Goal: Task Accomplishment & Management: Use online tool/utility

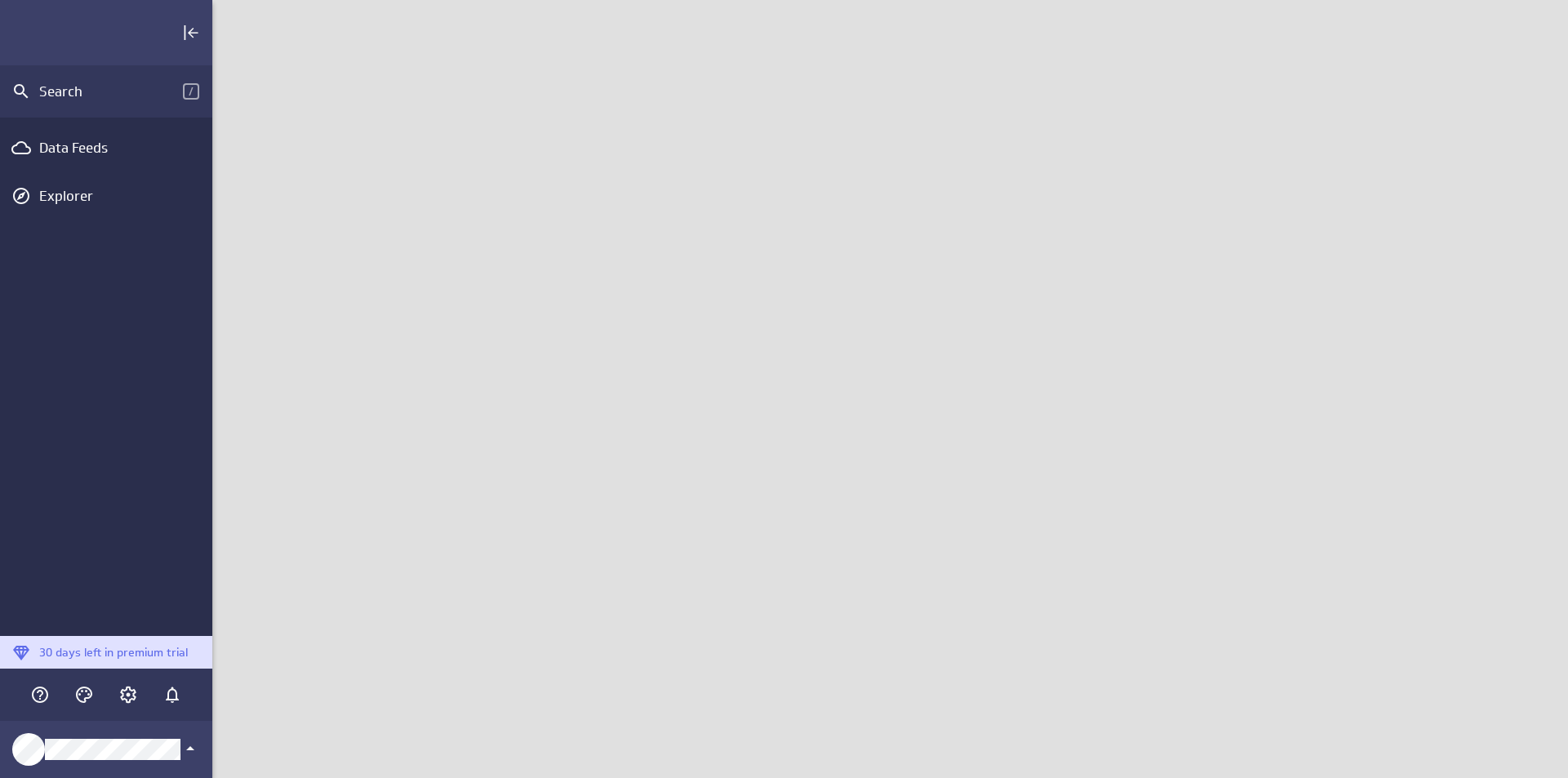
scroll to position [803, 1381]
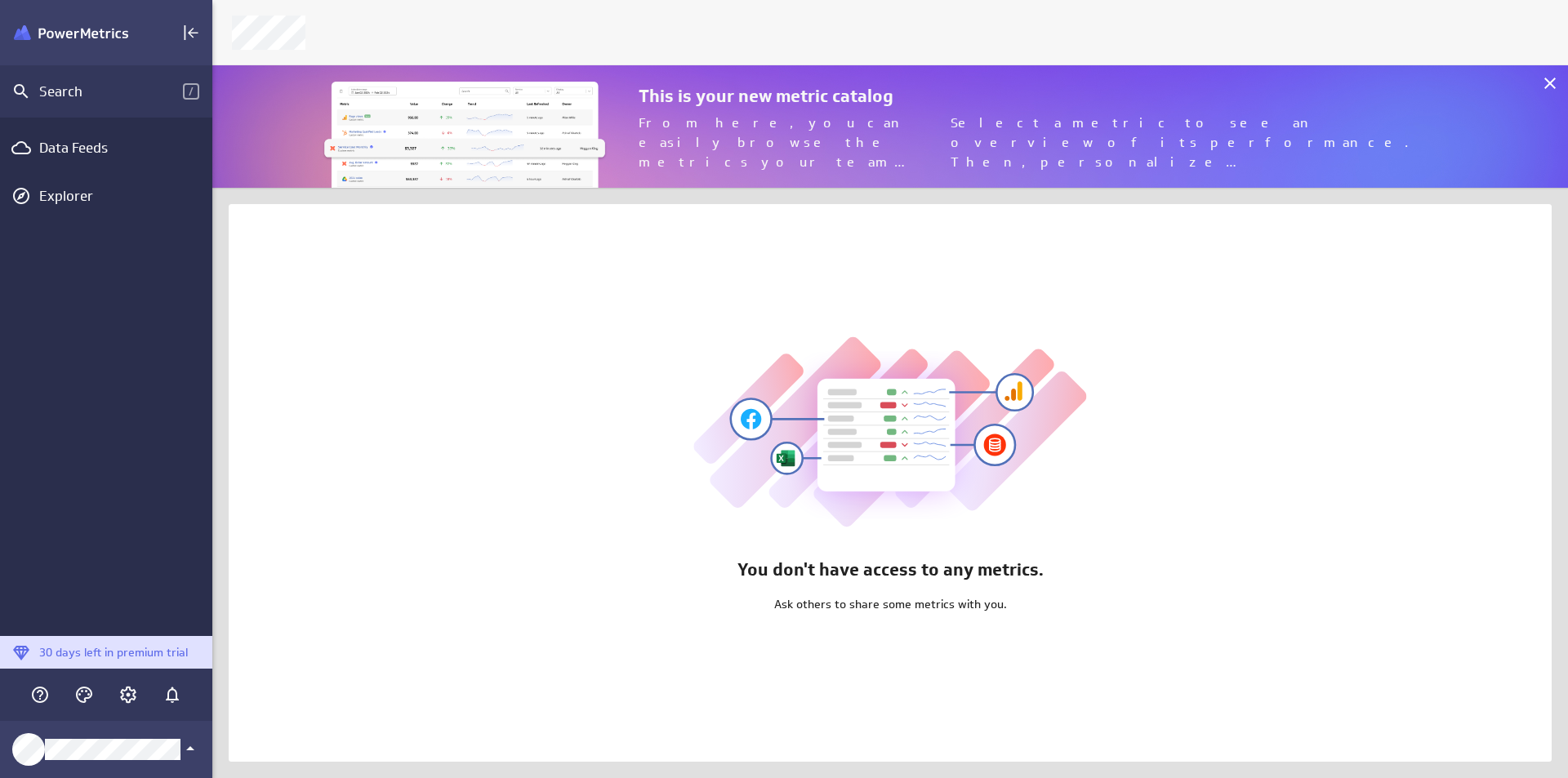
scroll to position [803, 1381]
click at [1547, 79] on icon at bounding box center [1549, 83] width 20 height 20
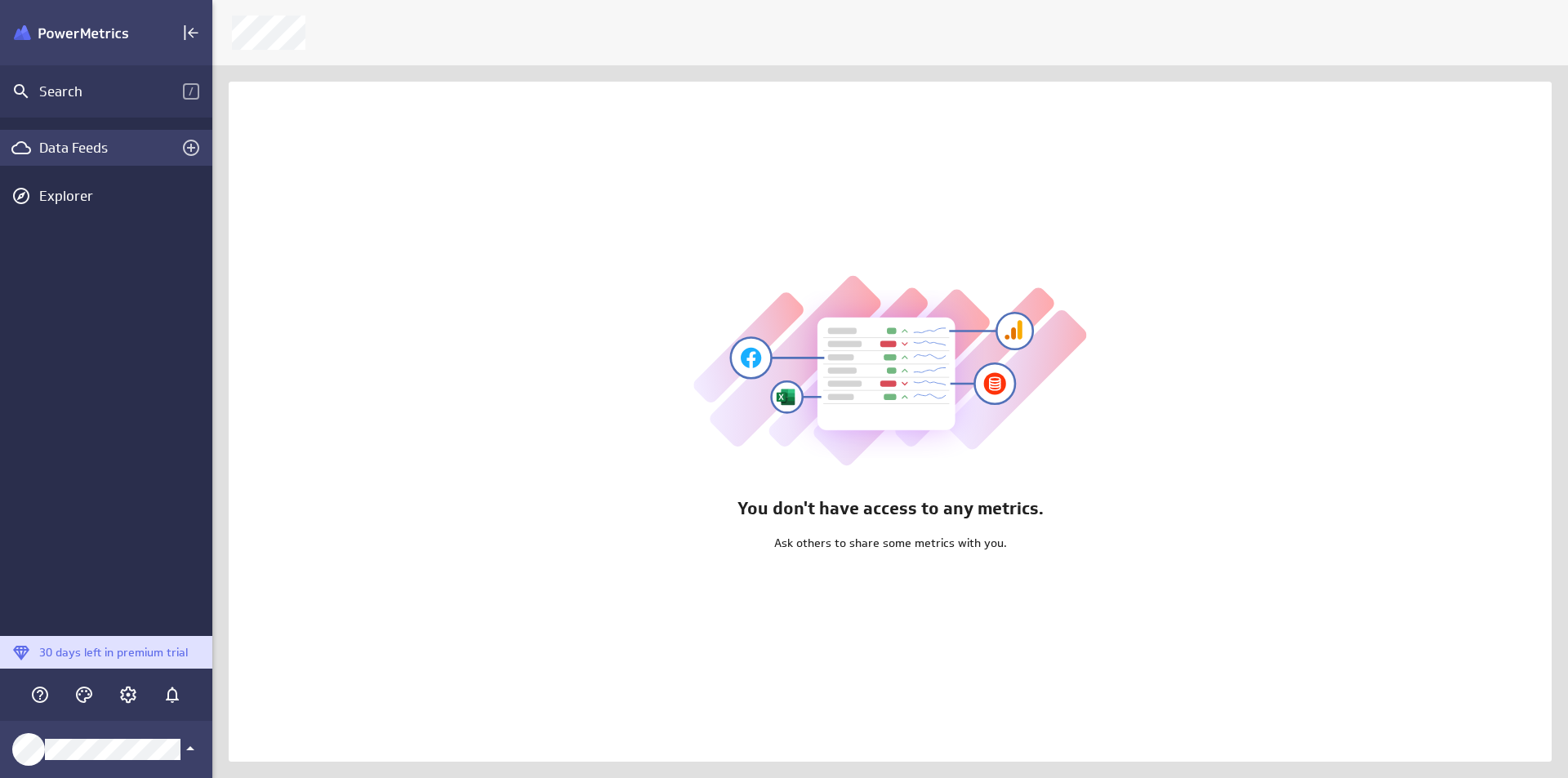
click at [88, 154] on div "Data Feeds" at bounding box center [107, 147] width 134 height 18
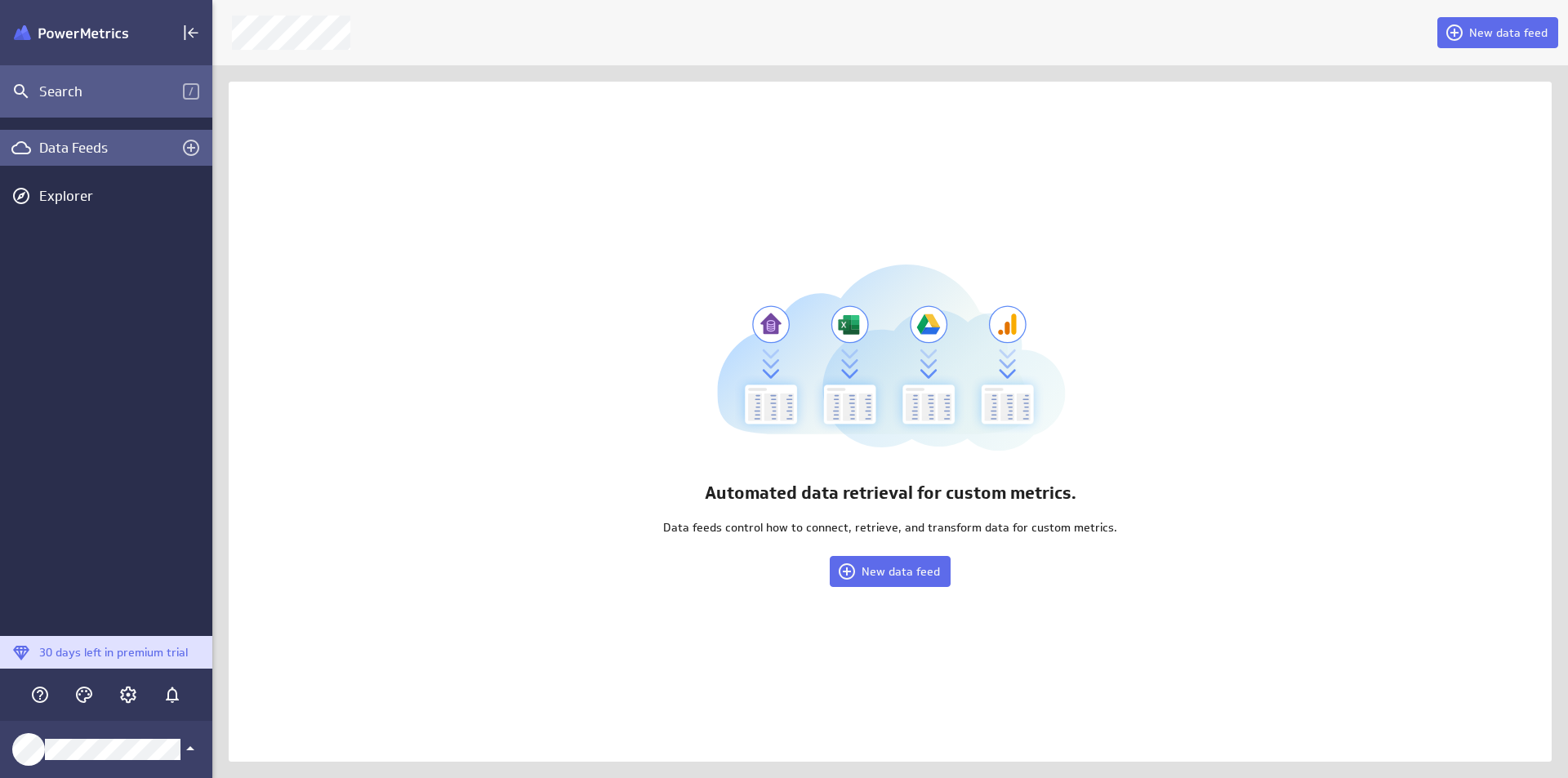
click at [104, 101] on div "Search /" at bounding box center [106, 91] width 212 height 52
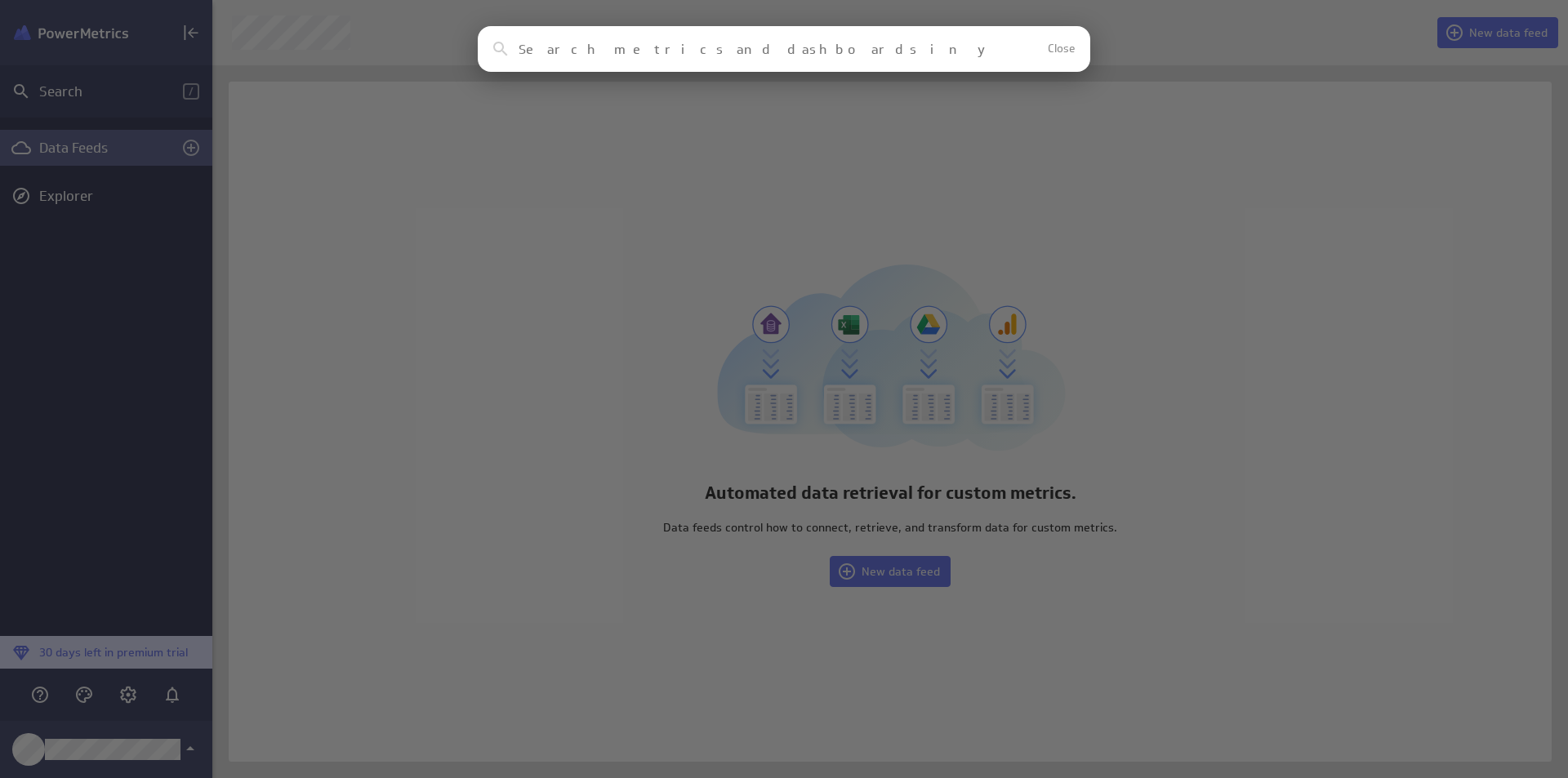
click at [1118, 111] on div "Clear Close No results found No assets in your account match this search reques…" at bounding box center [784, 389] width 1568 height 778
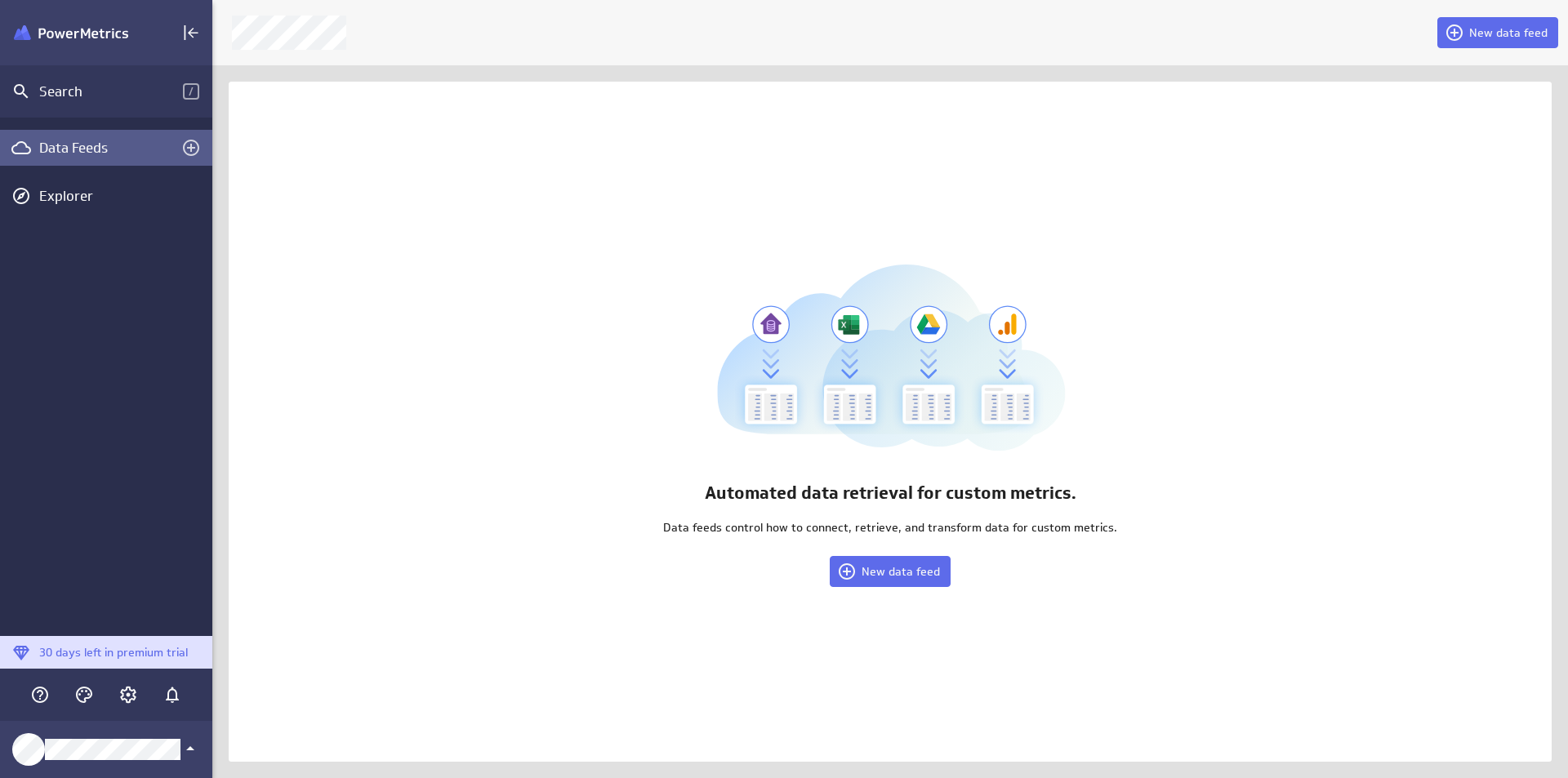
click at [86, 27] on img "Klipfolio PowerMetrics Banner" at bounding box center [71, 33] width 114 height 15
click at [128, 145] on div "Data Feeds" at bounding box center [107, 147] width 134 height 18
click at [875, 571] on span "New data feed" at bounding box center [900, 571] width 78 height 15
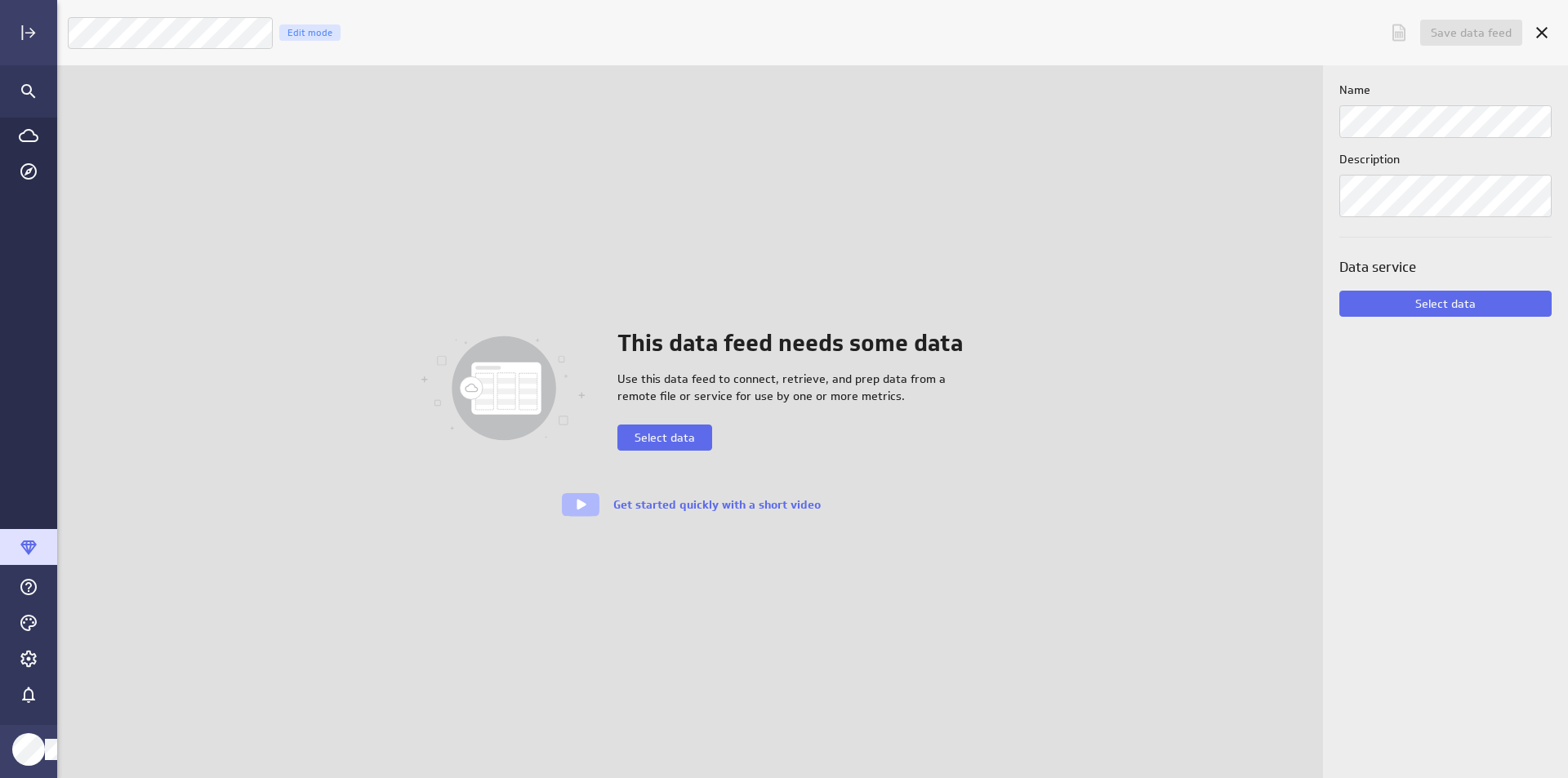
scroll to position [803, 1536]
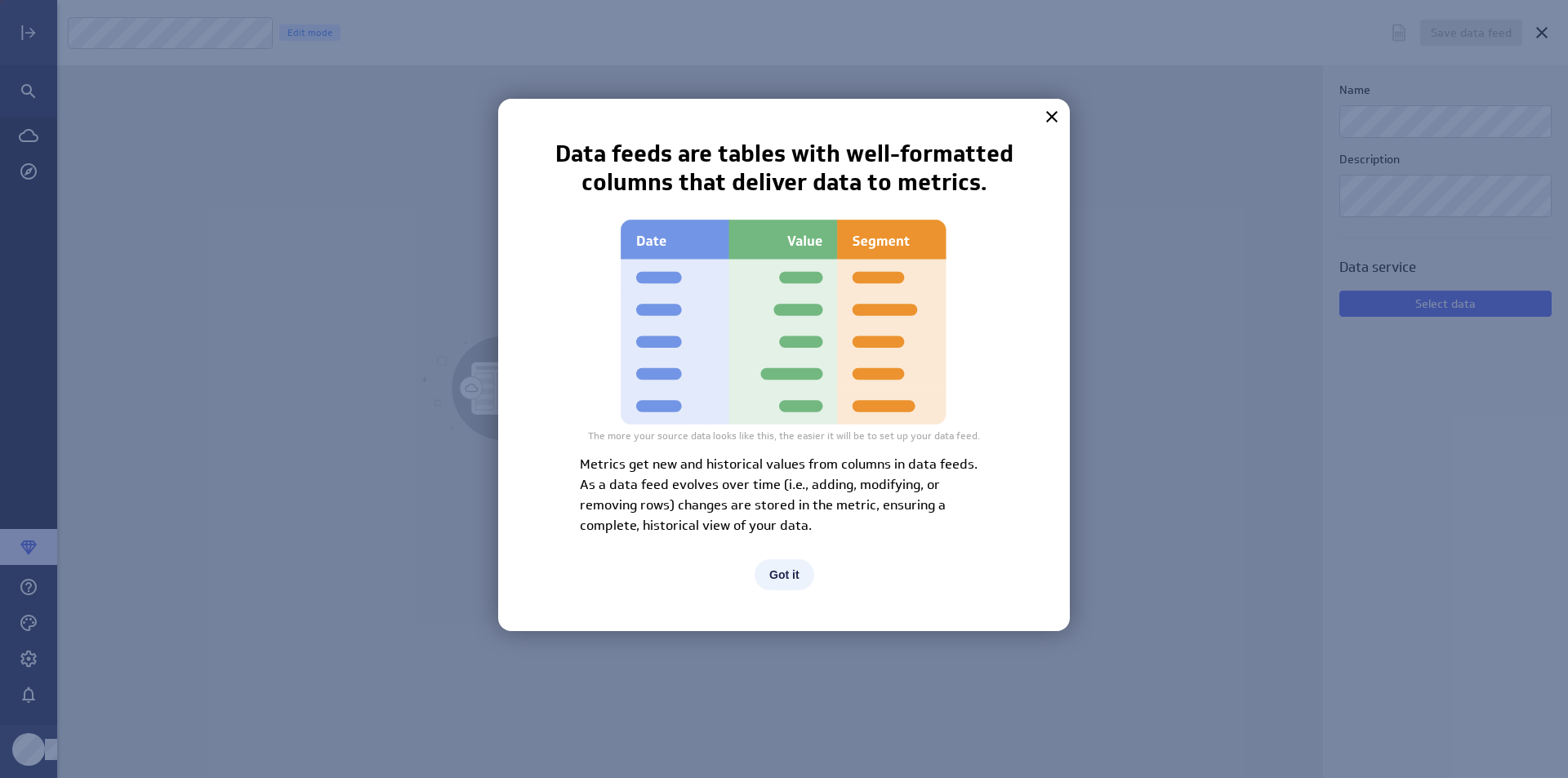
click at [801, 570] on button "Got it" at bounding box center [784, 574] width 59 height 31
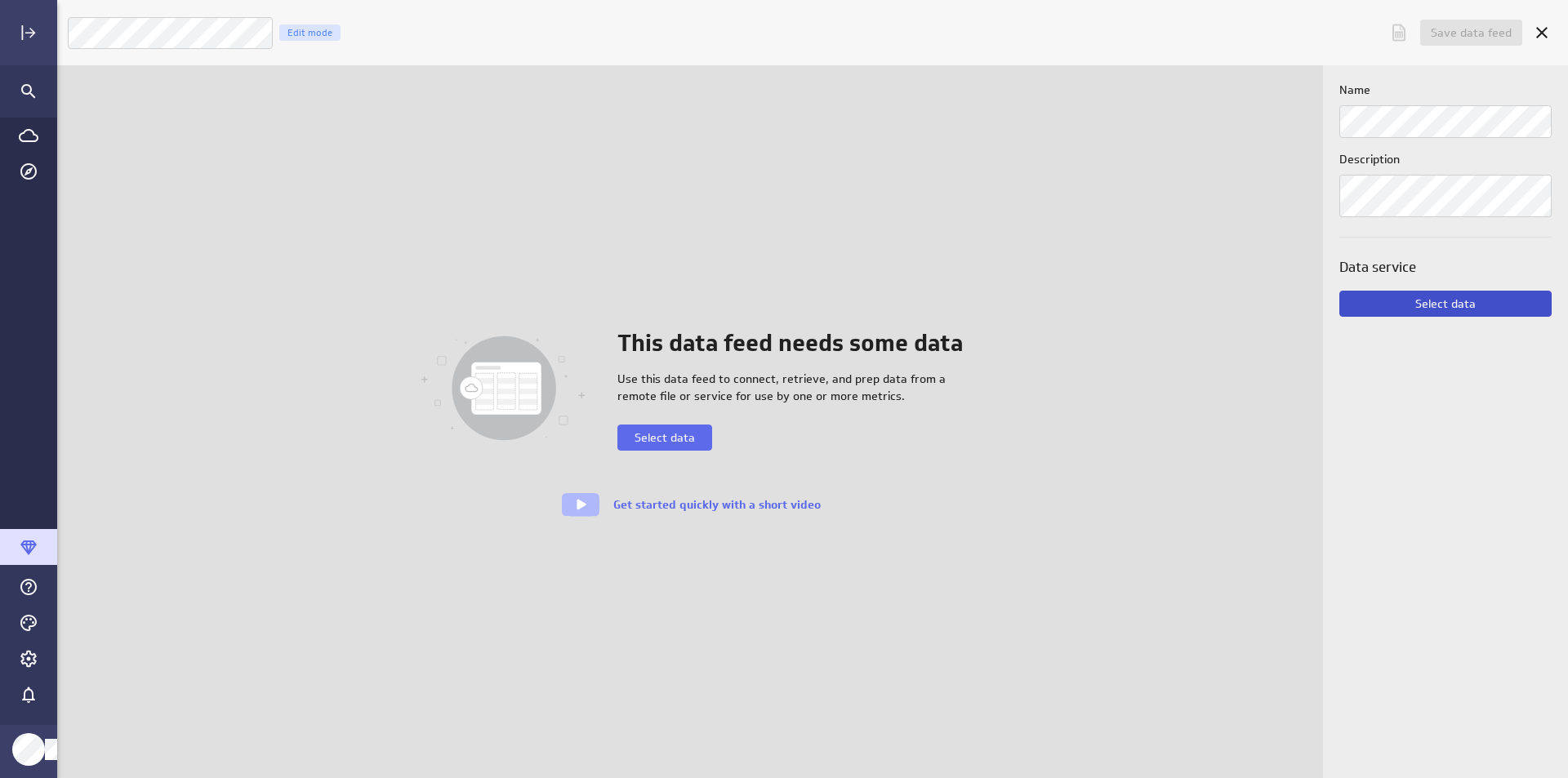
click at [1443, 304] on span "Select data" at bounding box center [1445, 304] width 60 height 15
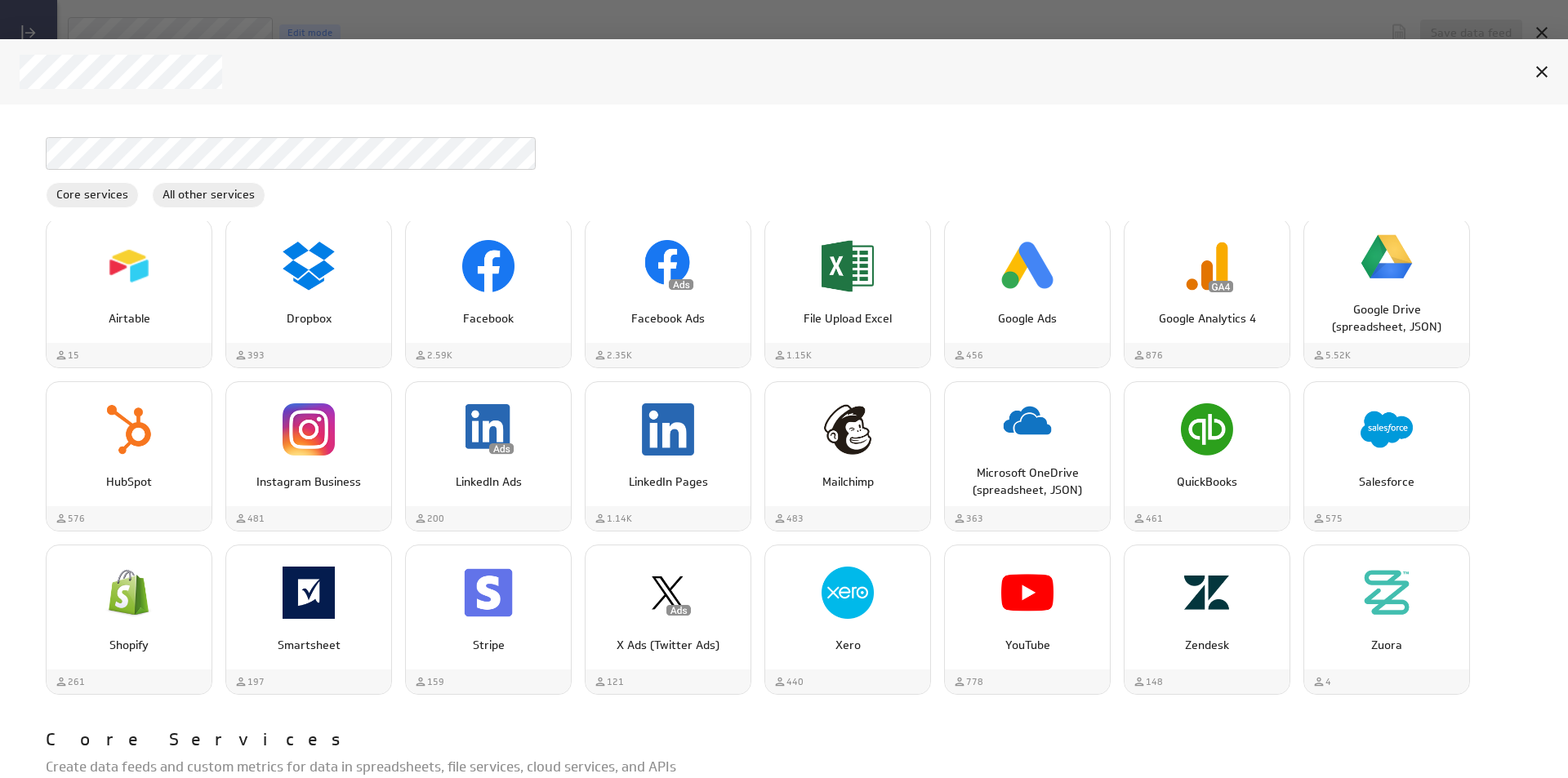
scroll to position [0, 0]
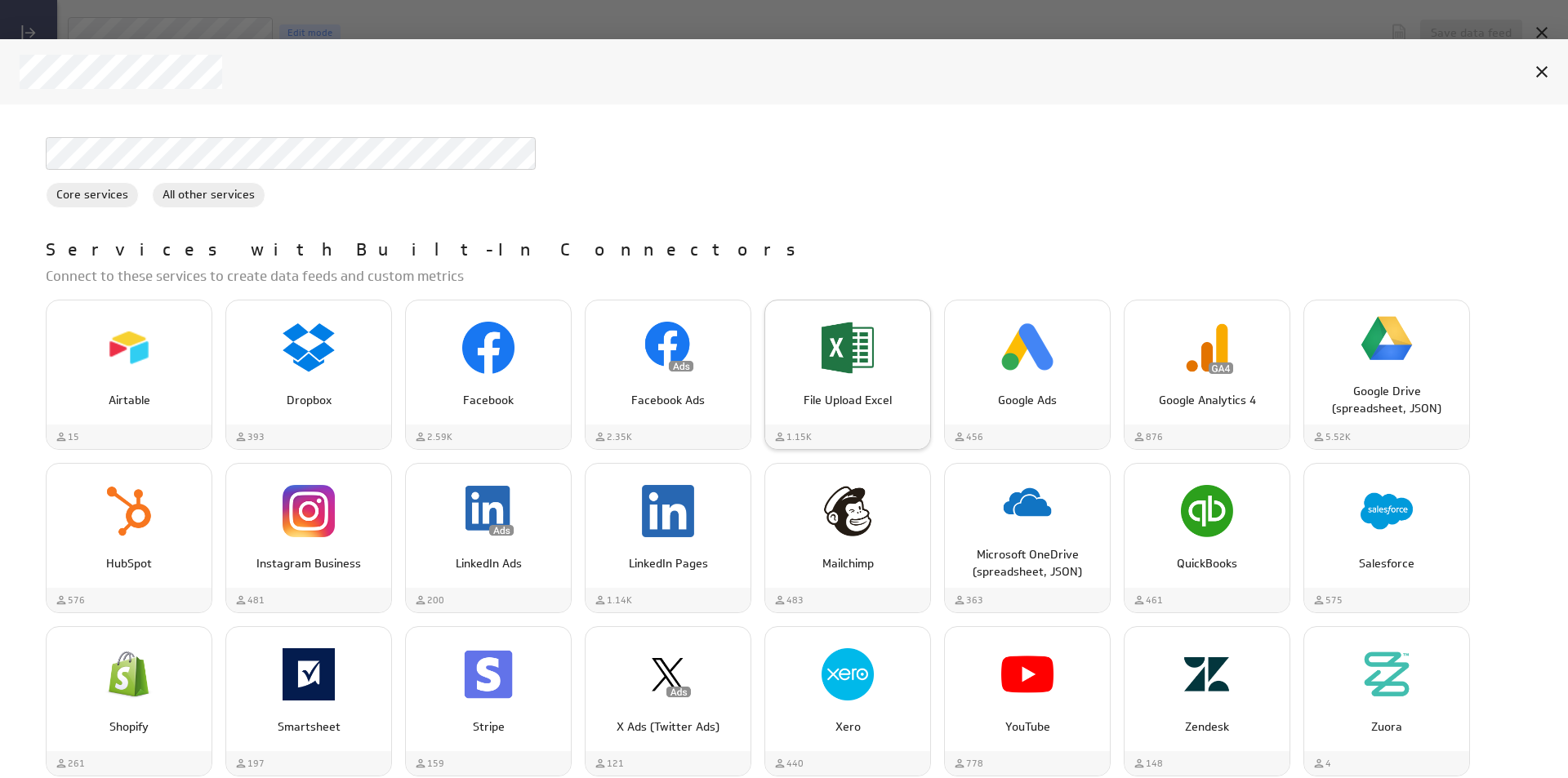
click at [842, 351] on img "File Upload Excel" at bounding box center [847, 347] width 52 height 52
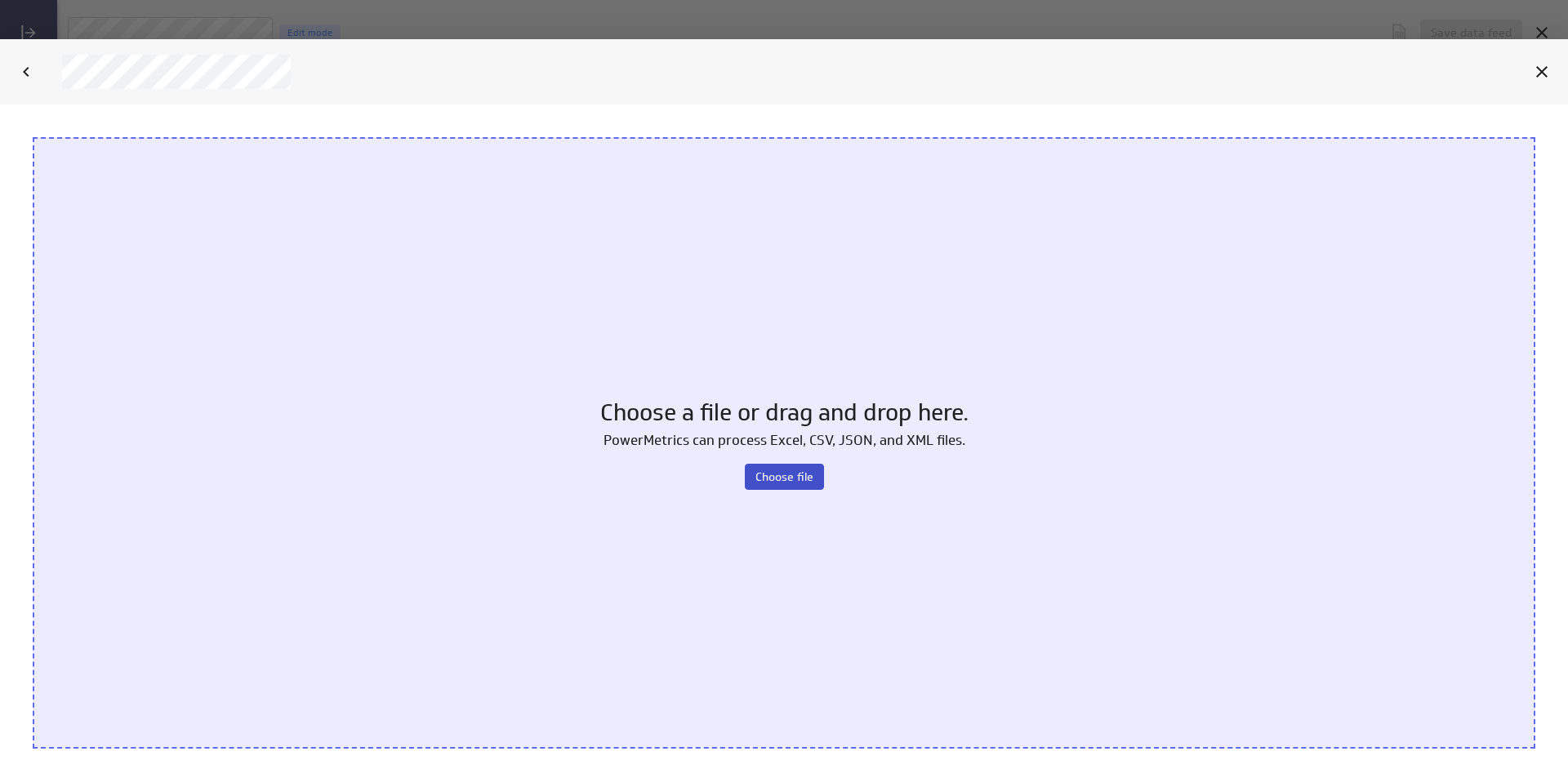
click at [761, 463] on button "Choose file" at bounding box center [784, 476] width 79 height 26
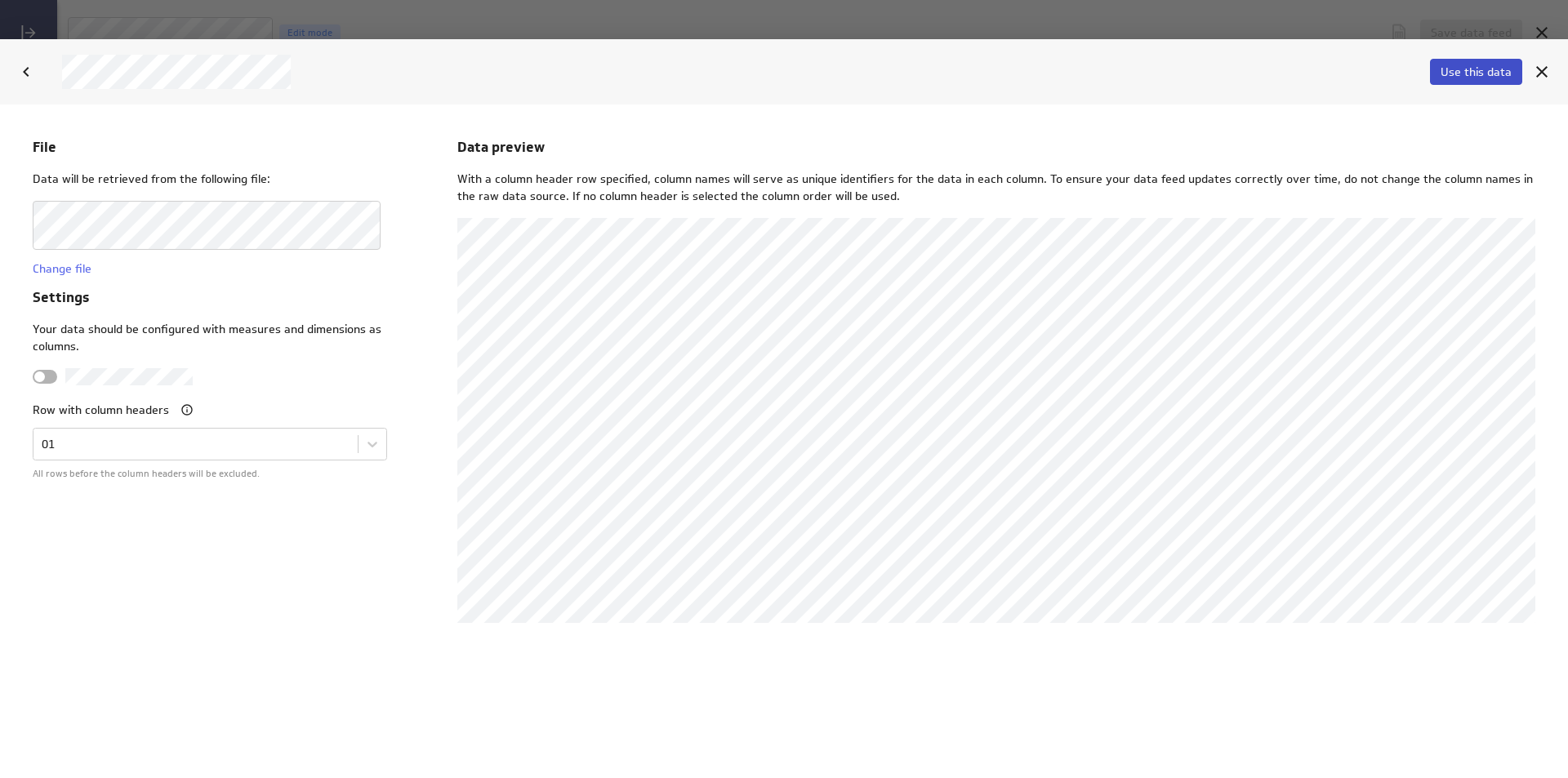
click at [1473, 74] on span "Use this data" at bounding box center [1476, 72] width 71 height 15
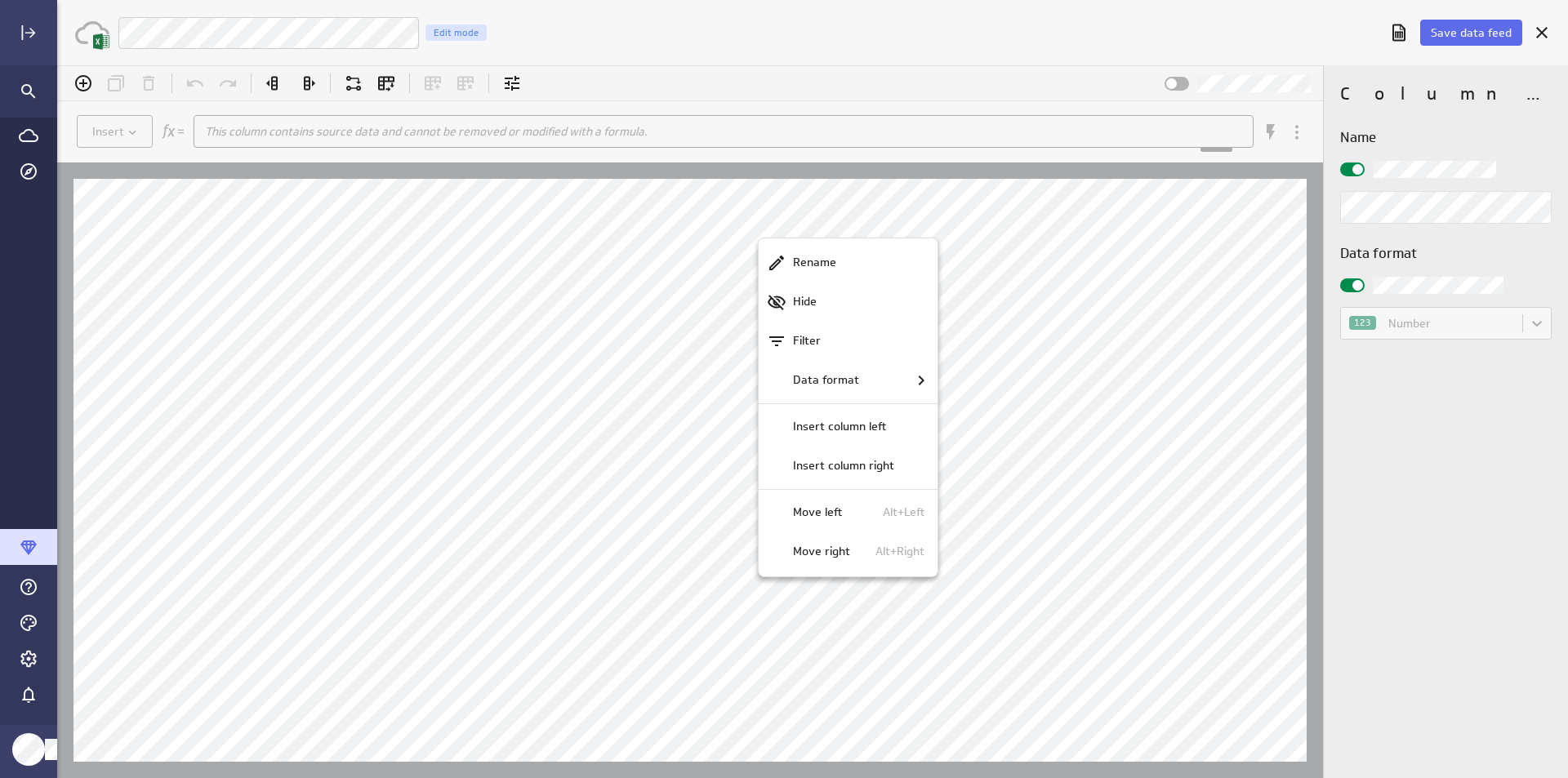
click at [1426, 339] on div at bounding box center [813, 422] width 1510 height 713
click at [1523, 319] on div "123 Number" at bounding box center [1445, 323] width 211 height 33
click at [1530, 323] on div "123 Number" at bounding box center [1445, 323] width 211 height 33
click at [58, 65] on input "checkbox" at bounding box center [58, 65] width 0 height 0
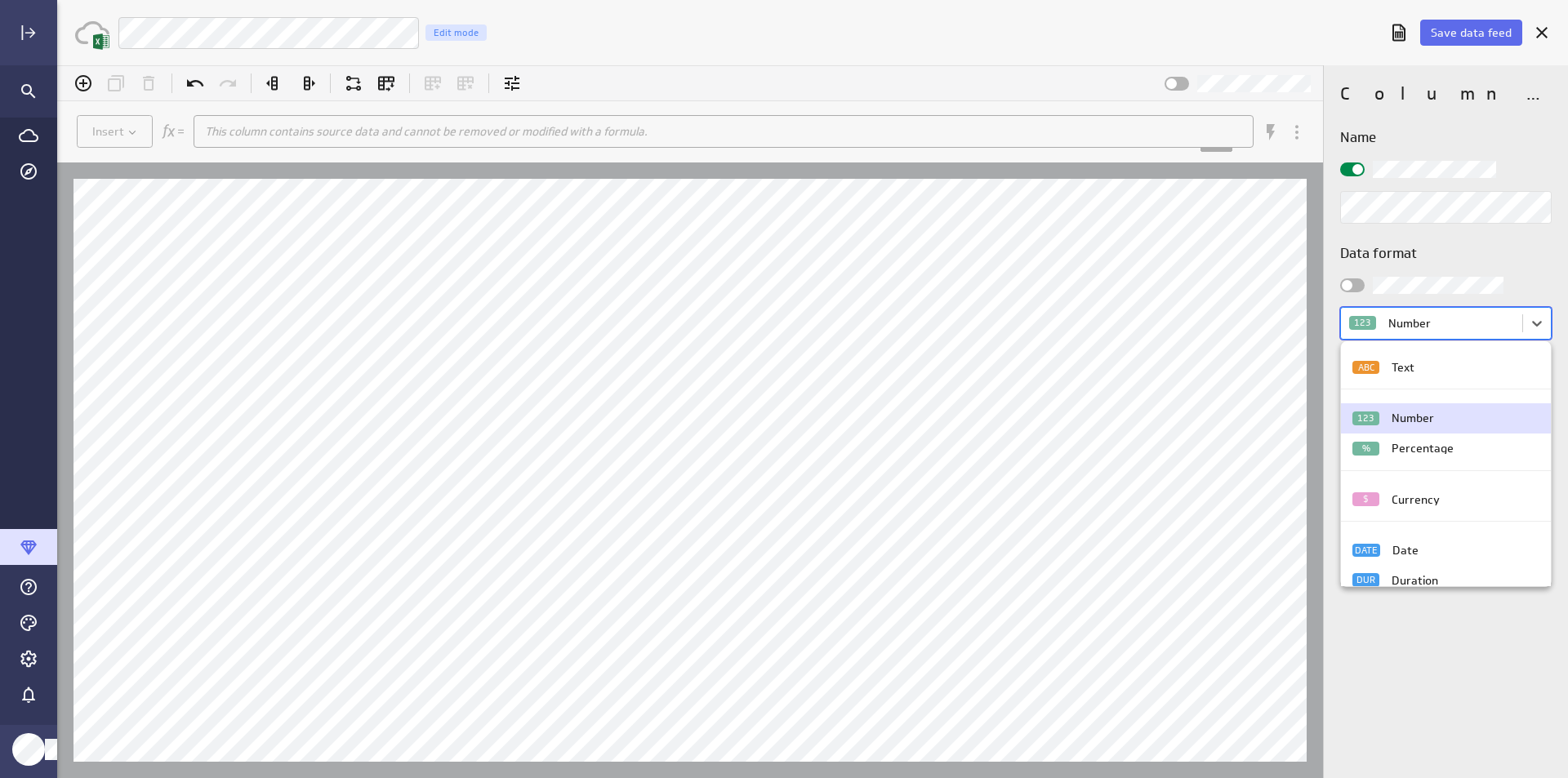
click at [1511, 327] on body "(no message) Insert This column contains source data and cannot be removed or m…" at bounding box center [813, 422] width 1510 height 713
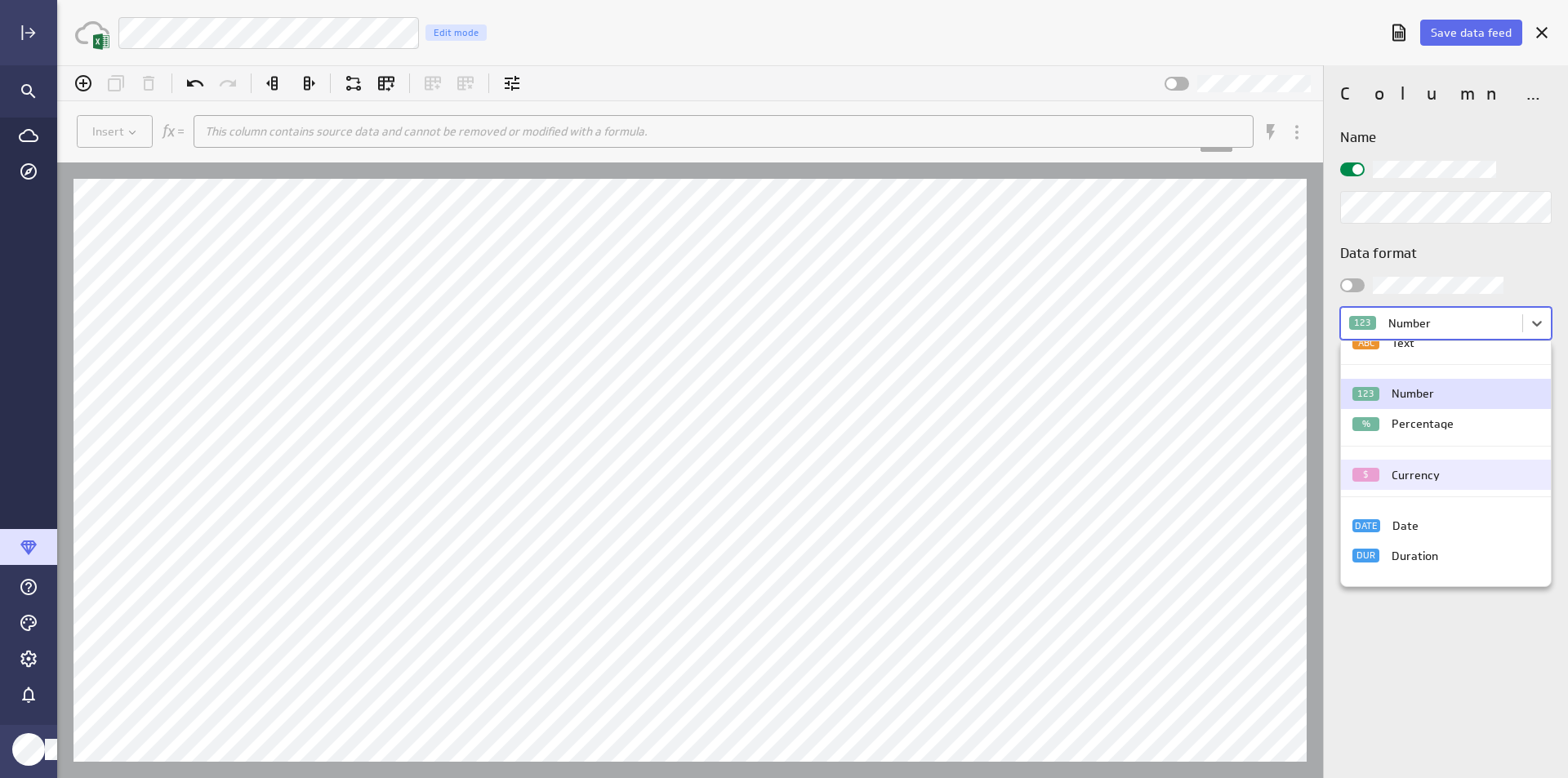
click at [1437, 467] on div "$ Currency" at bounding box center [1444, 475] width 210 height 30
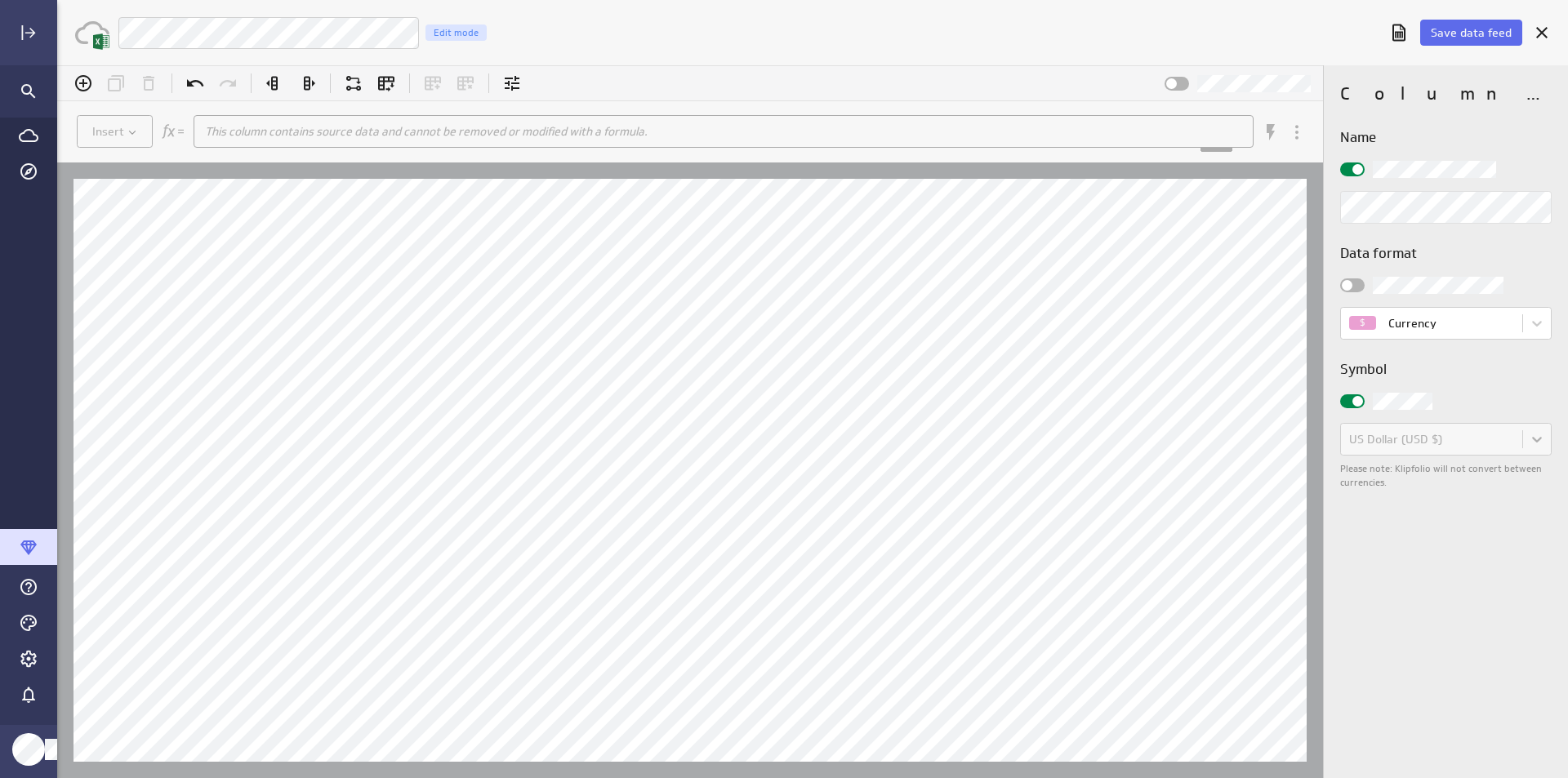
click at [1455, 502] on div "Column properties Name Data format $ Currency Symbol US Dollar (USD $) Please n…" at bounding box center [1445, 422] width 244 height 713
click at [1499, 34] on span "Save data feed" at bounding box center [1471, 33] width 81 height 15
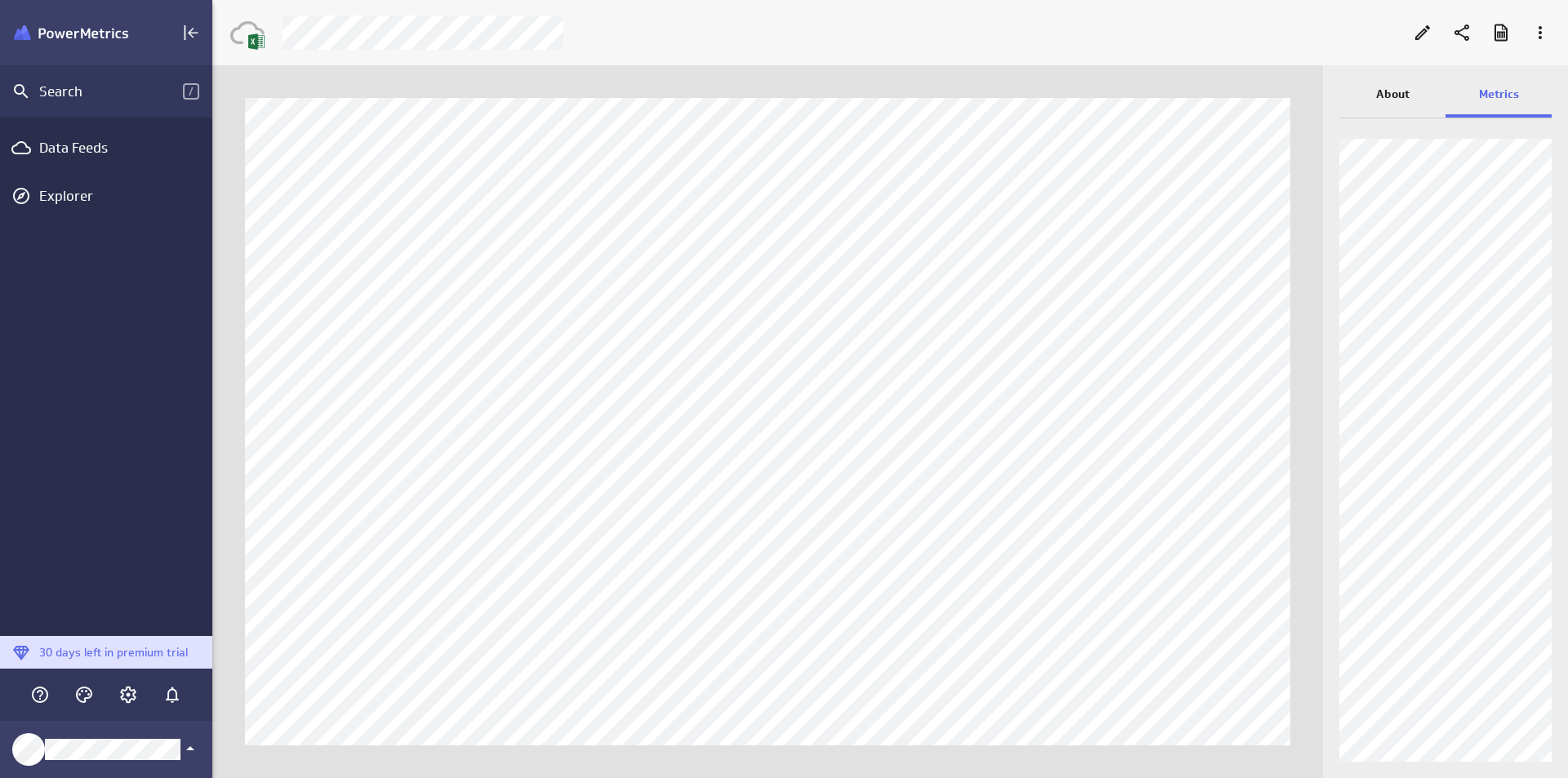
click at [87, 45] on div "Main Menu" at bounding box center [93, 32] width 159 height 33
click at [1547, 34] on icon at bounding box center [1540, 32] width 20 height 20
click at [1547, 34] on div at bounding box center [784, 389] width 1568 height 778
click at [83, 41] on div "Main Menu" at bounding box center [93, 32] width 159 height 33
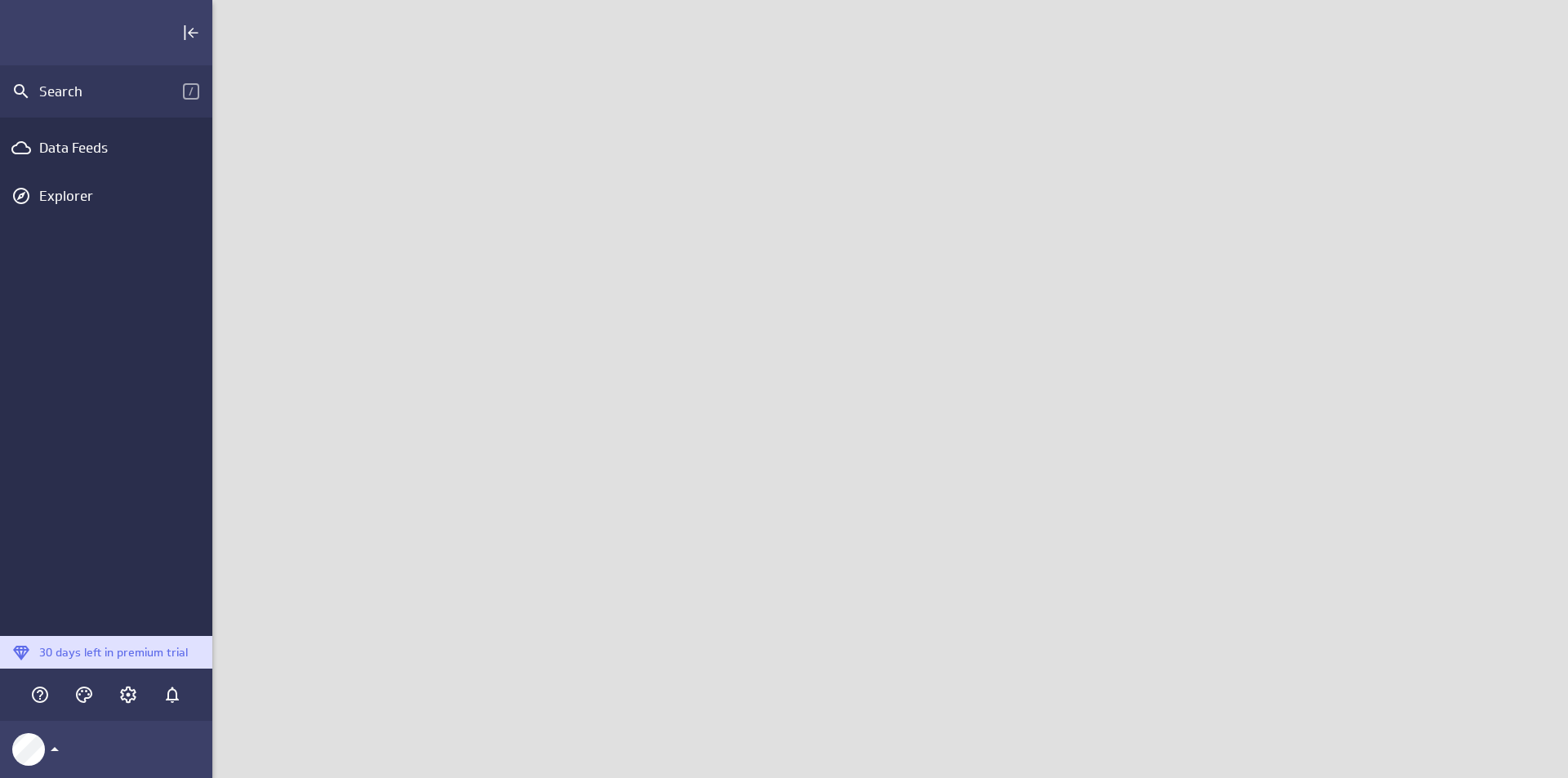
scroll to position [803, 1381]
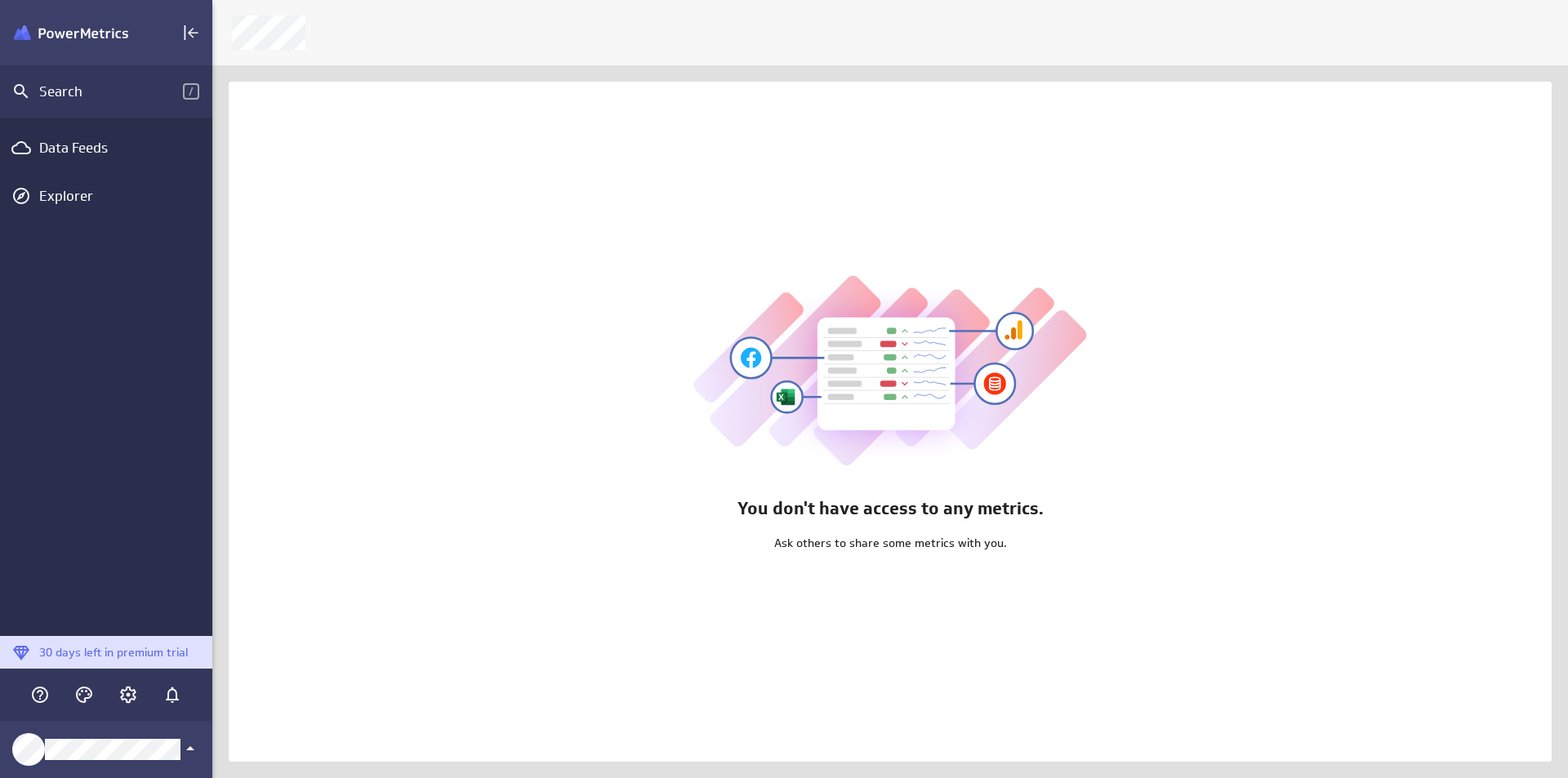
scroll to position [803, 1381]
click at [138, 694] on div "Main Menu" at bounding box center [127, 694] width 27 height 27
click at [131, 693] on icon "Account and settings" at bounding box center [128, 695] width 20 height 20
click at [131, 693] on div at bounding box center [784, 389] width 1568 height 778
click at [131, 693] on icon "Account and settings" at bounding box center [128, 695] width 20 height 20
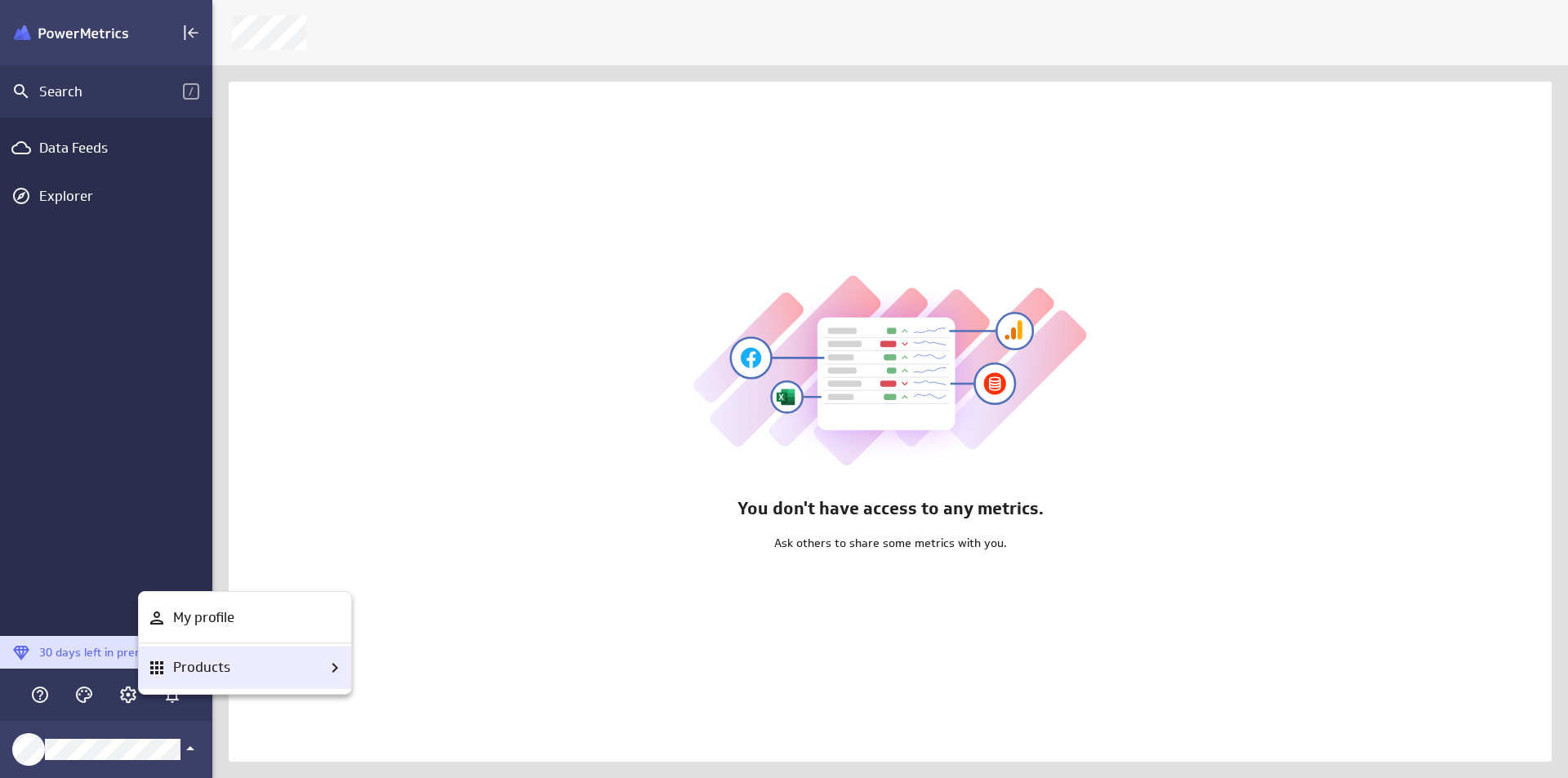
click at [212, 675] on p "Products" at bounding box center [202, 668] width 58 height 21
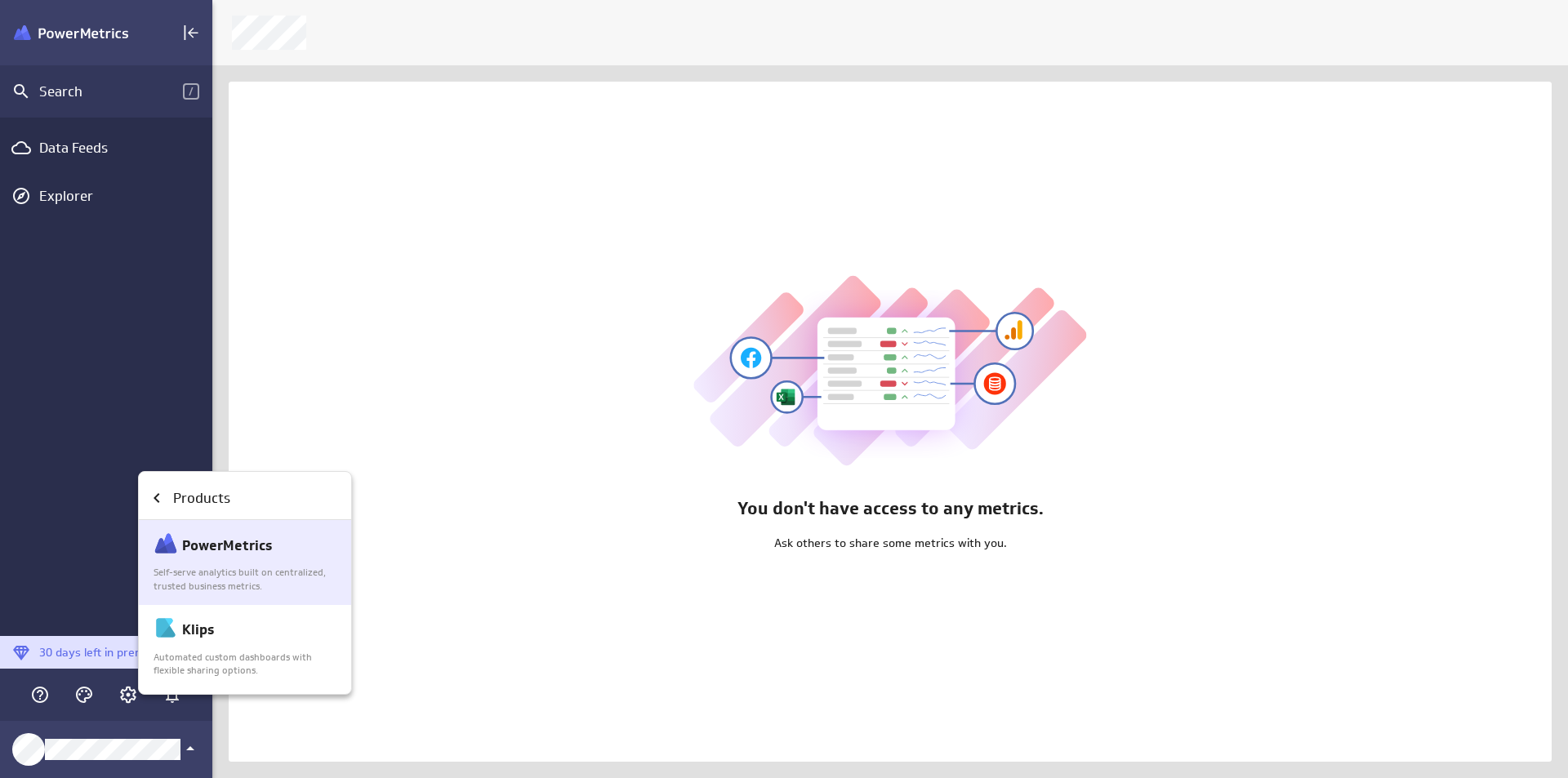
click at [271, 578] on p "Self-serve analytics built on centralized, trusted business metrics." at bounding box center [246, 579] width 185 height 27
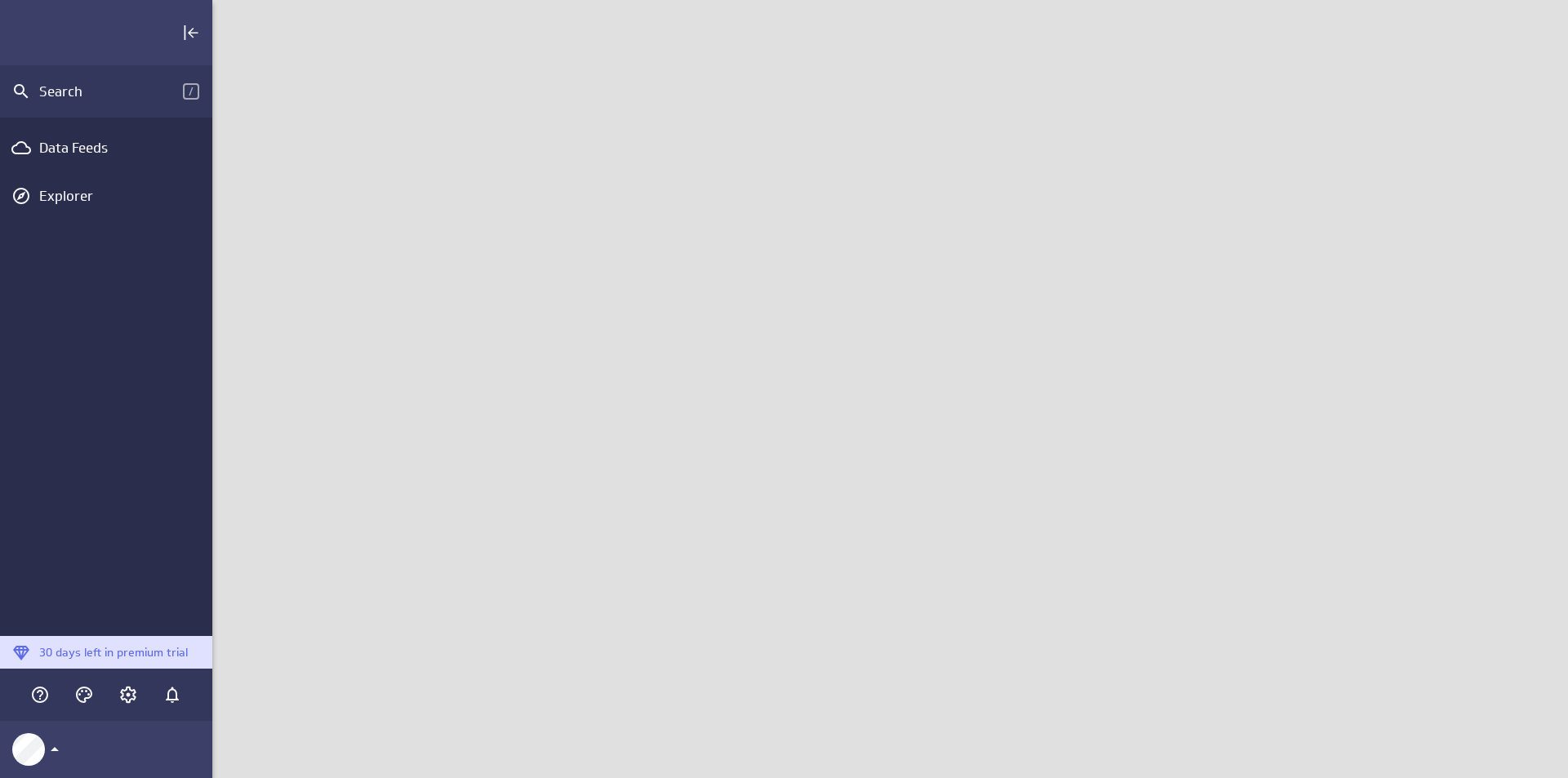
scroll to position [803, 1381]
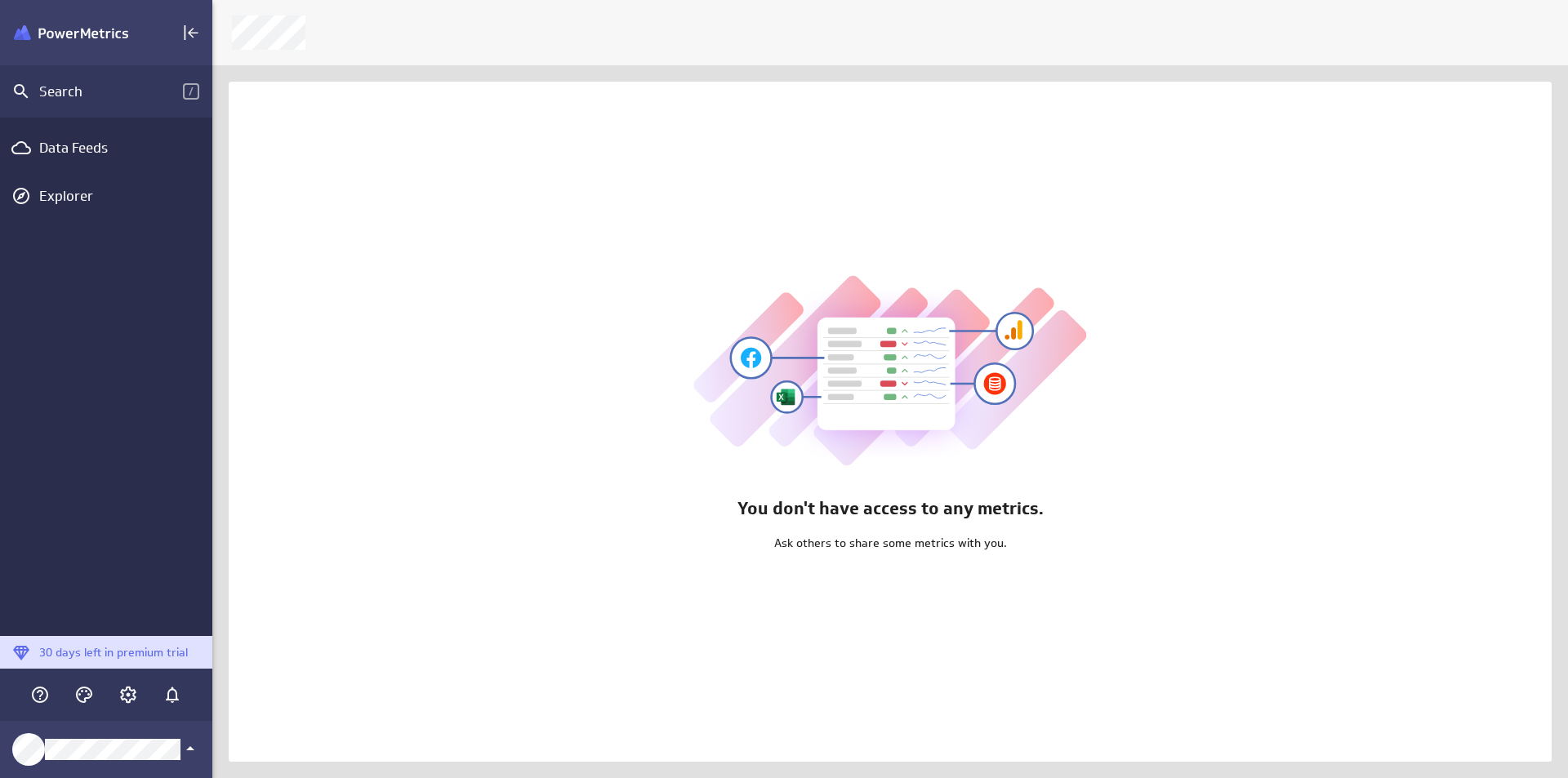
scroll to position [803, 1381]
click at [52, 134] on div "Data Feeds" at bounding box center [106, 148] width 212 height 36
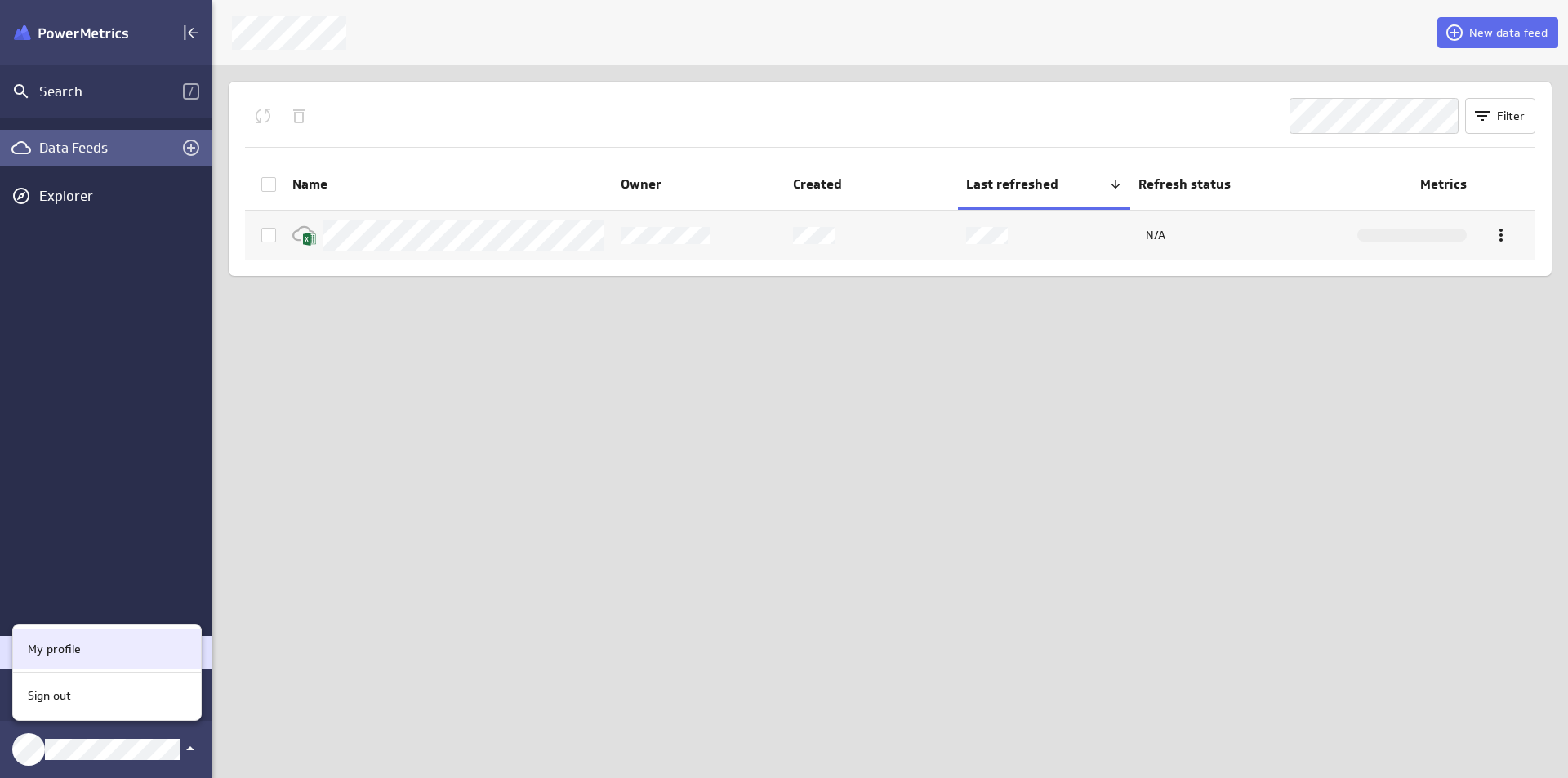
click at [125, 654] on div "My profile" at bounding box center [105, 650] width 167 height 17
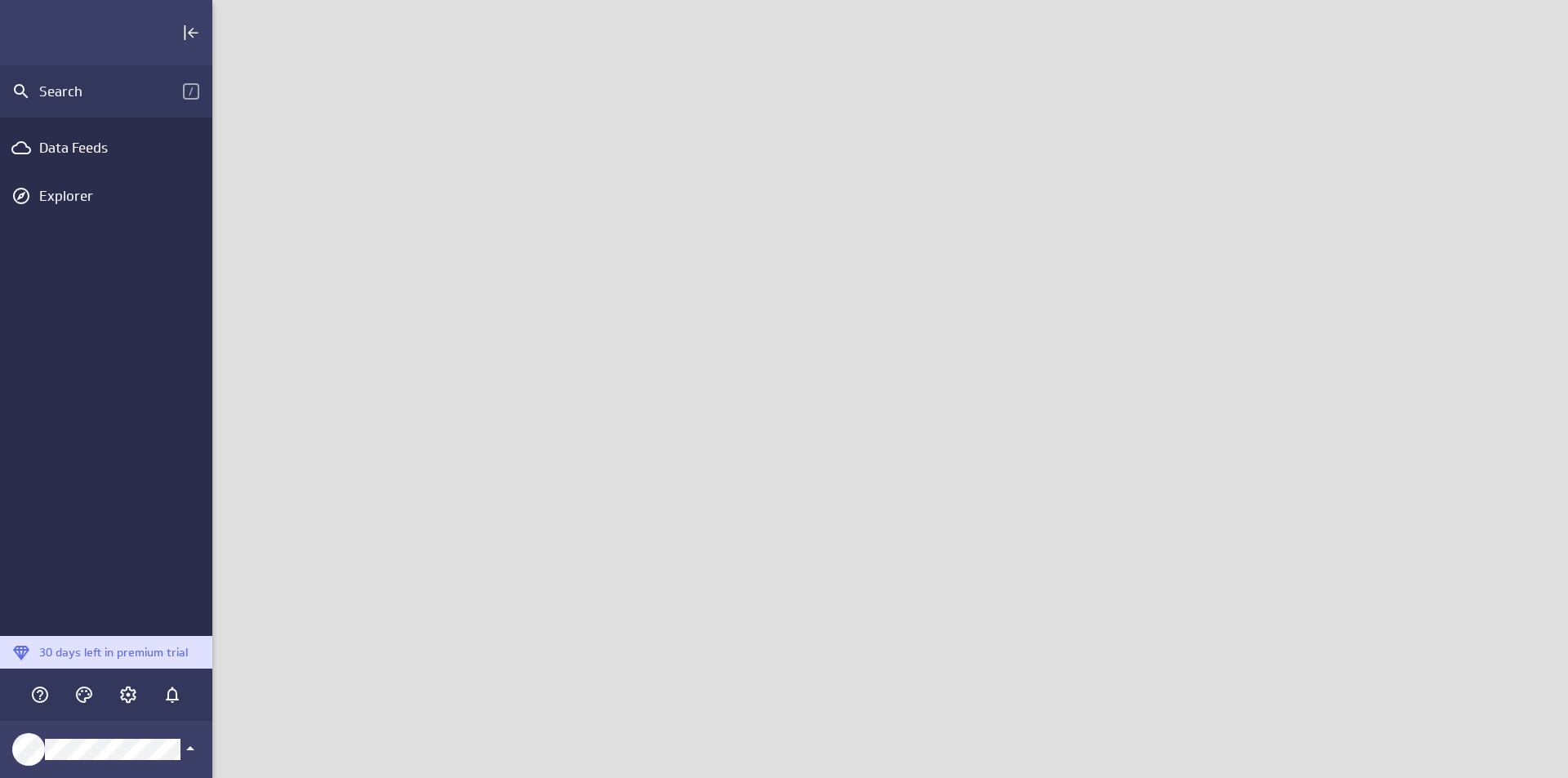
scroll to position [803, 1381]
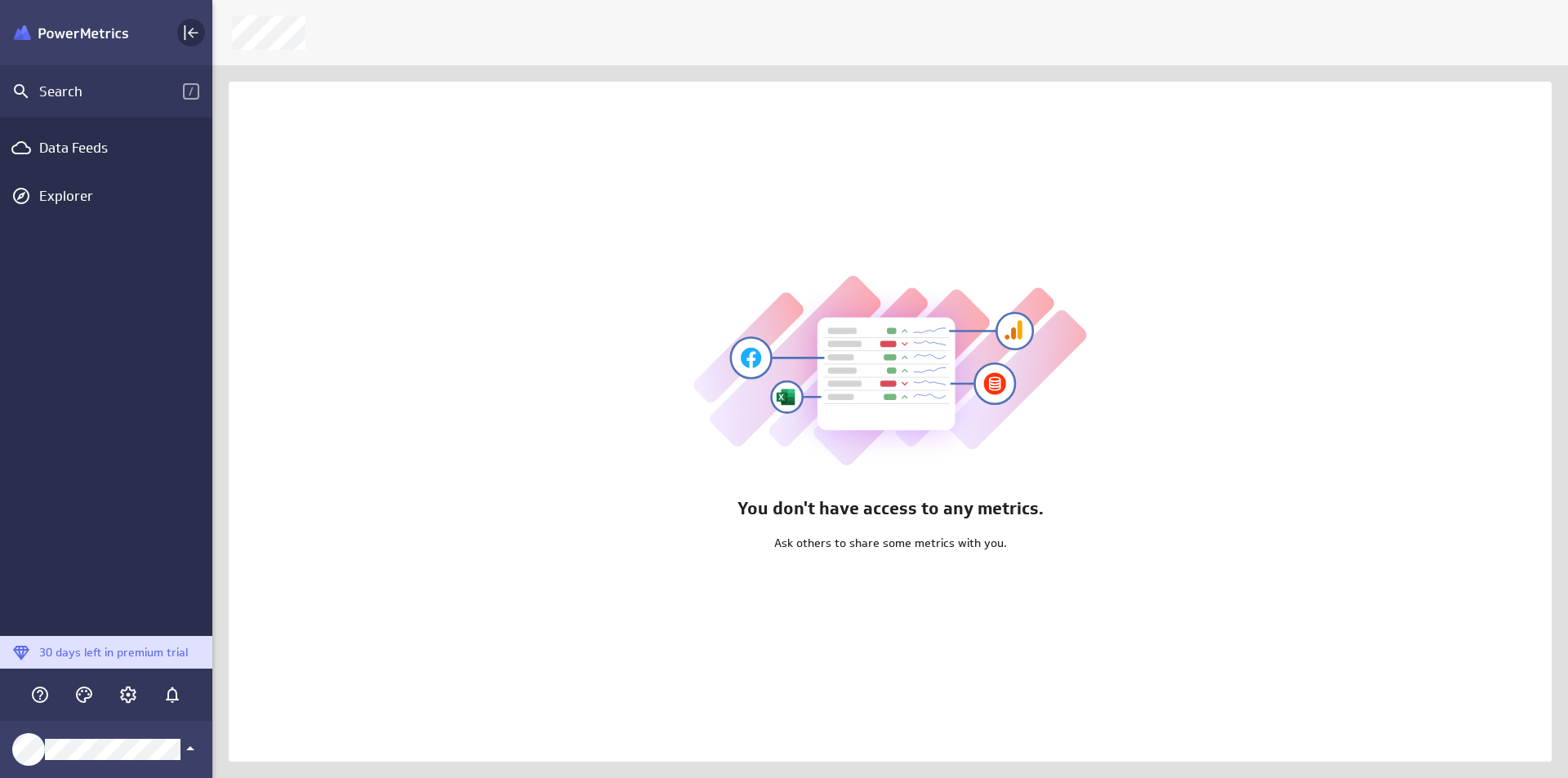
scroll to position [803, 1381]
click at [187, 28] on icon "Collapse" at bounding box center [190, 32] width 20 height 20
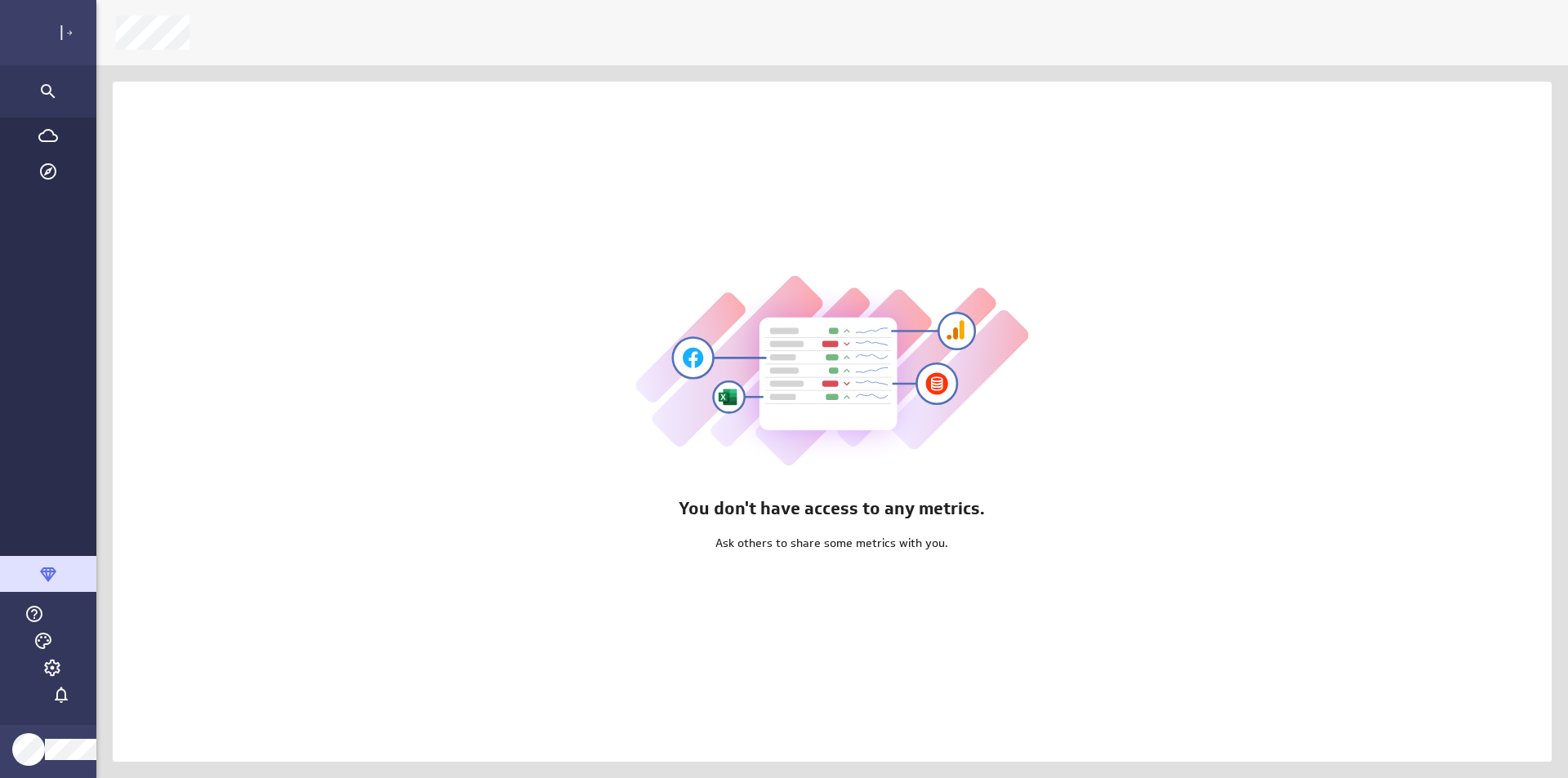
scroll to position [8, 8]
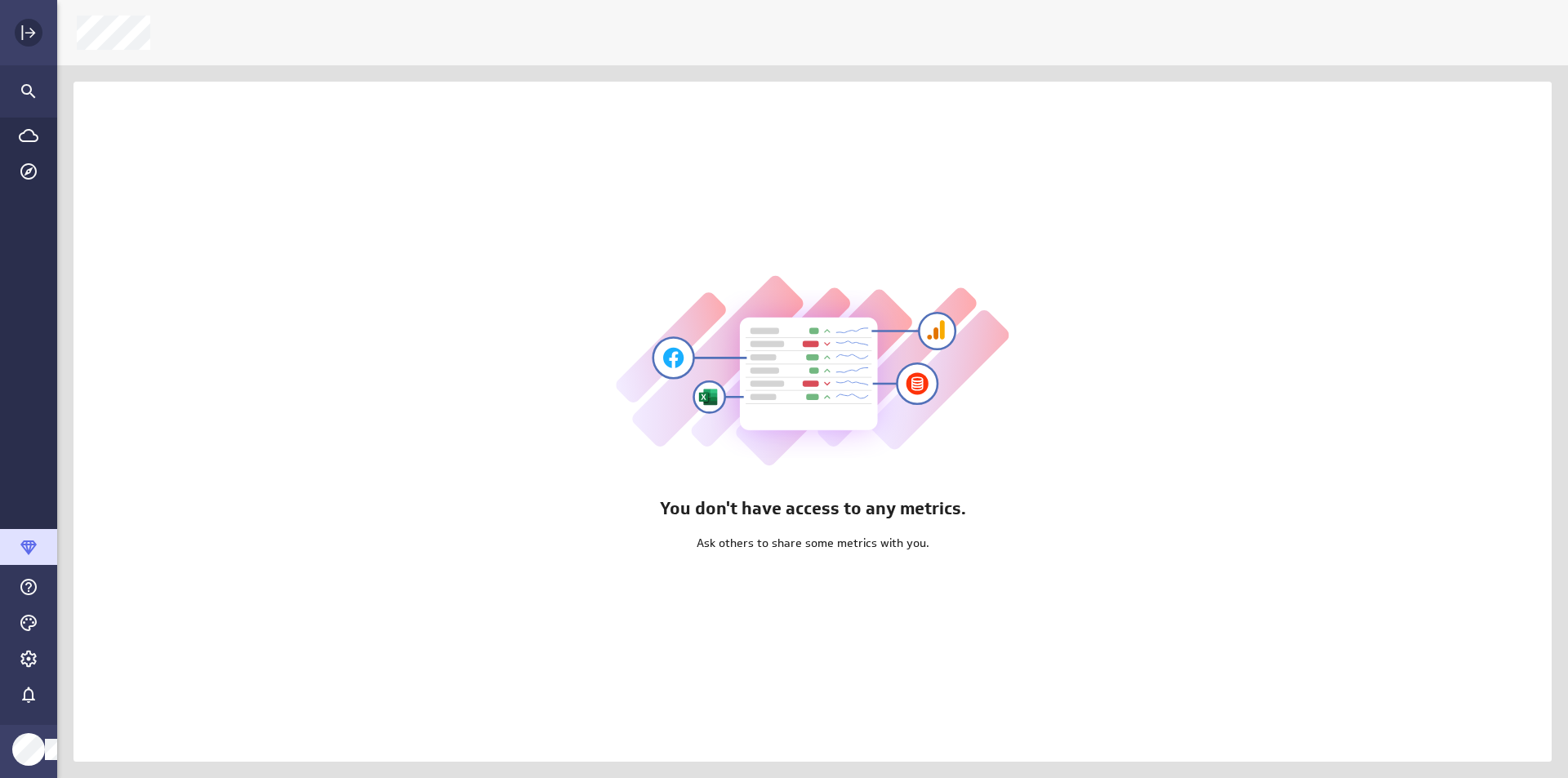
click at [31, 27] on icon "Expand" at bounding box center [28, 32] width 20 height 20
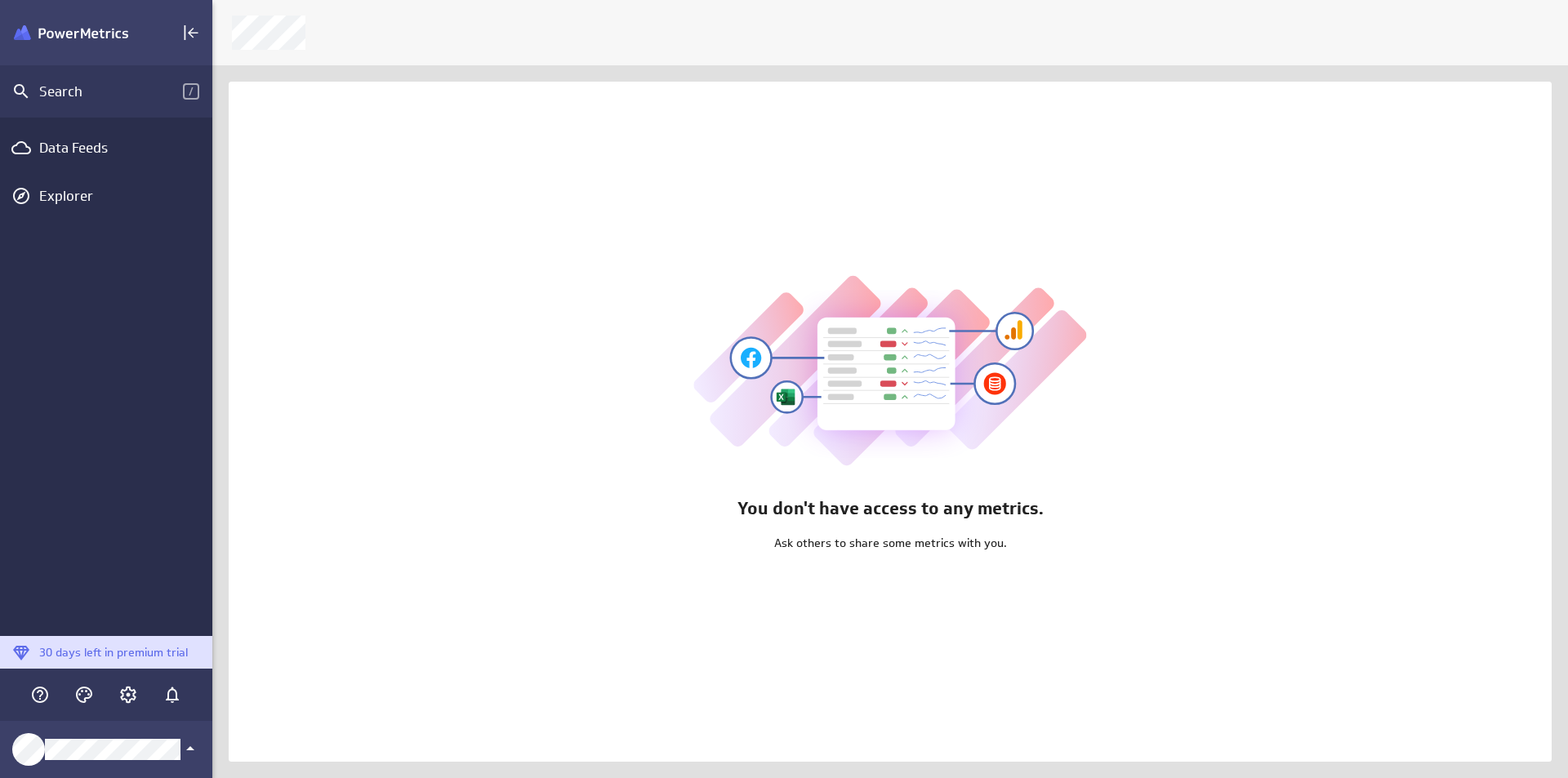
click at [1193, 140] on div "You don't have access to any metrics. Ask others to share some metrics with you." at bounding box center [890, 422] width 1323 height 680
click at [104, 153] on div "Data Feeds" at bounding box center [107, 147] width 134 height 18
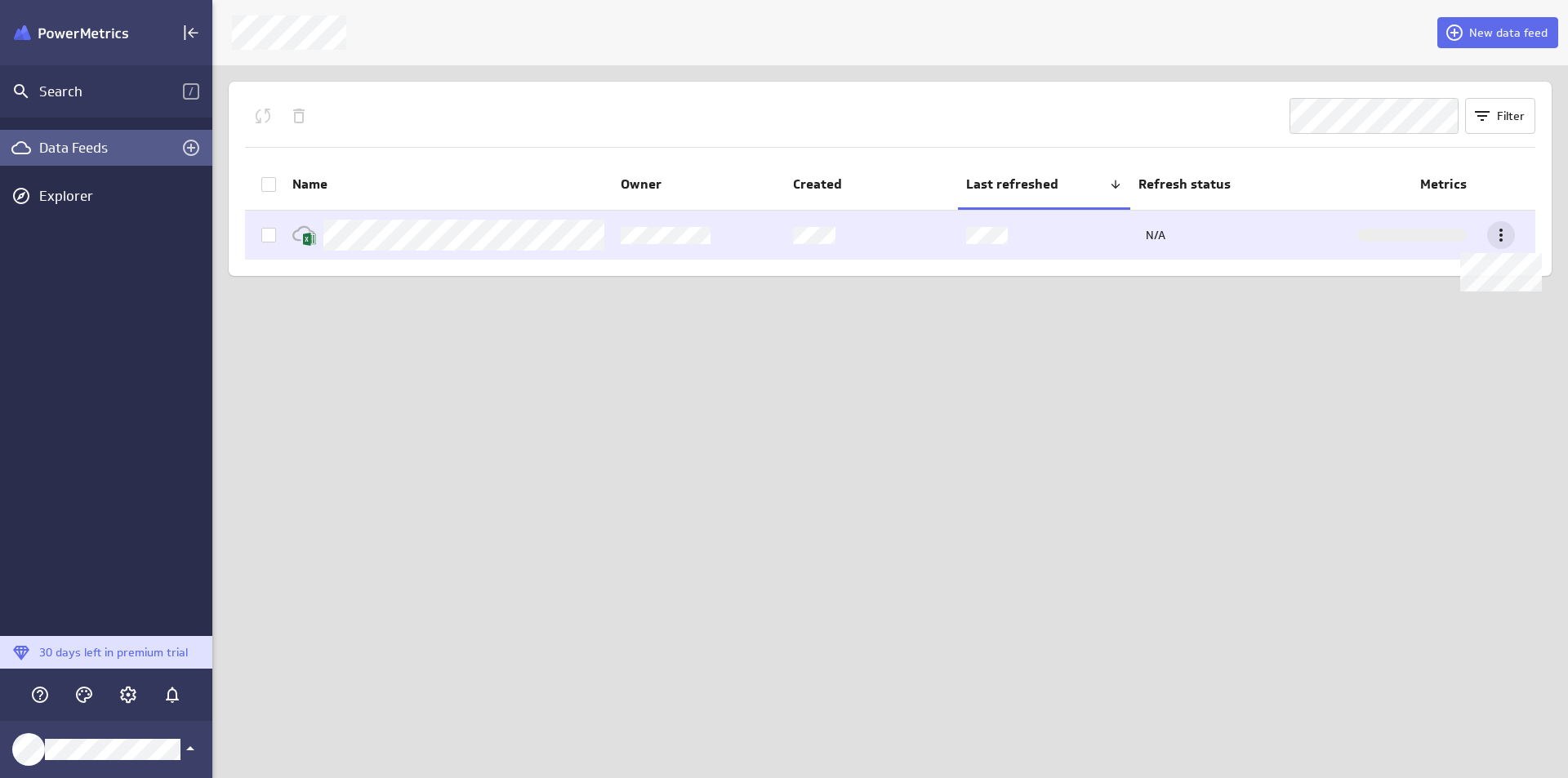
click at [1507, 232] on icon at bounding box center [1501, 235] width 20 height 20
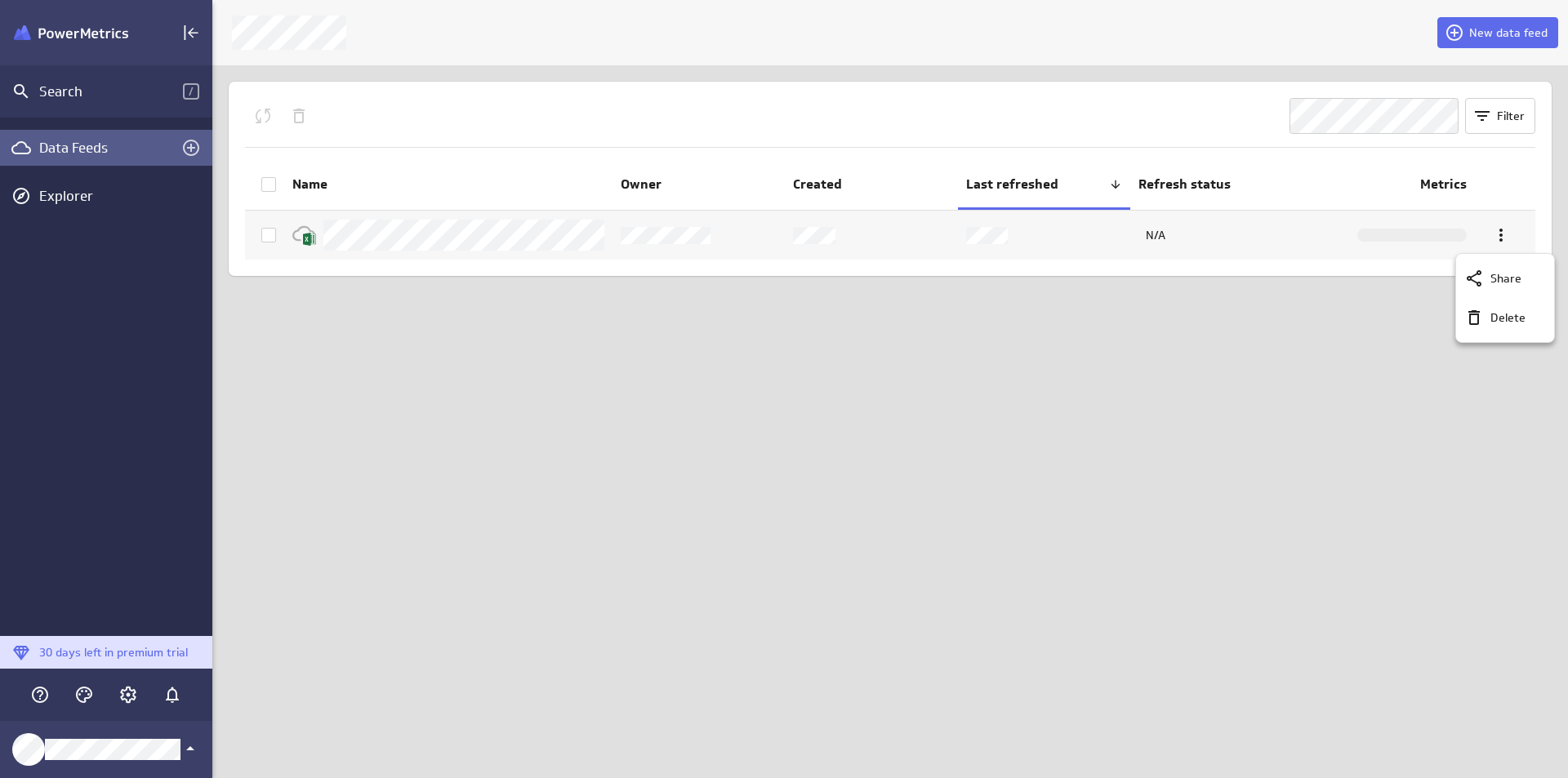
click at [1122, 132] on div at bounding box center [784, 389] width 1568 height 778
click at [43, 30] on img "Klipfolio PowerMetrics Banner" at bounding box center [71, 33] width 114 height 15
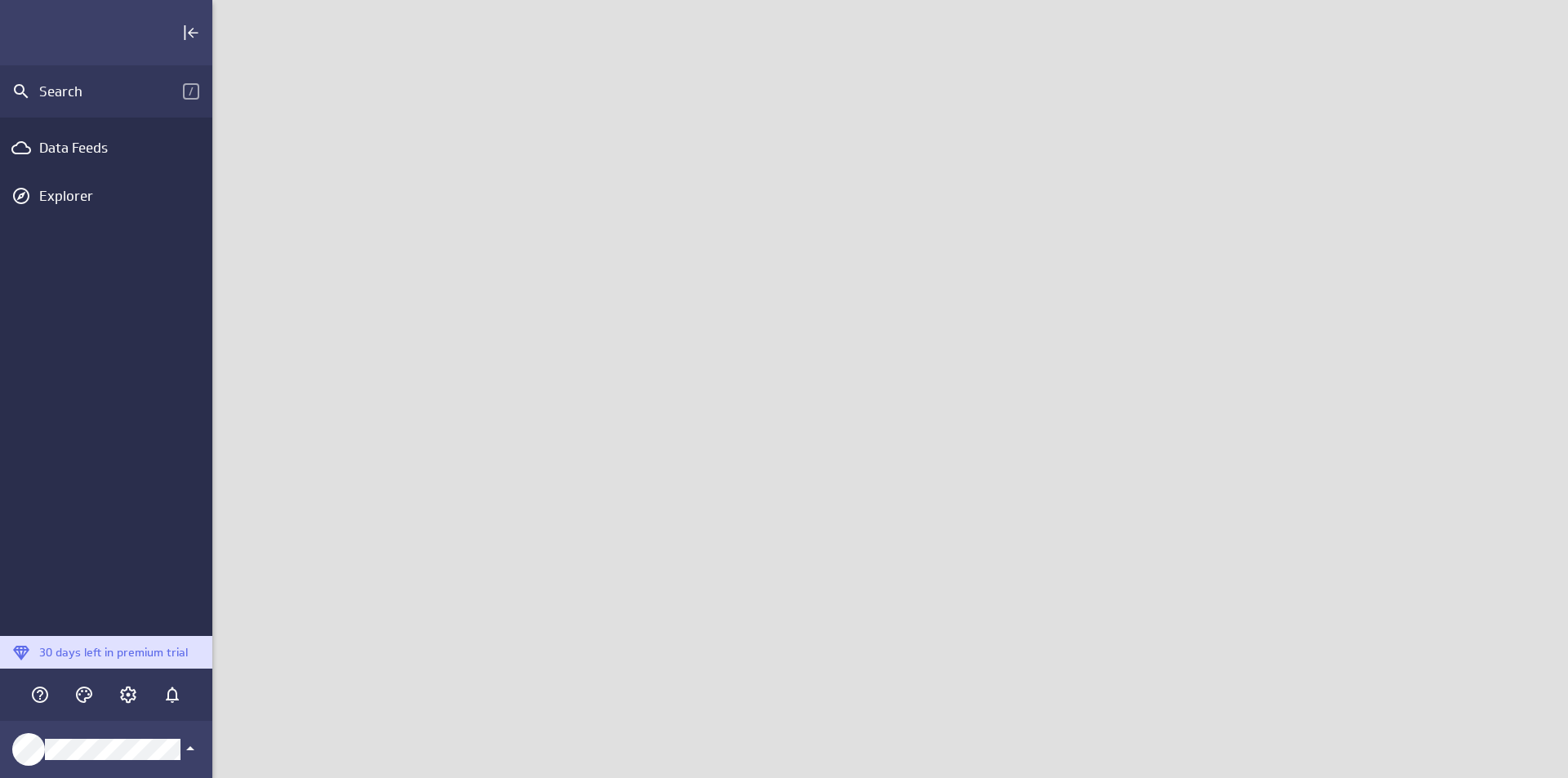
scroll to position [803, 1381]
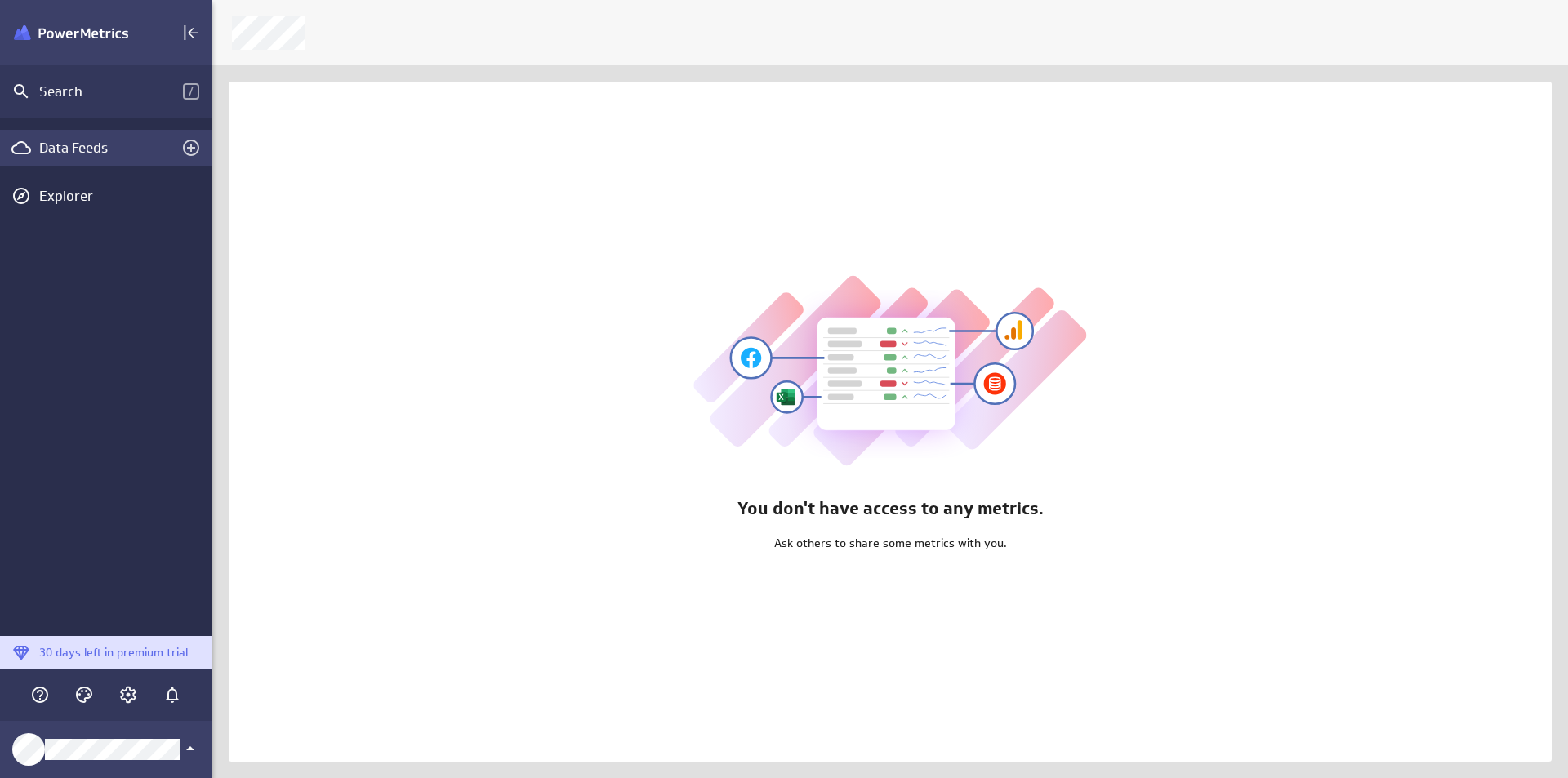
scroll to position [803, 1381]
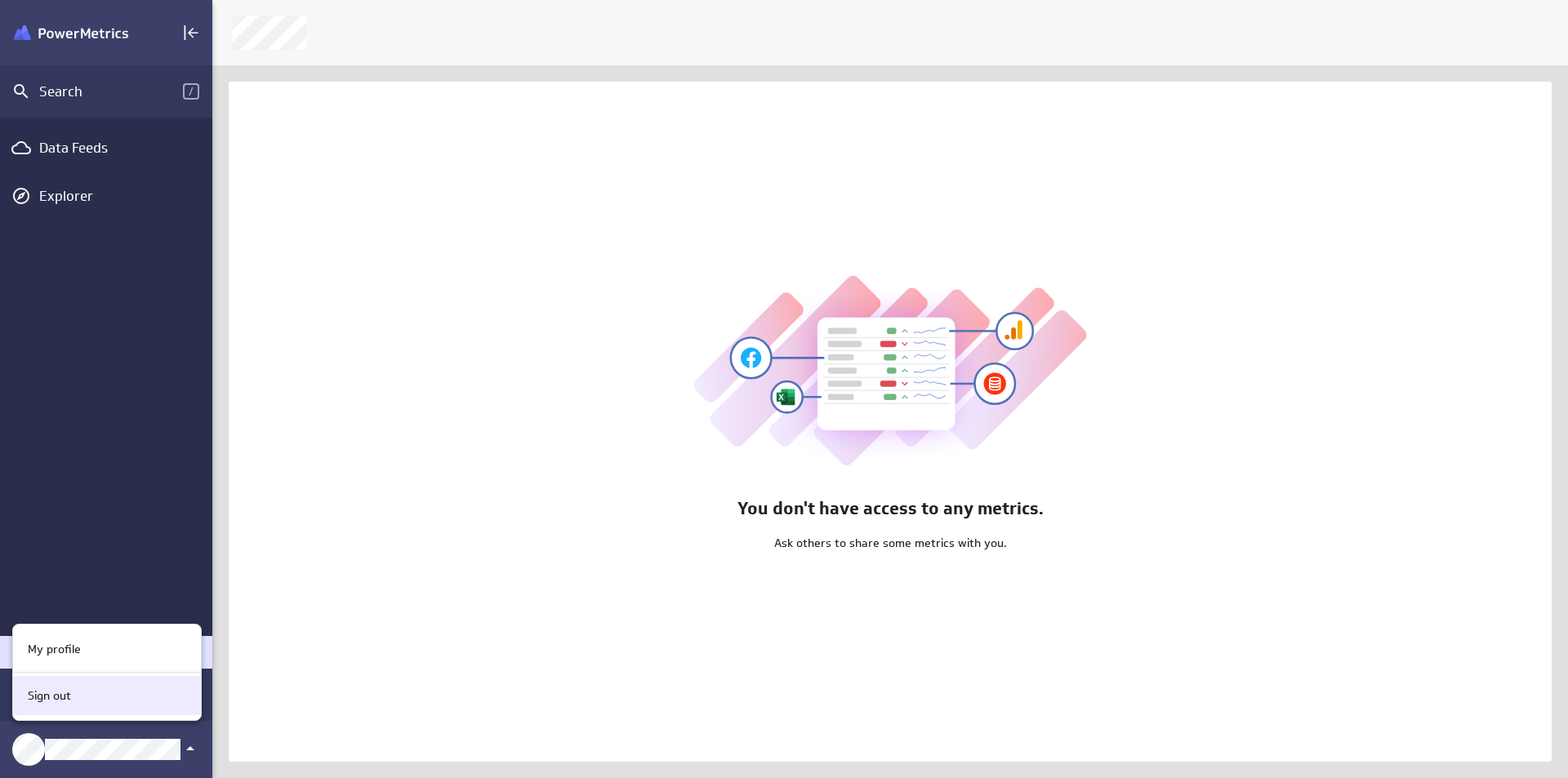
click at [118, 701] on div "Sign out" at bounding box center [105, 696] width 167 height 17
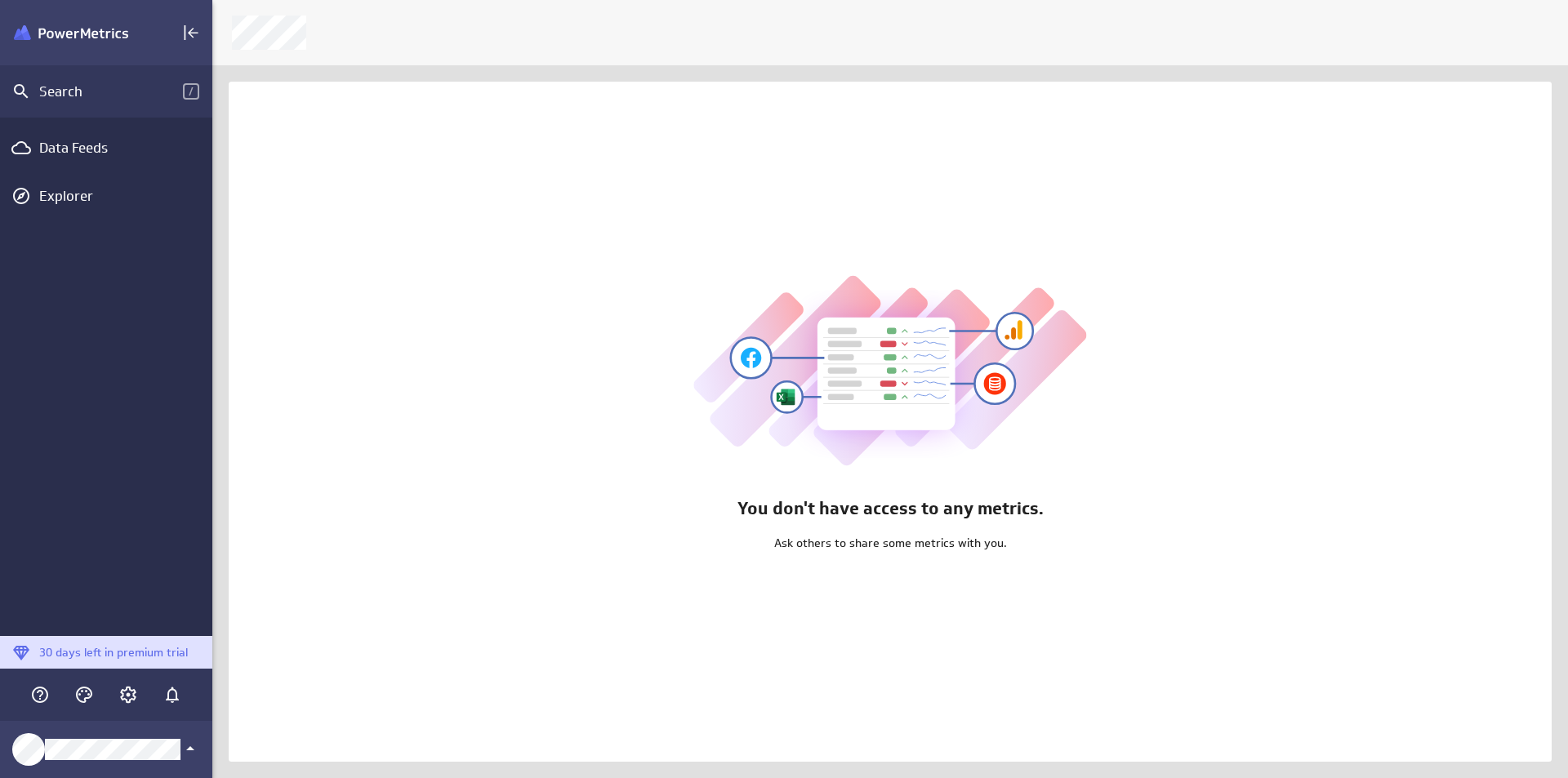
click at [118, 701] on div "Sign out" at bounding box center [107, 706] width 141 height 22
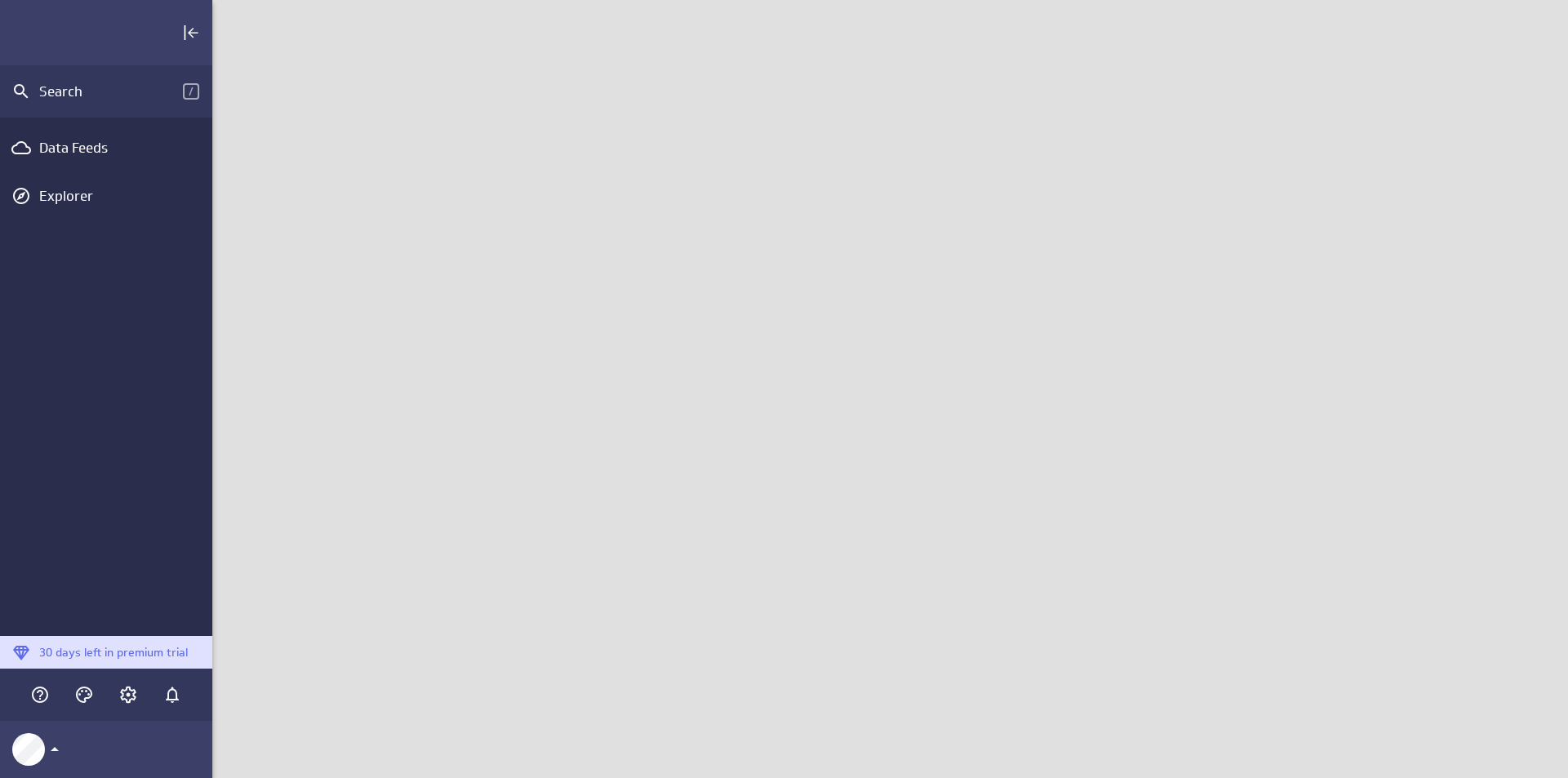
scroll to position [803, 1381]
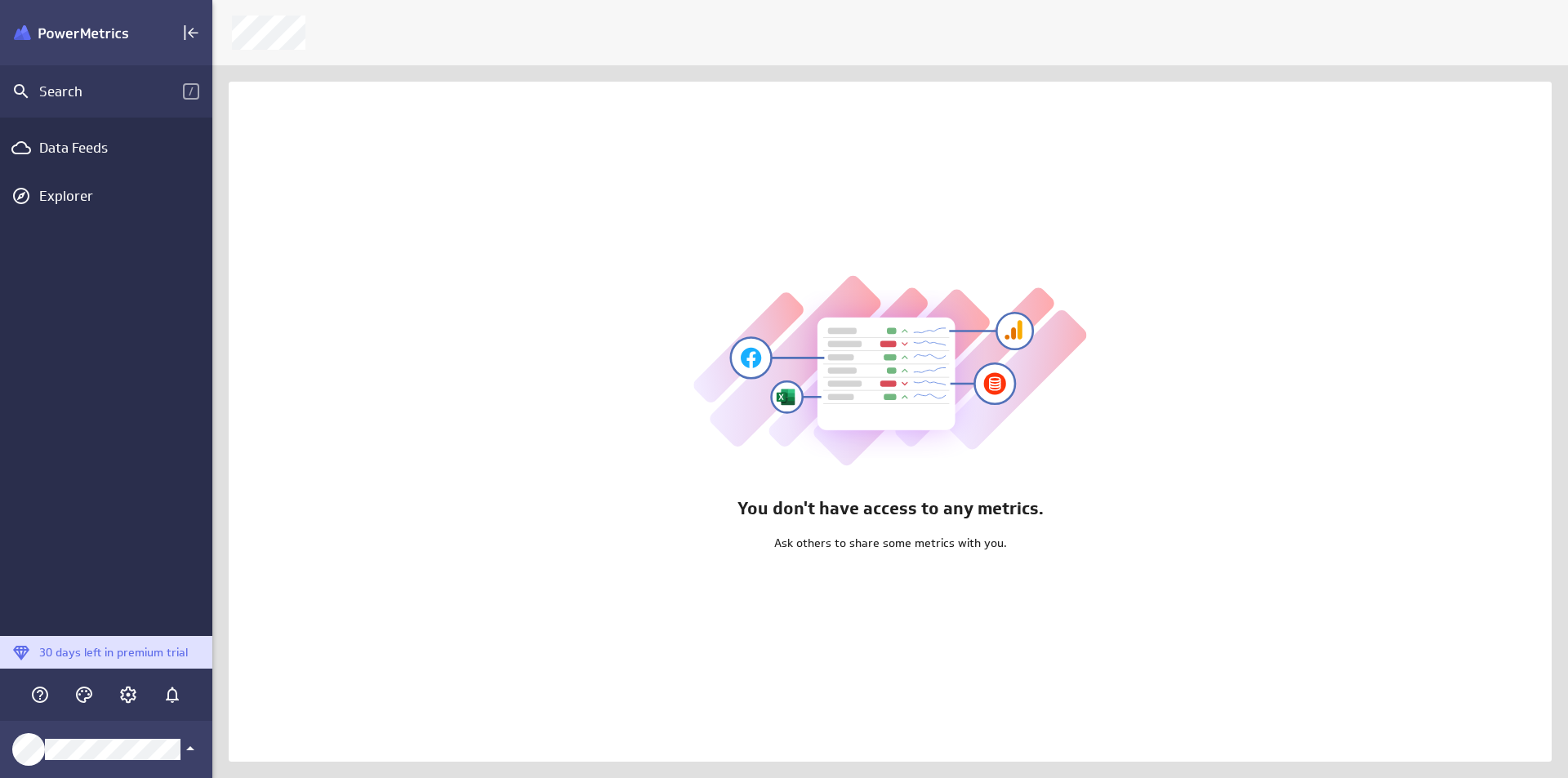
scroll to position [803, 1381]
click at [198, 32] on icon "Collapse" at bounding box center [190, 32] width 20 height 20
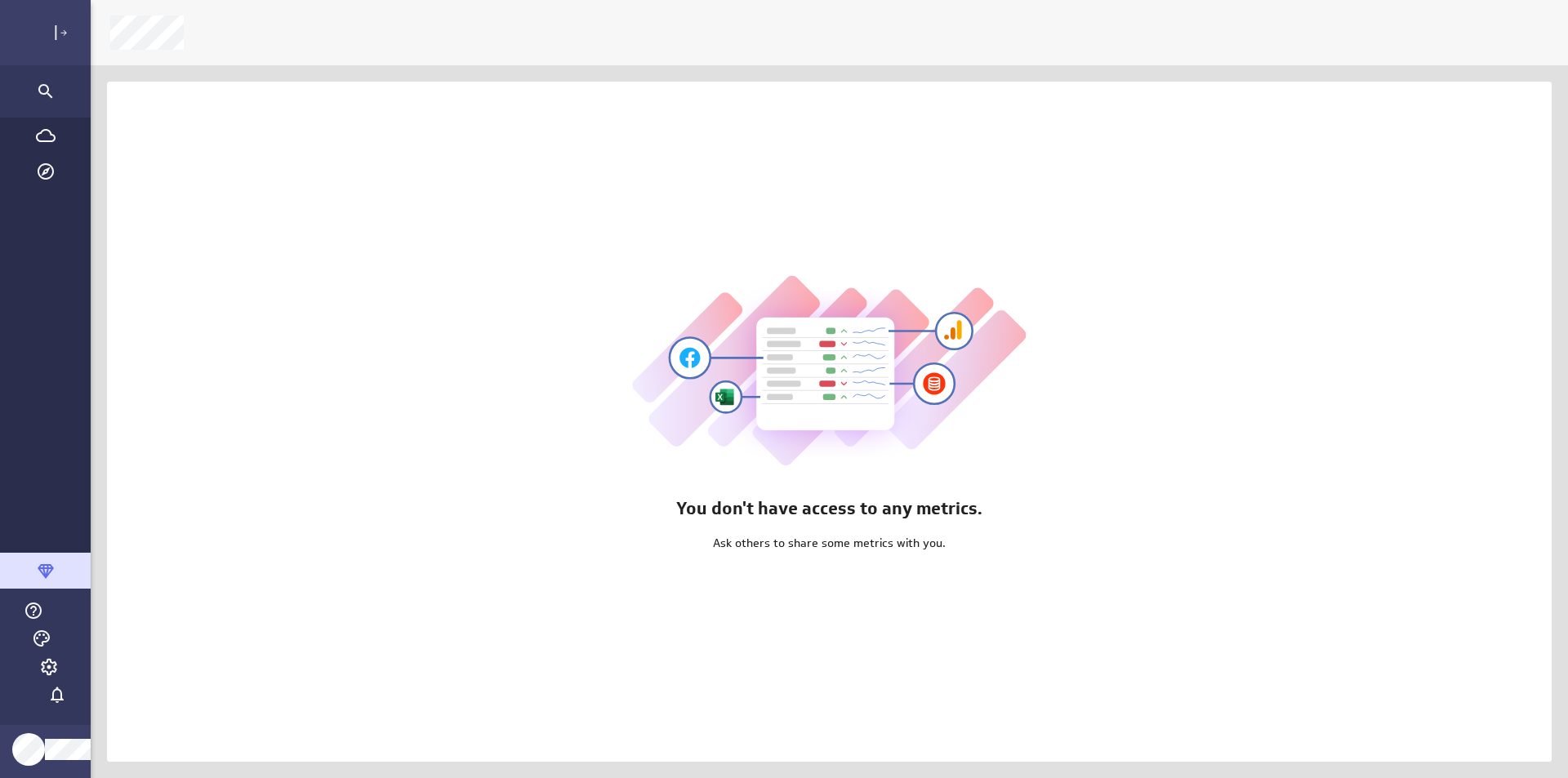
scroll to position [803, 1536]
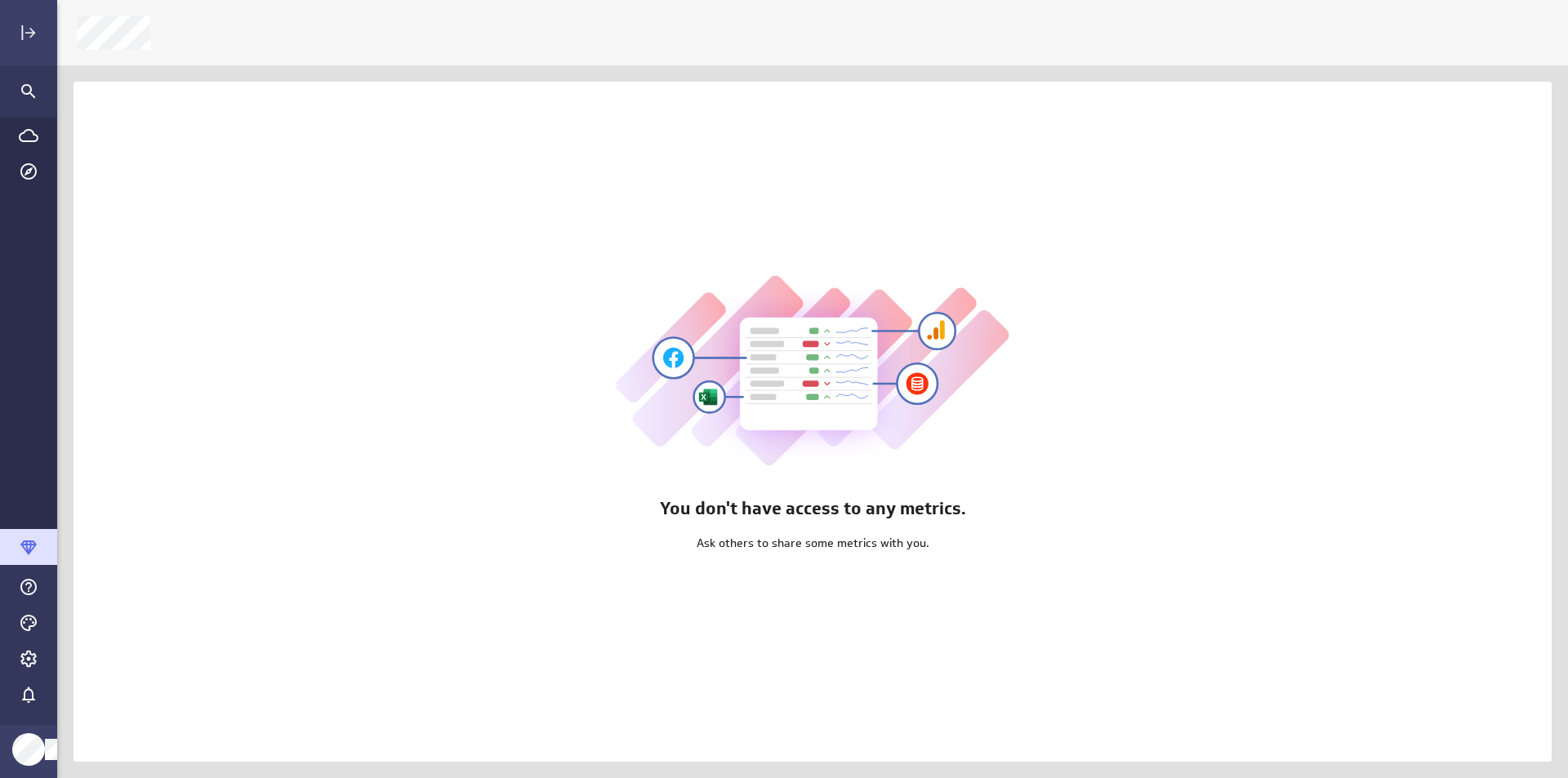
click at [162, 91] on div "You don't have access to any metrics. Ask others to share some metrics with you." at bounding box center [813, 422] width 1478 height 680
click at [36, 23] on icon "Expand" at bounding box center [28, 32] width 20 height 20
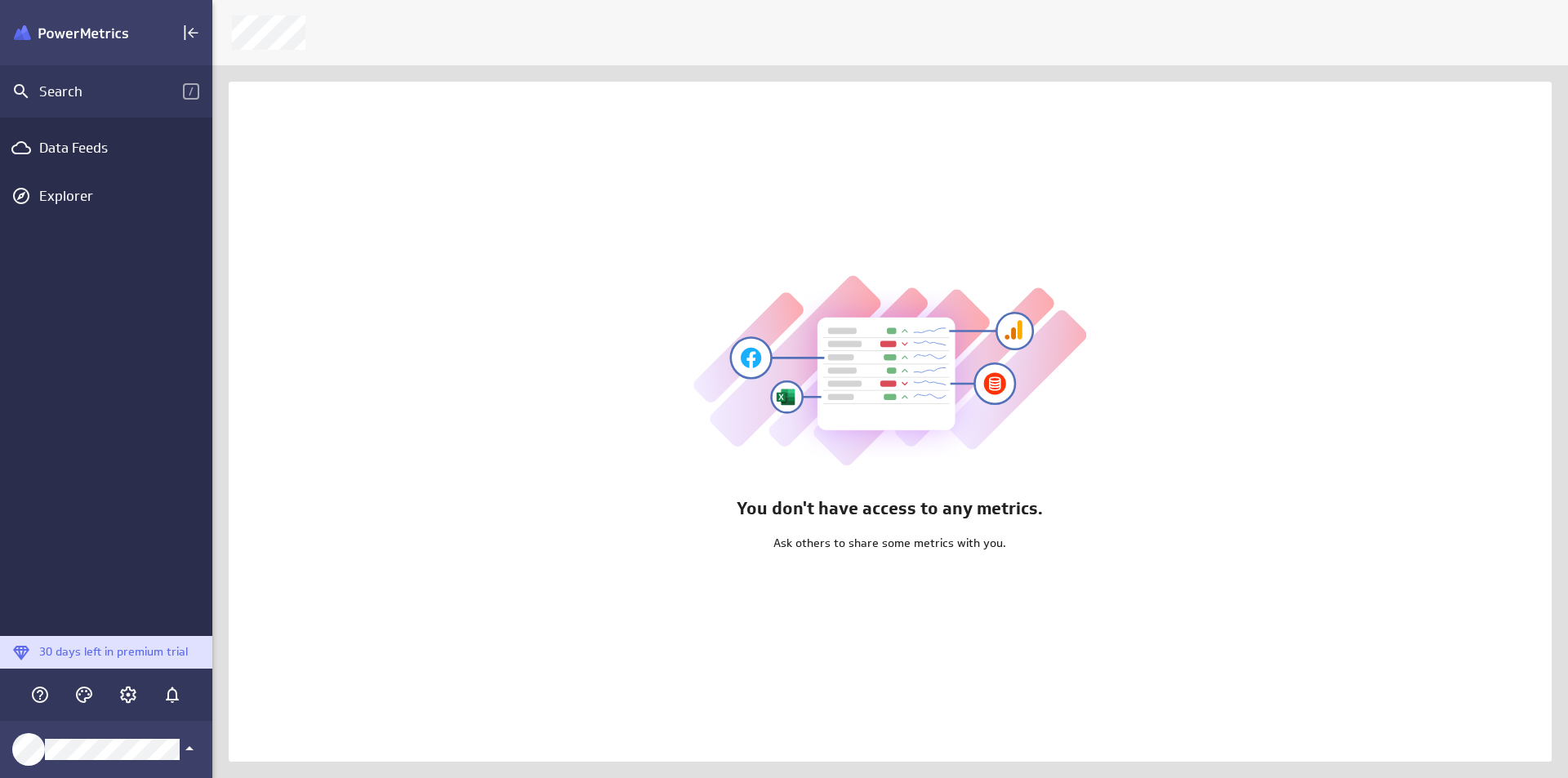
scroll to position [8, 8]
click at [185, 93] on span "/" at bounding box center [190, 91] width 16 height 16
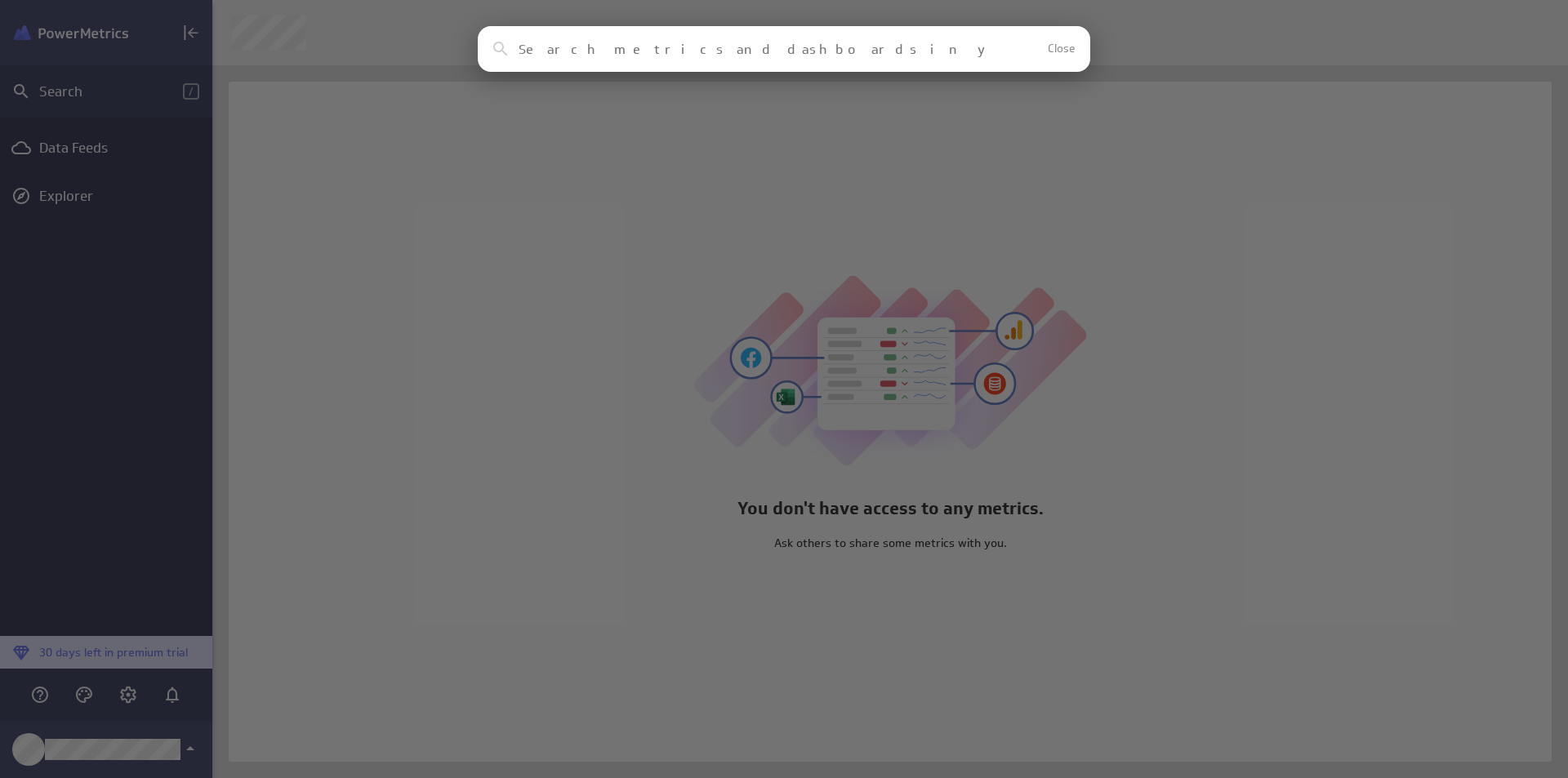
click at [404, 142] on div "Clear Close No results found No assets in your account match this search reques…" at bounding box center [784, 389] width 1568 height 778
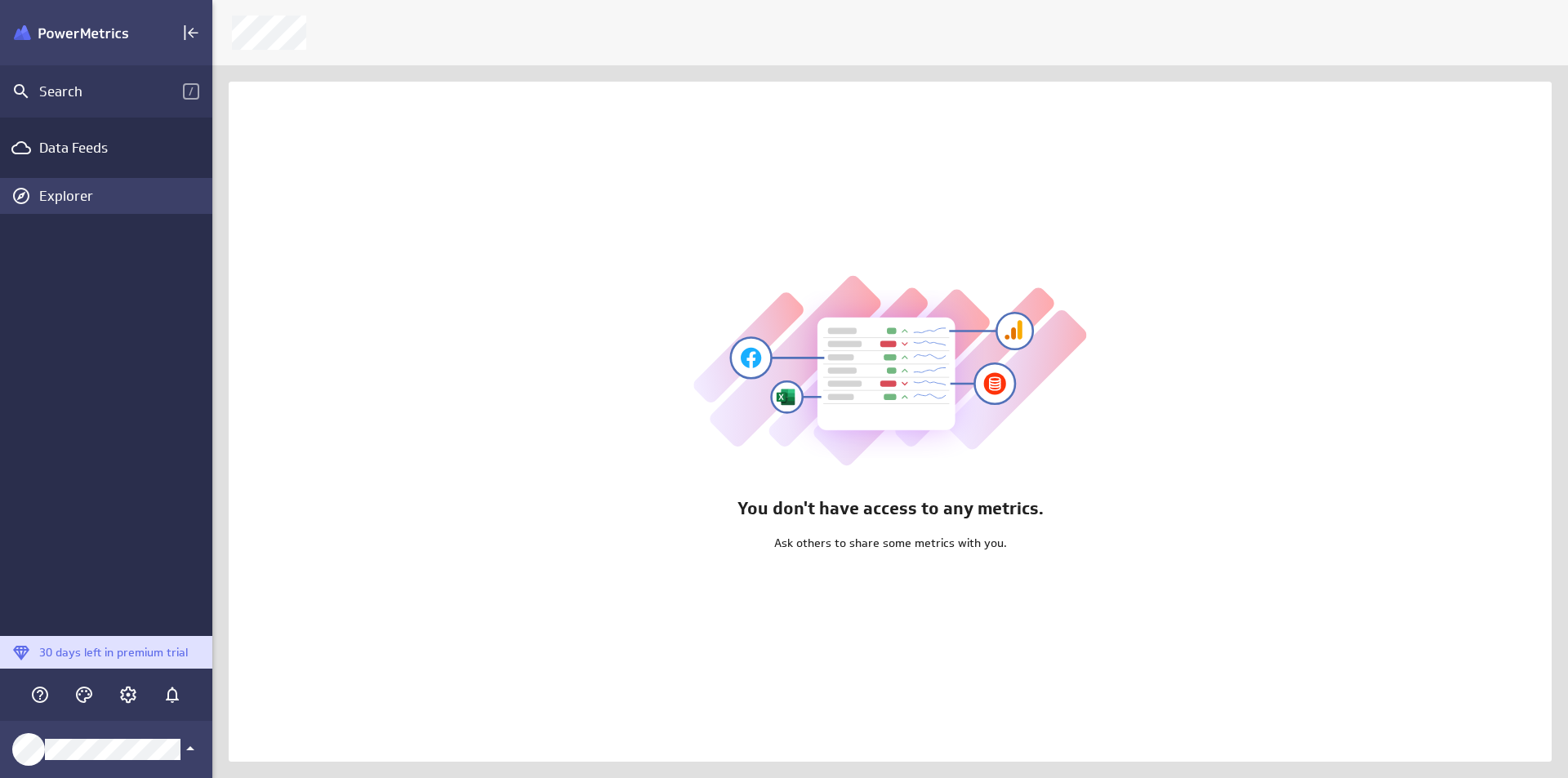
click at [112, 207] on div "Explorer" at bounding box center [106, 196] width 212 height 36
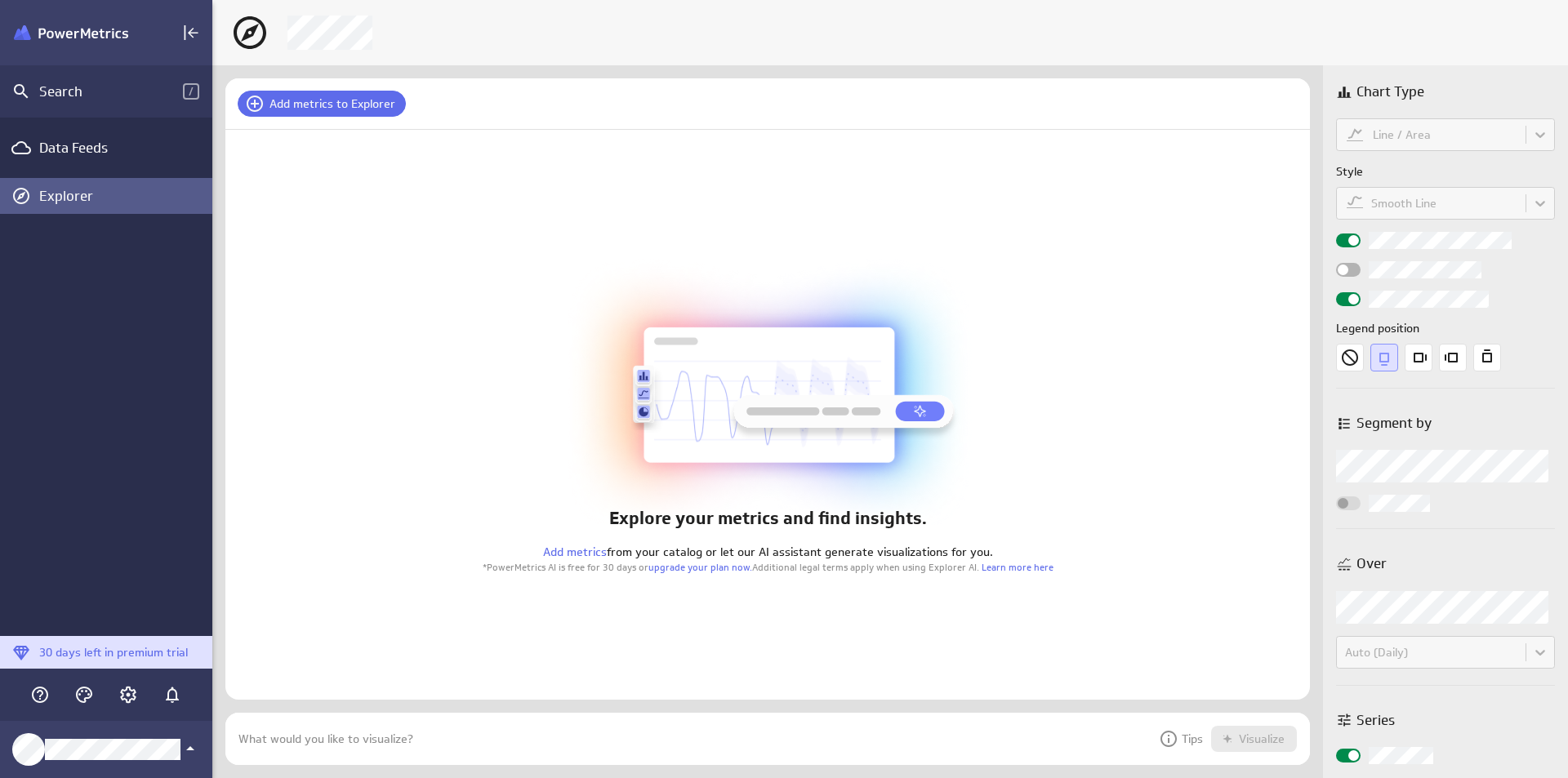
scroll to position [77, 1110]
click at [350, 108] on span "Add metrics to Explorer" at bounding box center [332, 104] width 125 height 15
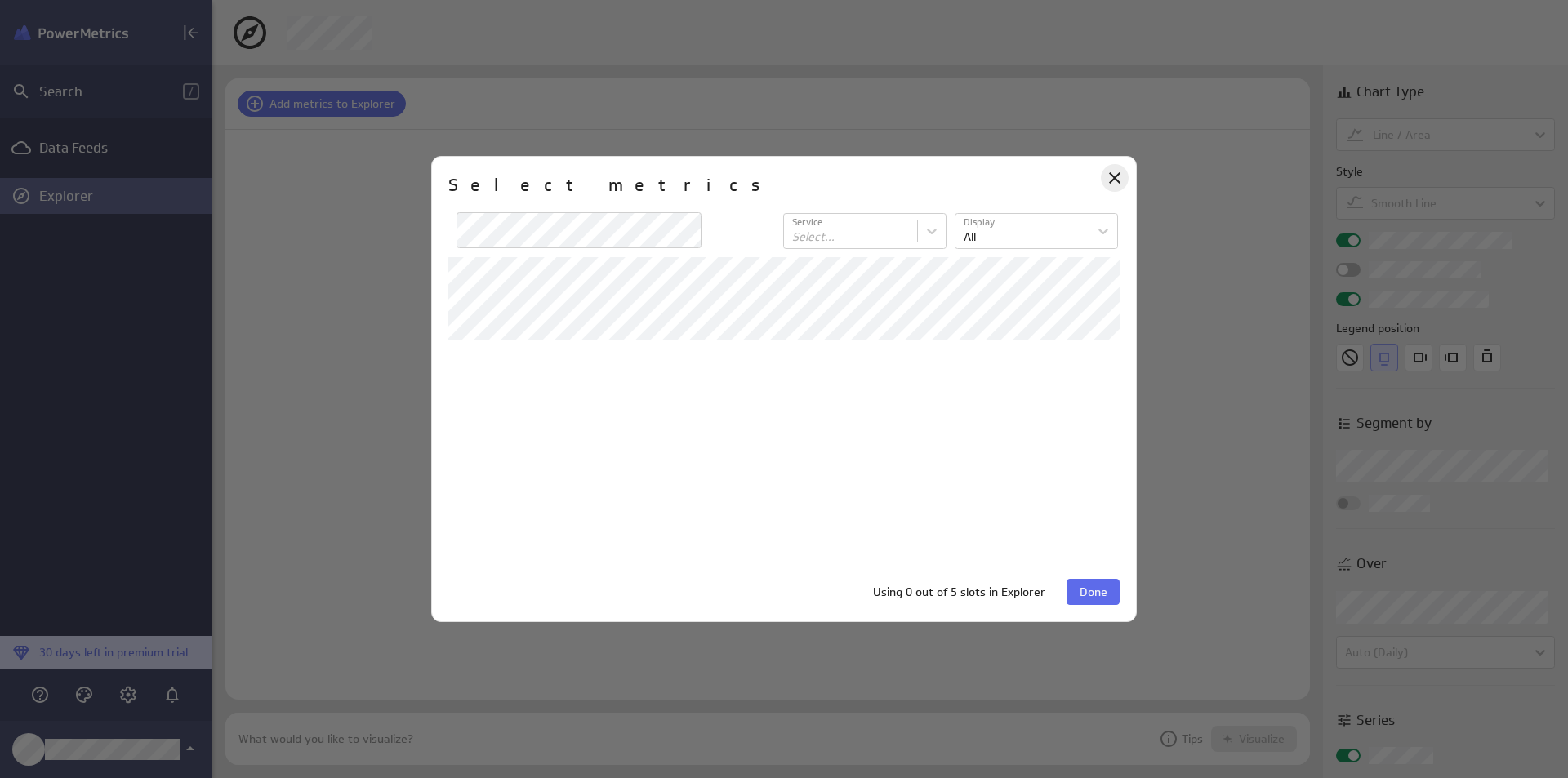
click at [1115, 186] on icon "Close" at bounding box center [1114, 177] width 20 height 20
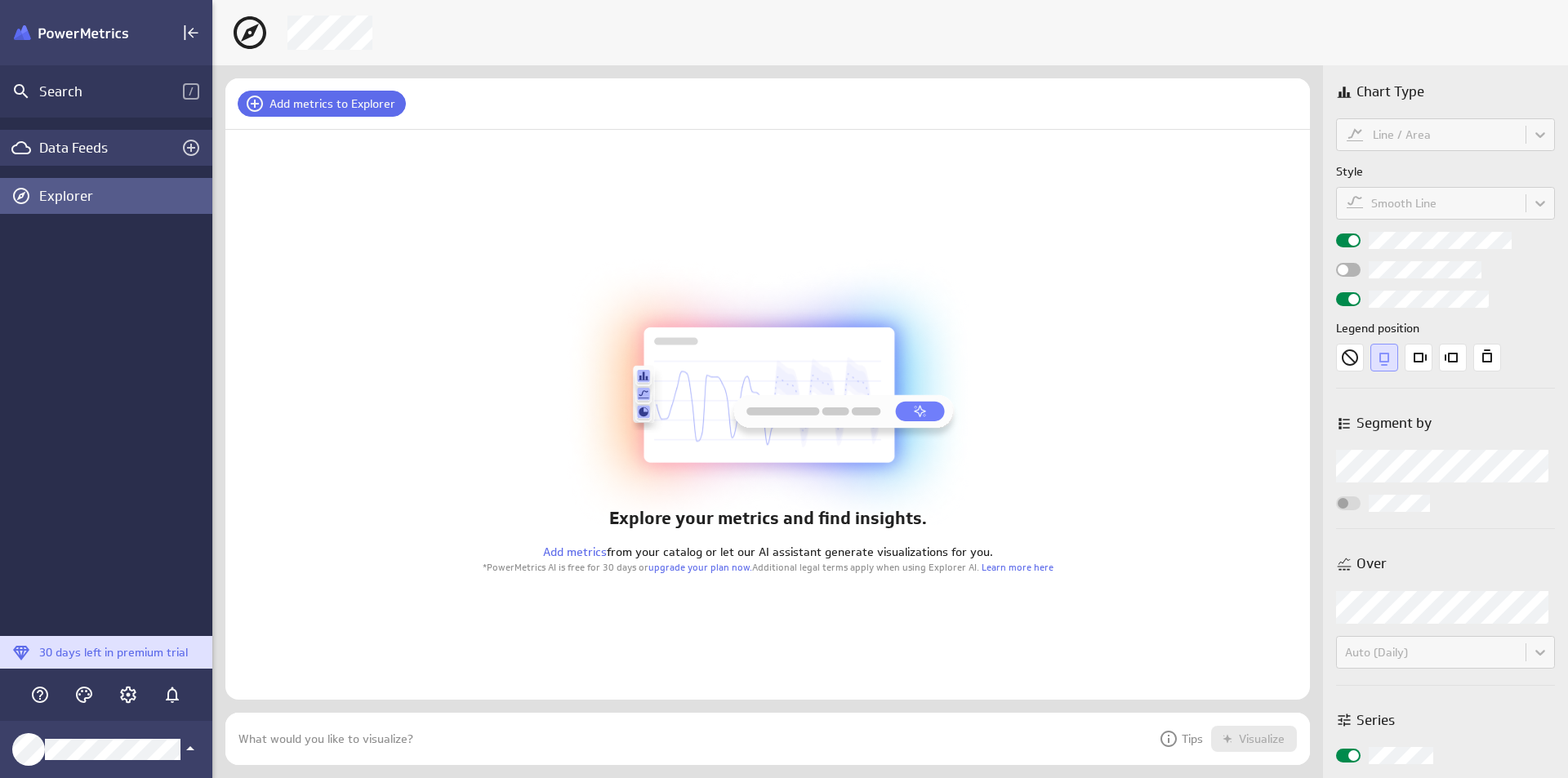
click at [136, 157] on div "Data Feeds" at bounding box center [106, 148] width 212 height 36
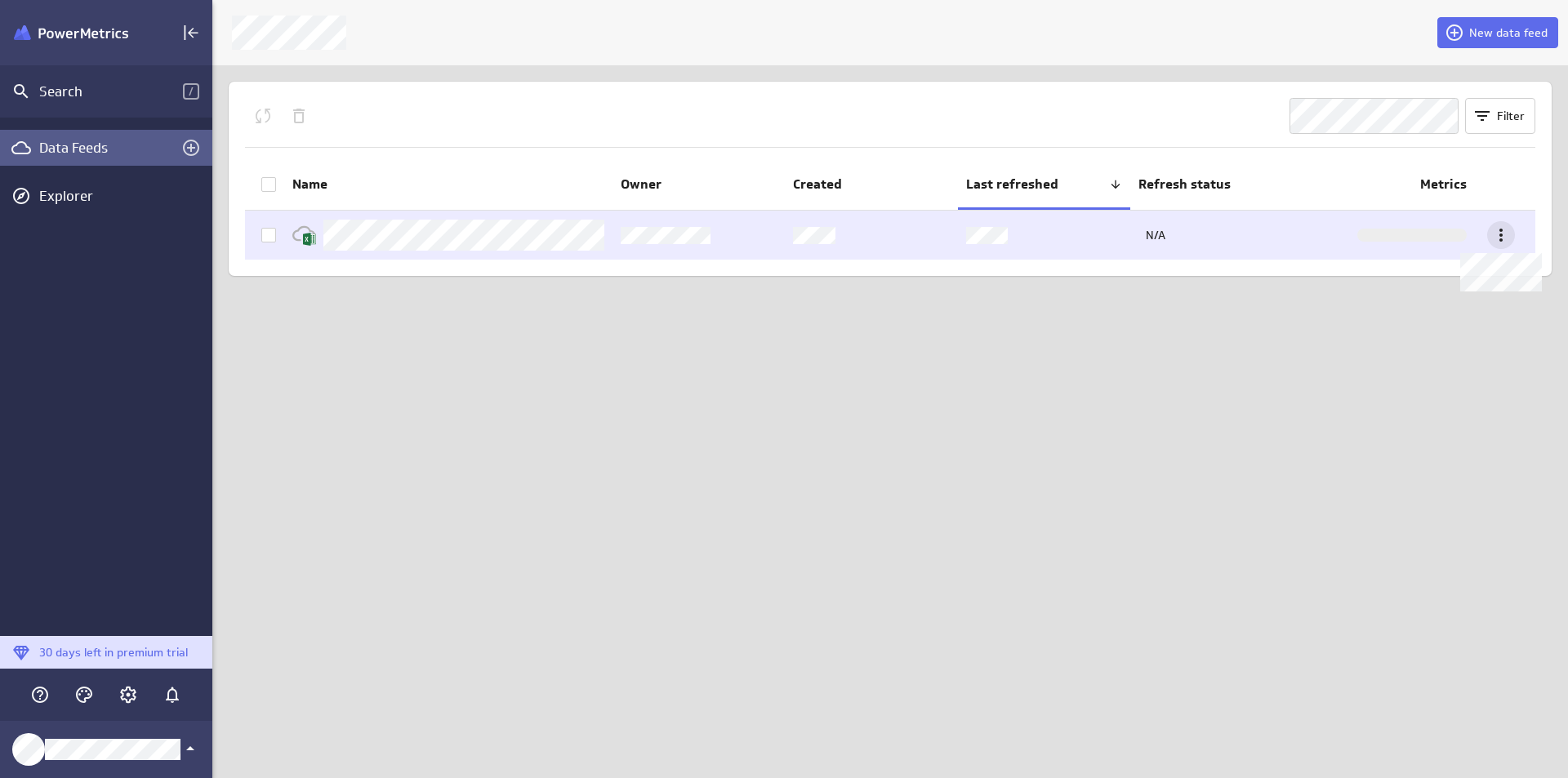
click at [1503, 230] on icon at bounding box center [1501, 235] width 20 height 20
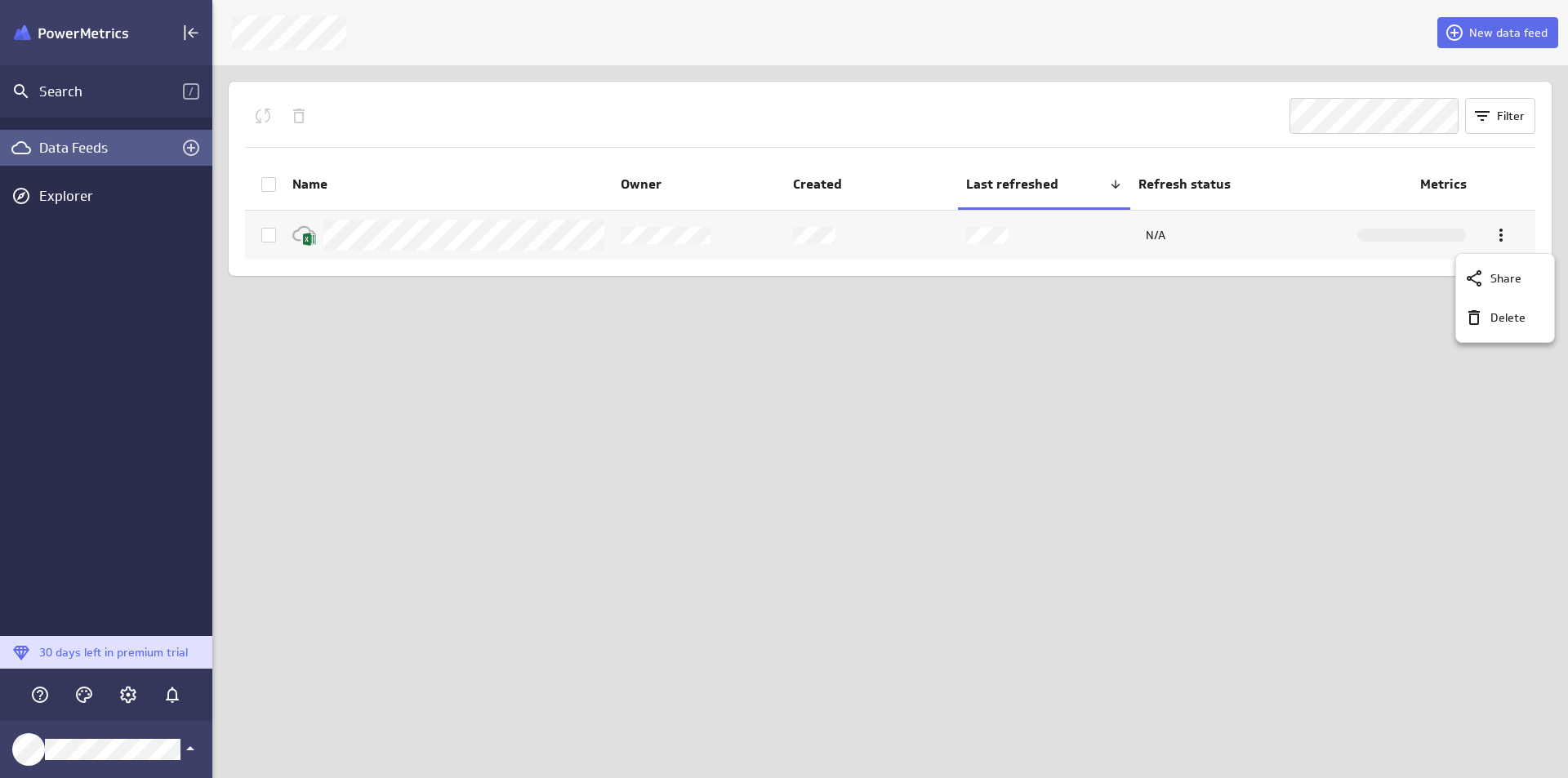
click at [1071, 343] on div at bounding box center [784, 389] width 1568 height 778
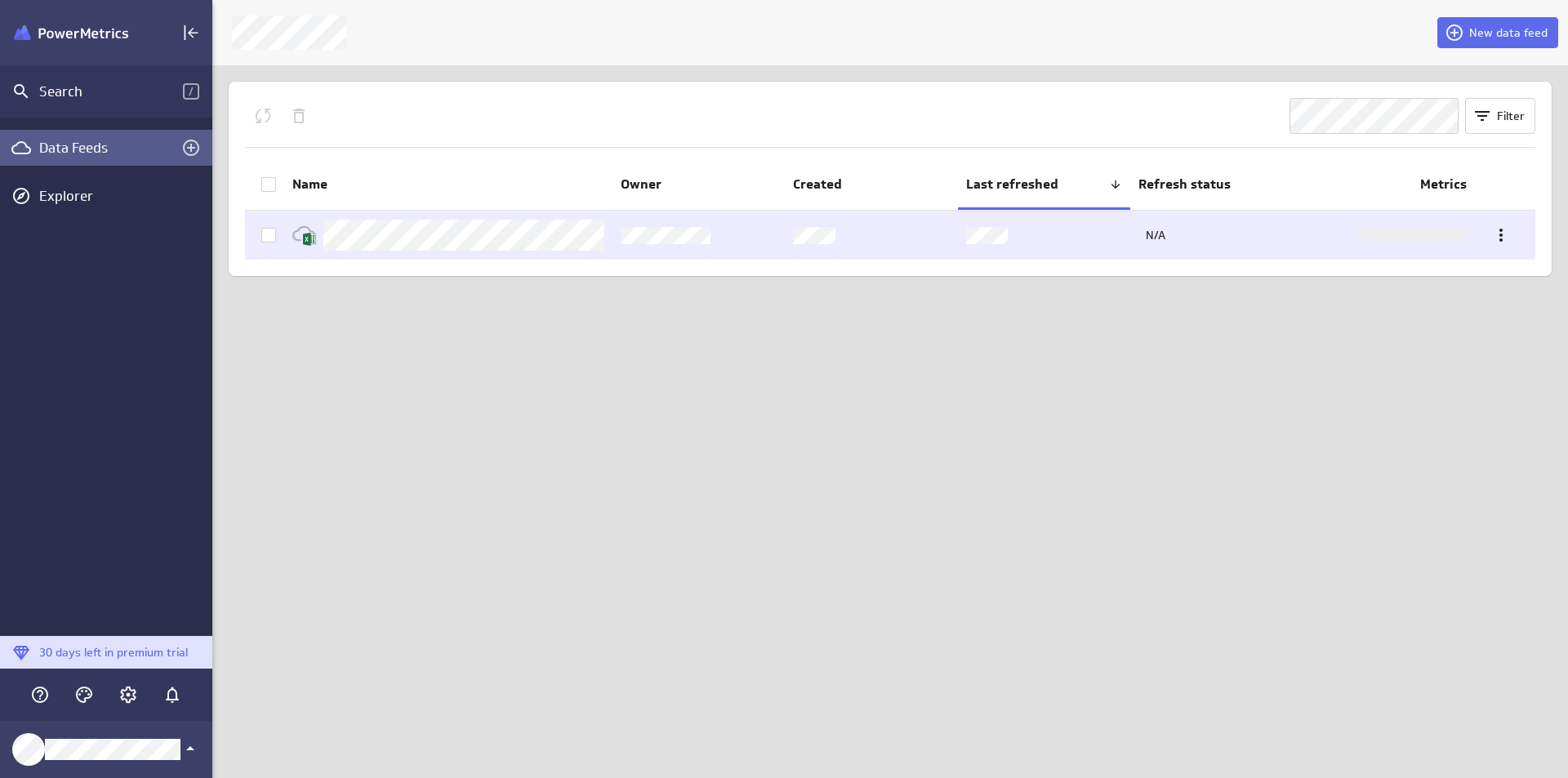
click at [1162, 230] on p "N/A" at bounding box center [1155, 236] width 20 height 15
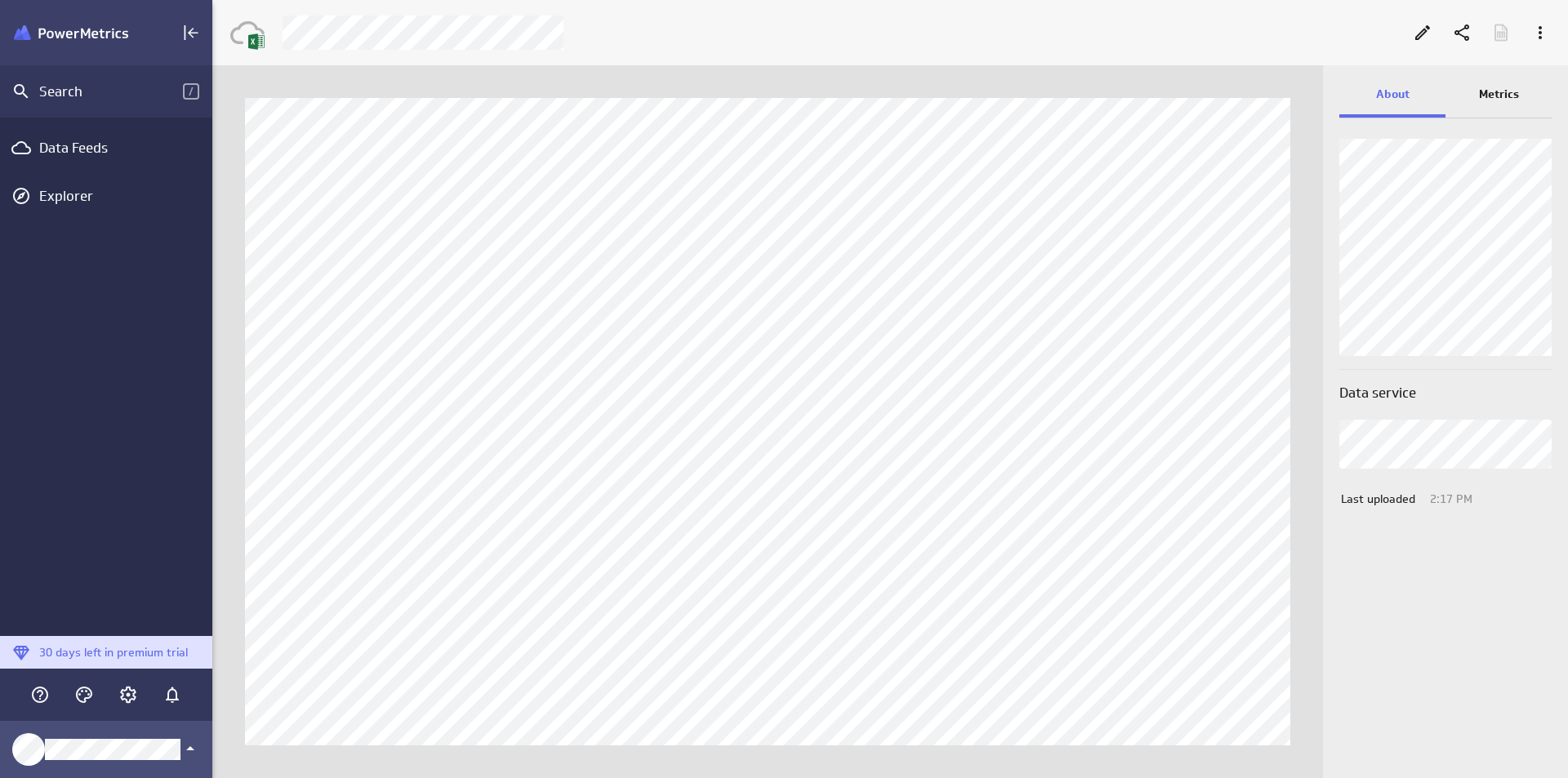
click at [186, 741] on icon "Klipfolio Account" at bounding box center [190, 749] width 20 height 20
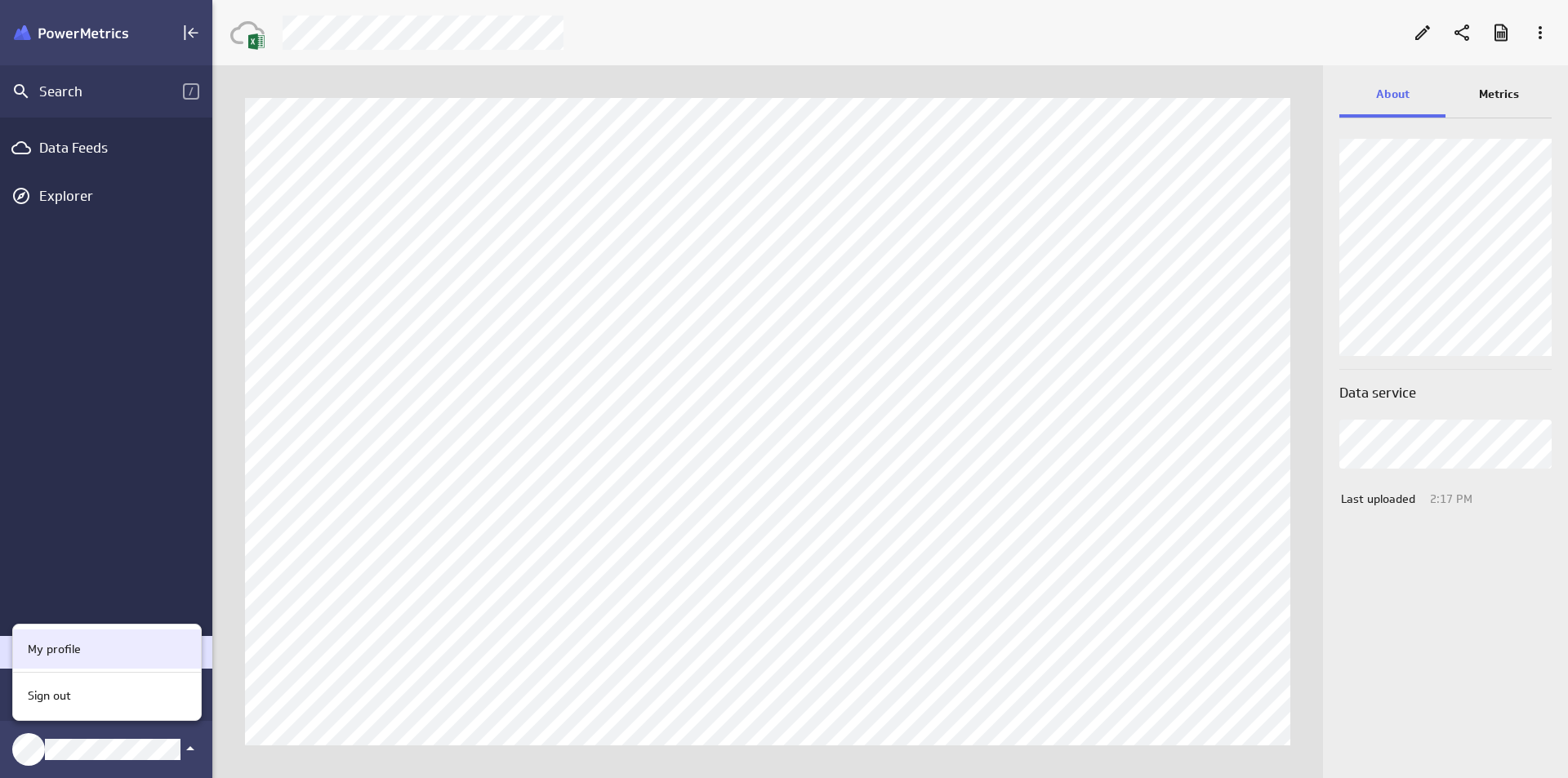
click at [123, 655] on div "My profile" at bounding box center [105, 650] width 167 height 17
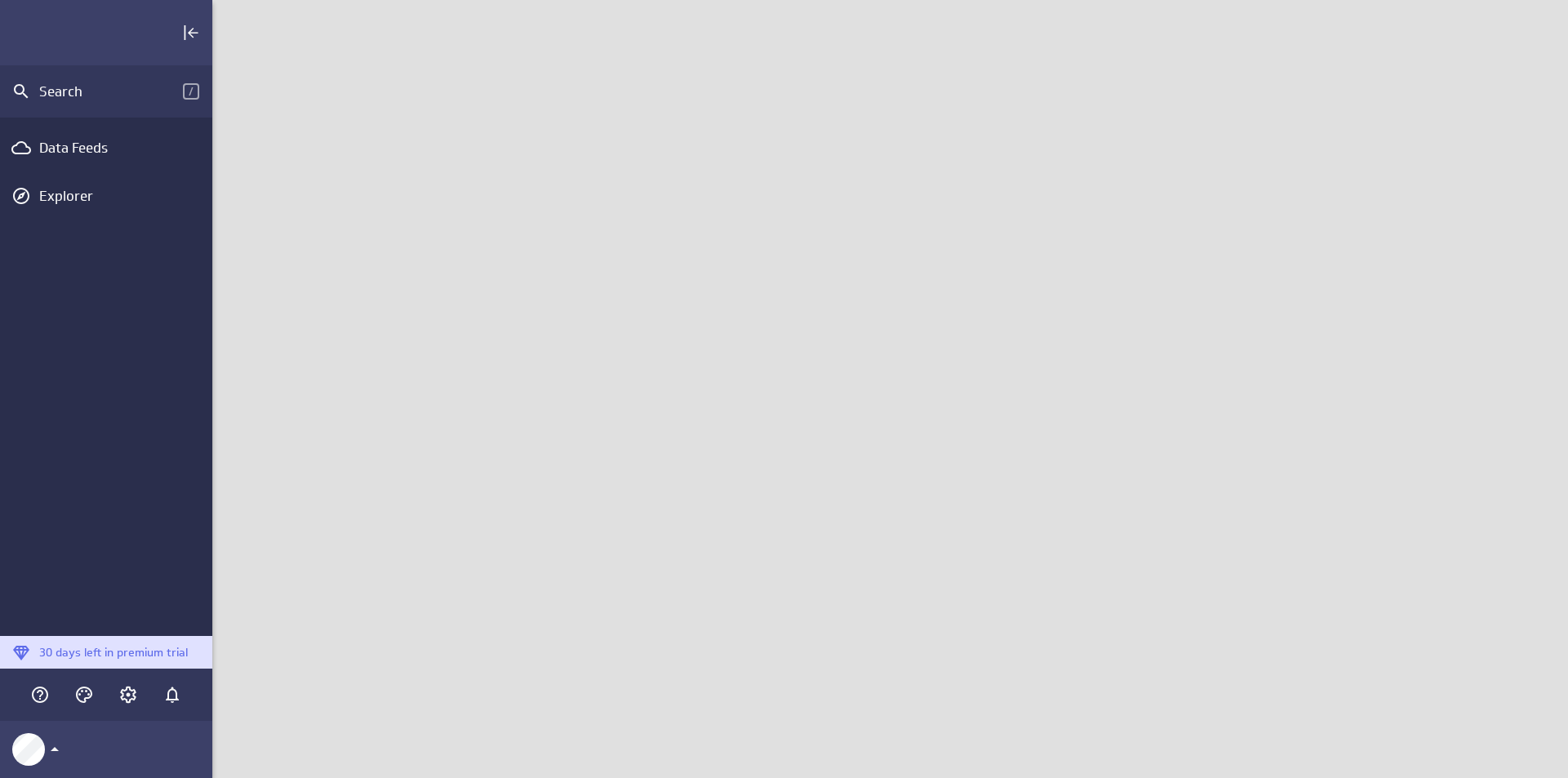
scroll to position [803, 1381]
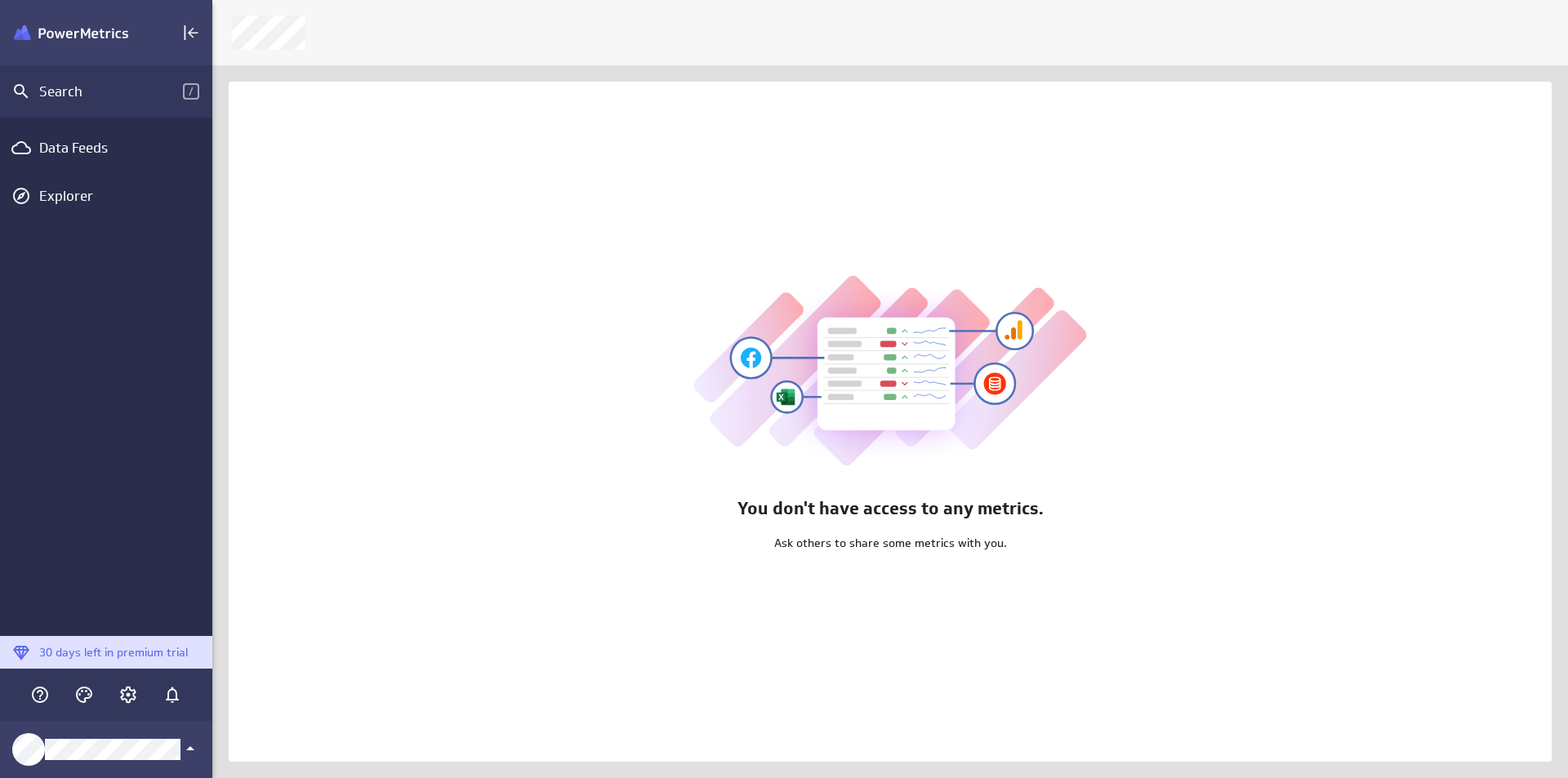
scroll to position [803, 1381]
click at [137, 692] on icon "Account and settings" at bounding box center [128, 695] width 20 height 20
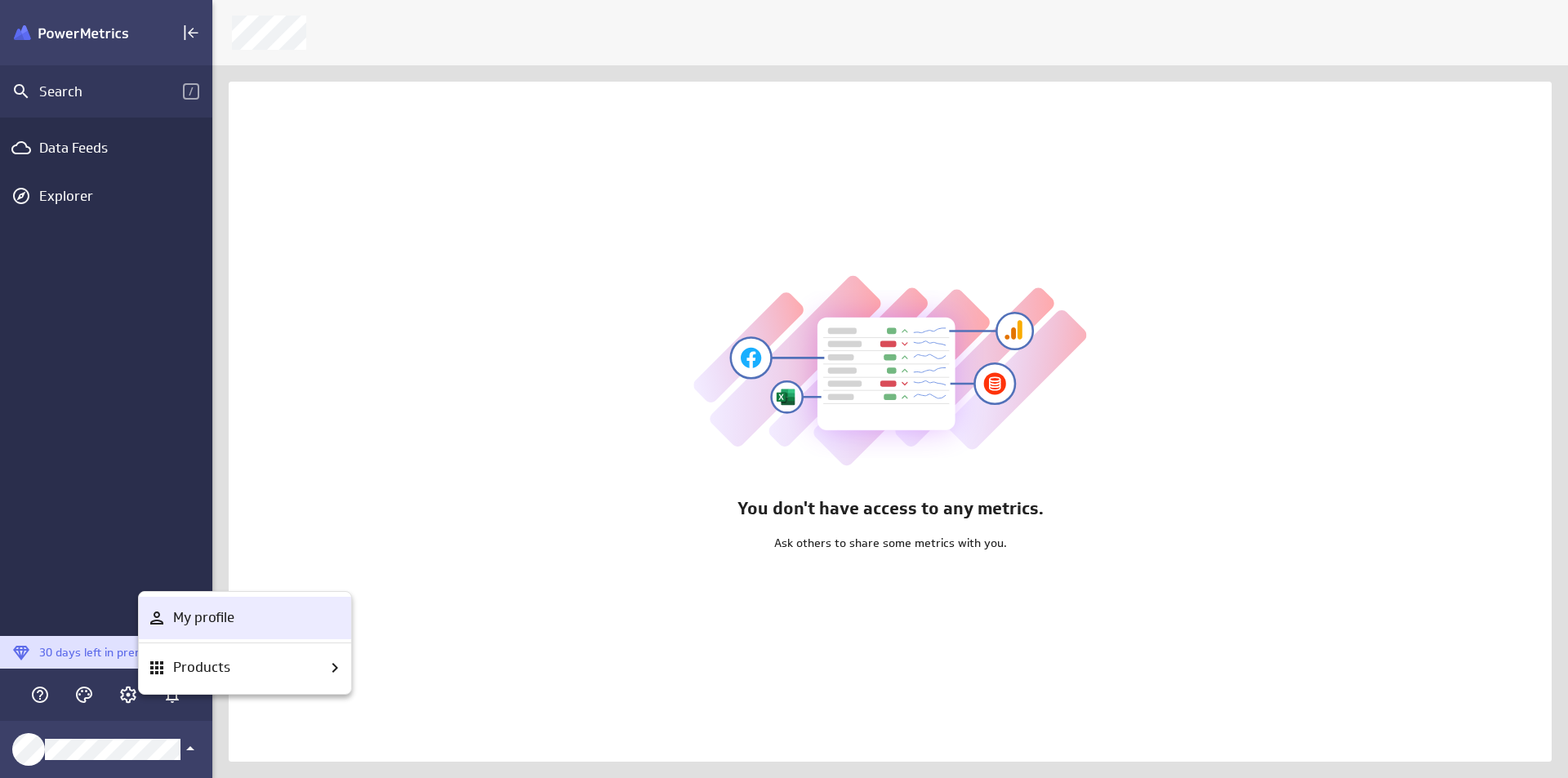
click at [218, 608] on p "My profile" at bounding box center [204, 618] width 61 height 21
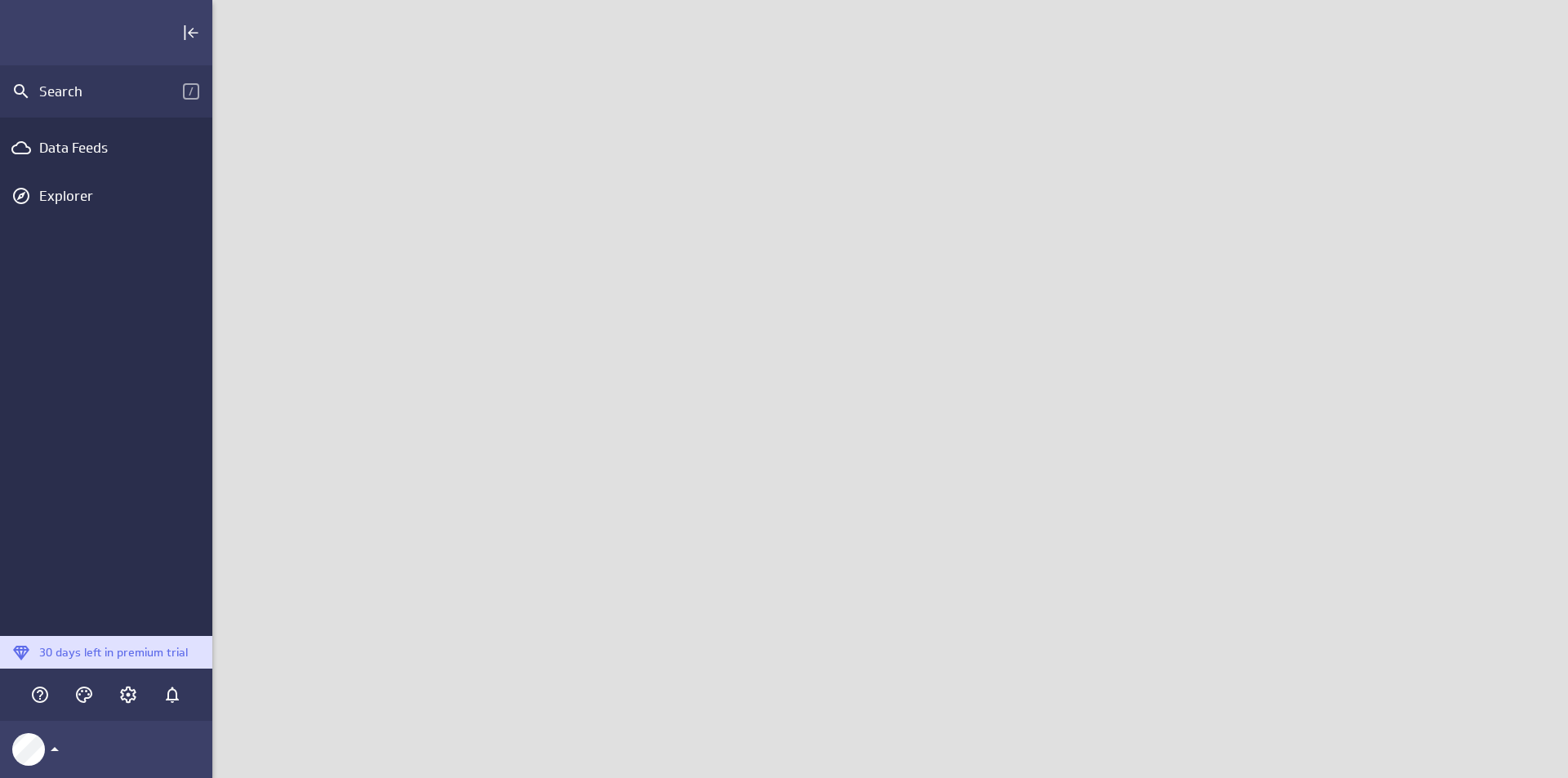
scroll to position [803, 1381]
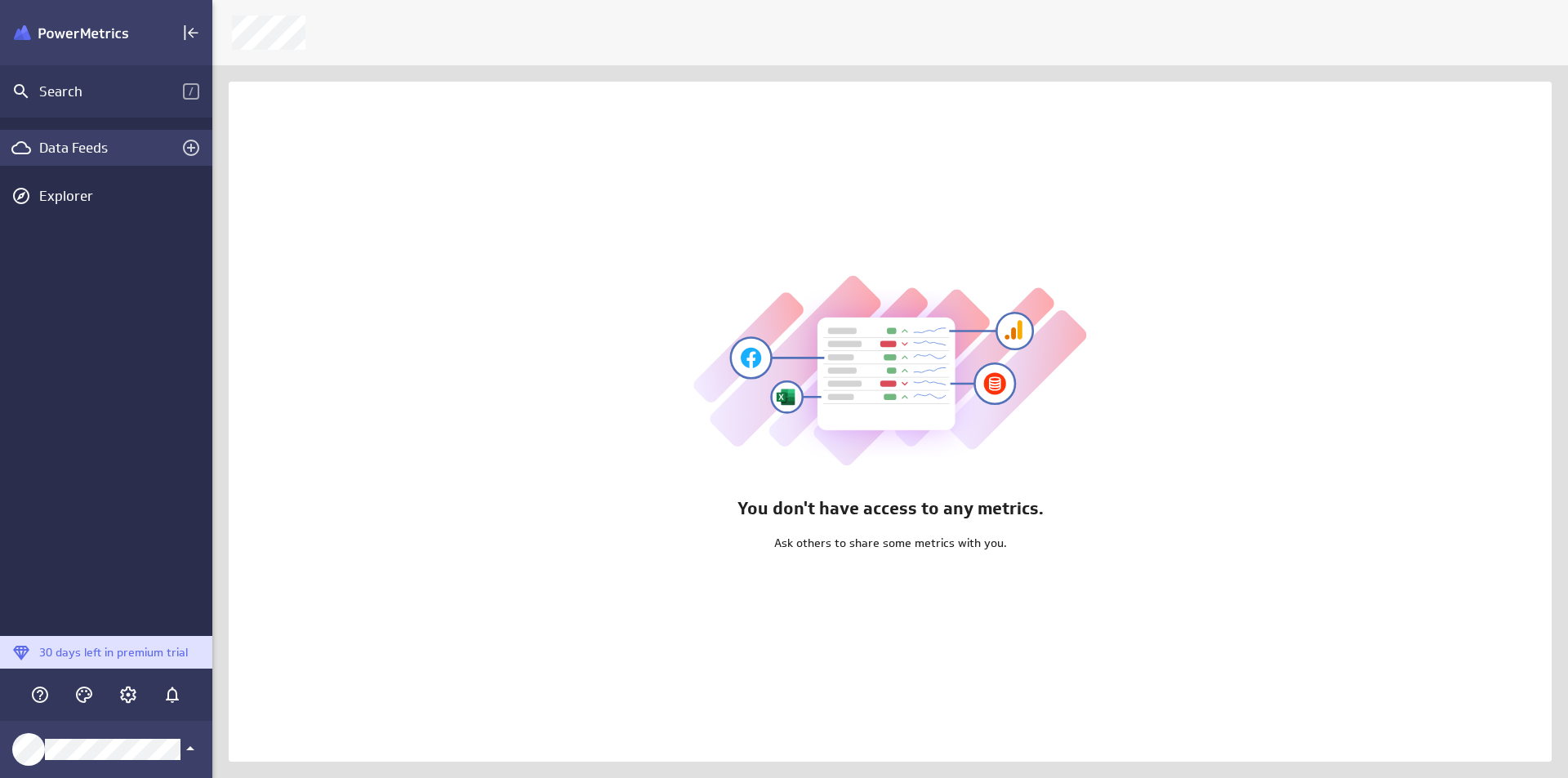
scroll to position [803, 1381]
click at [143, 141] on div "Data Feeds" at bounding box center [107, 147] width 134 height 18
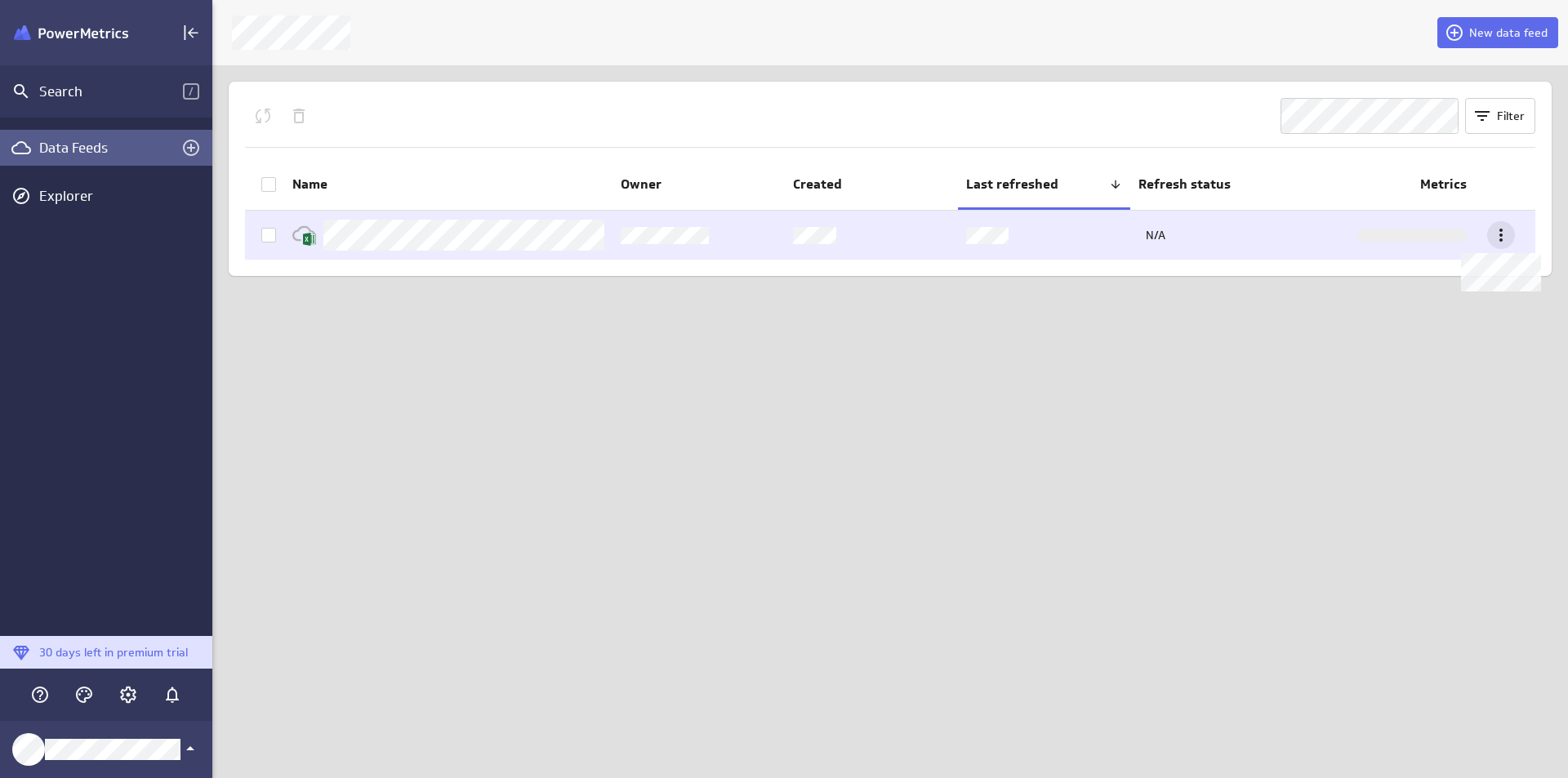
click at [1500, 236] on icon at bounding box center [1500, 236] width 3 height 13
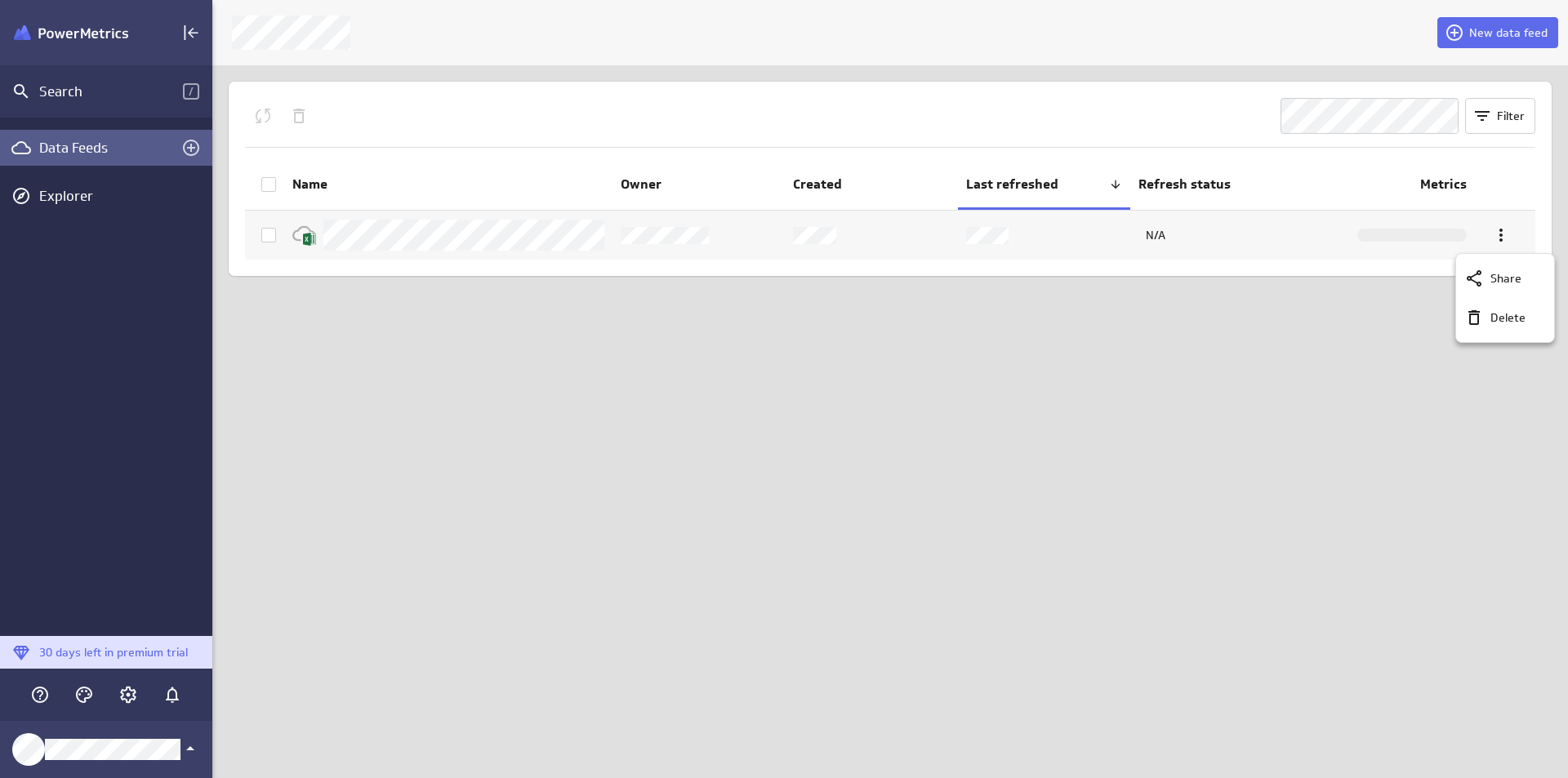
click at [1122, 374] on div at bounding box center [784, 389] width 1568 height 778
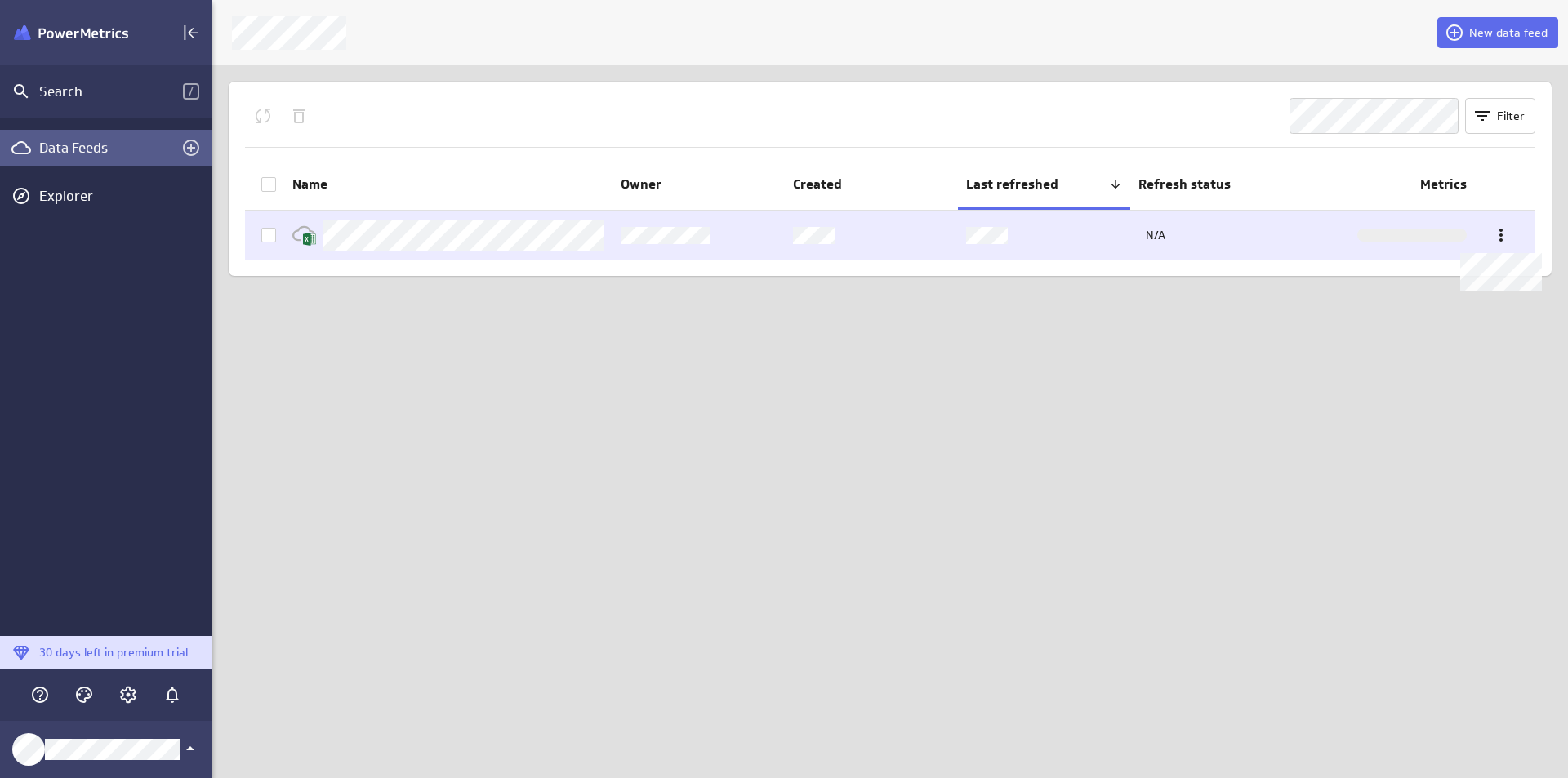
click at [1392, 219] on td at bounding box center [1388, 235] width 173 height 49
click at [273, 228] on span at bounding box center [269, 236] width 15 height 15
click at [0, 0] on input "checkbox" at bounding box center [0, 0] width 0 height 0
click at [270, 238] on icon at bounding box center [269, 236] width 13 height 13
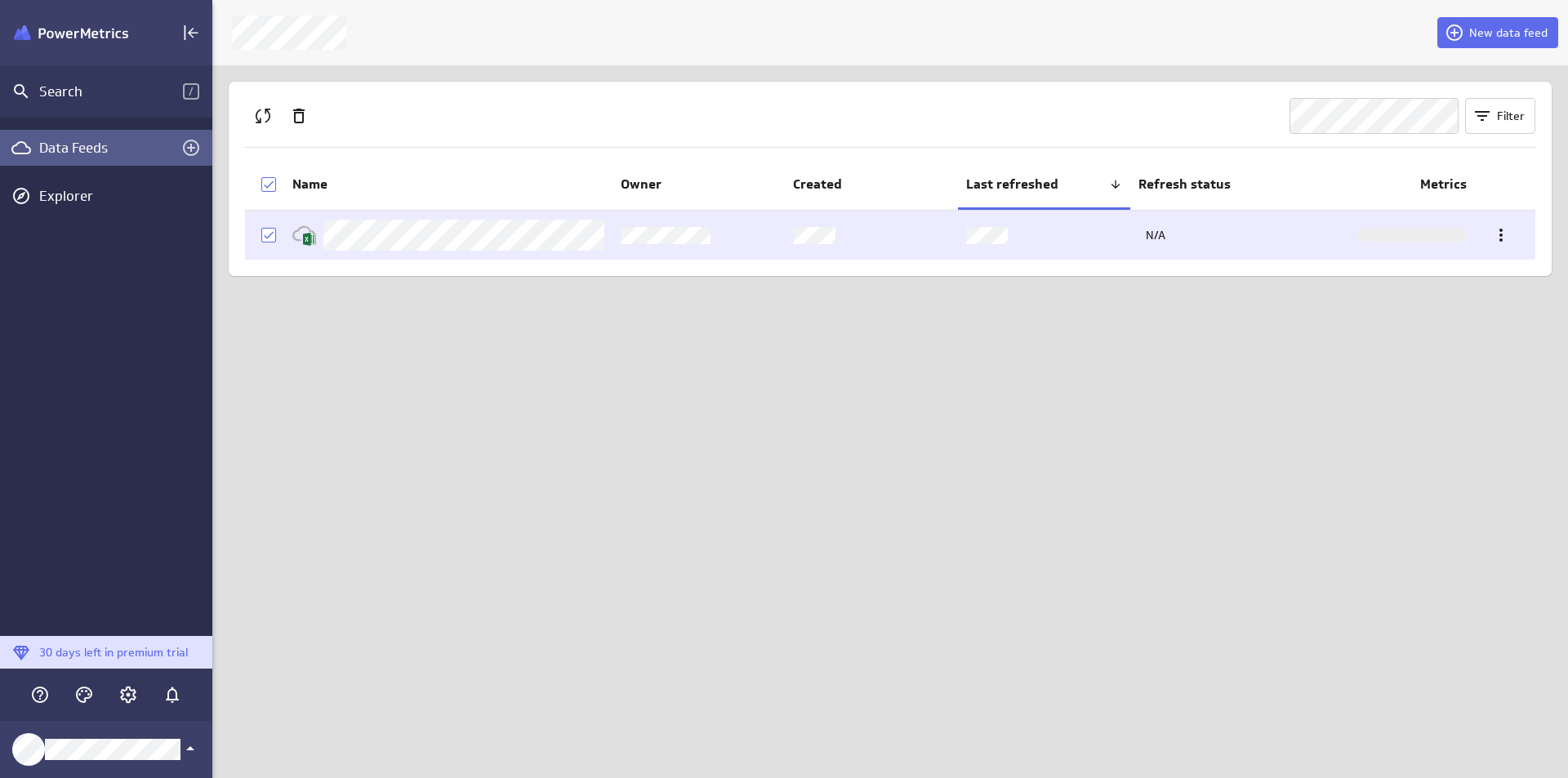
click at [0, 0] on input "checkbox" at bounding box center [0, 0] width 0 height 0
click at [1504, 228] on icon at bounding box center [1501, 235] width 20 height 20
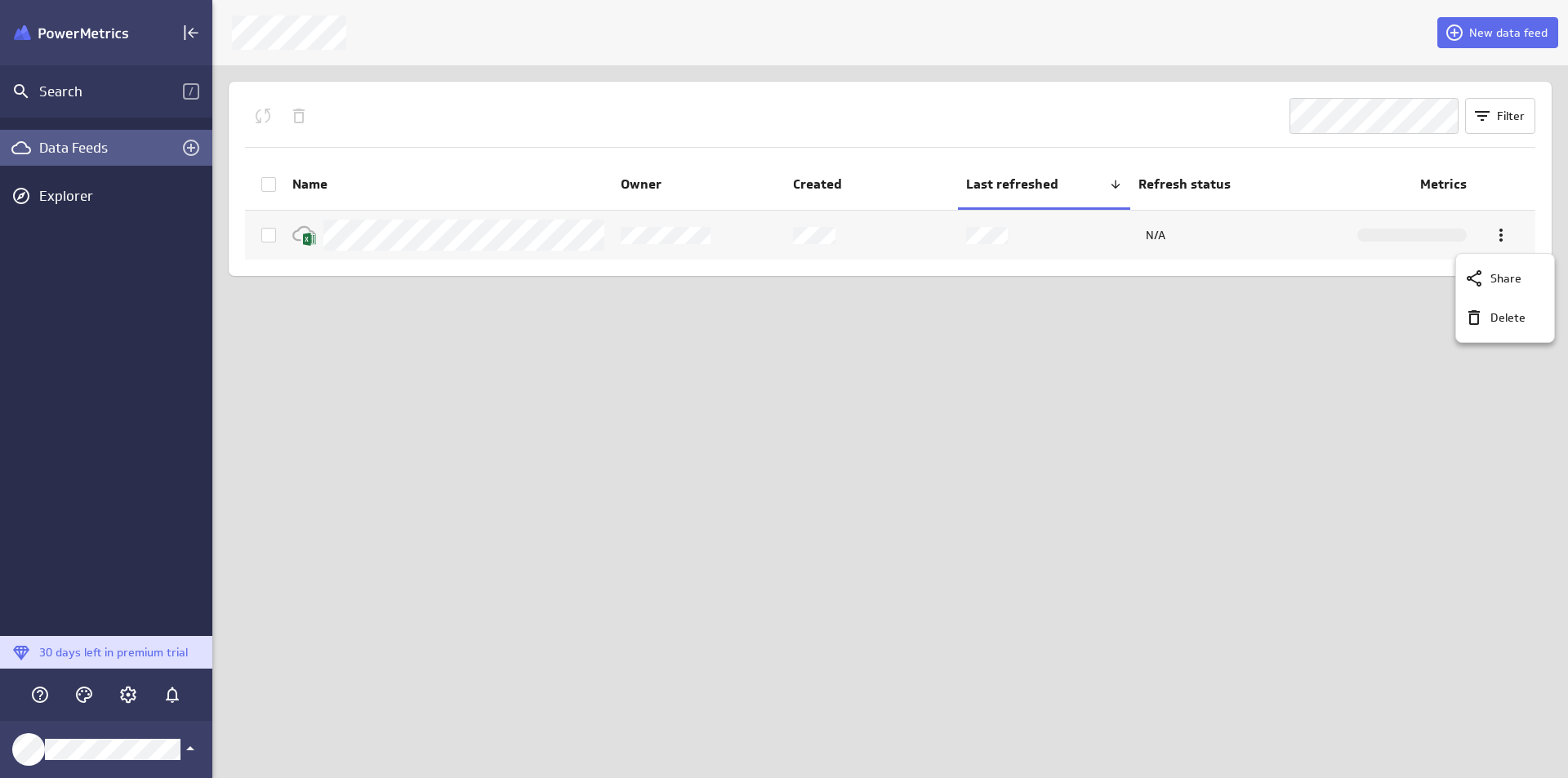
click at [1182, 339] on div at bounding box center [784, 389] width 1568 height 778
click at [127, 702] on icon "Account and settings" at bounding box center [127, 694] width 16 height 16
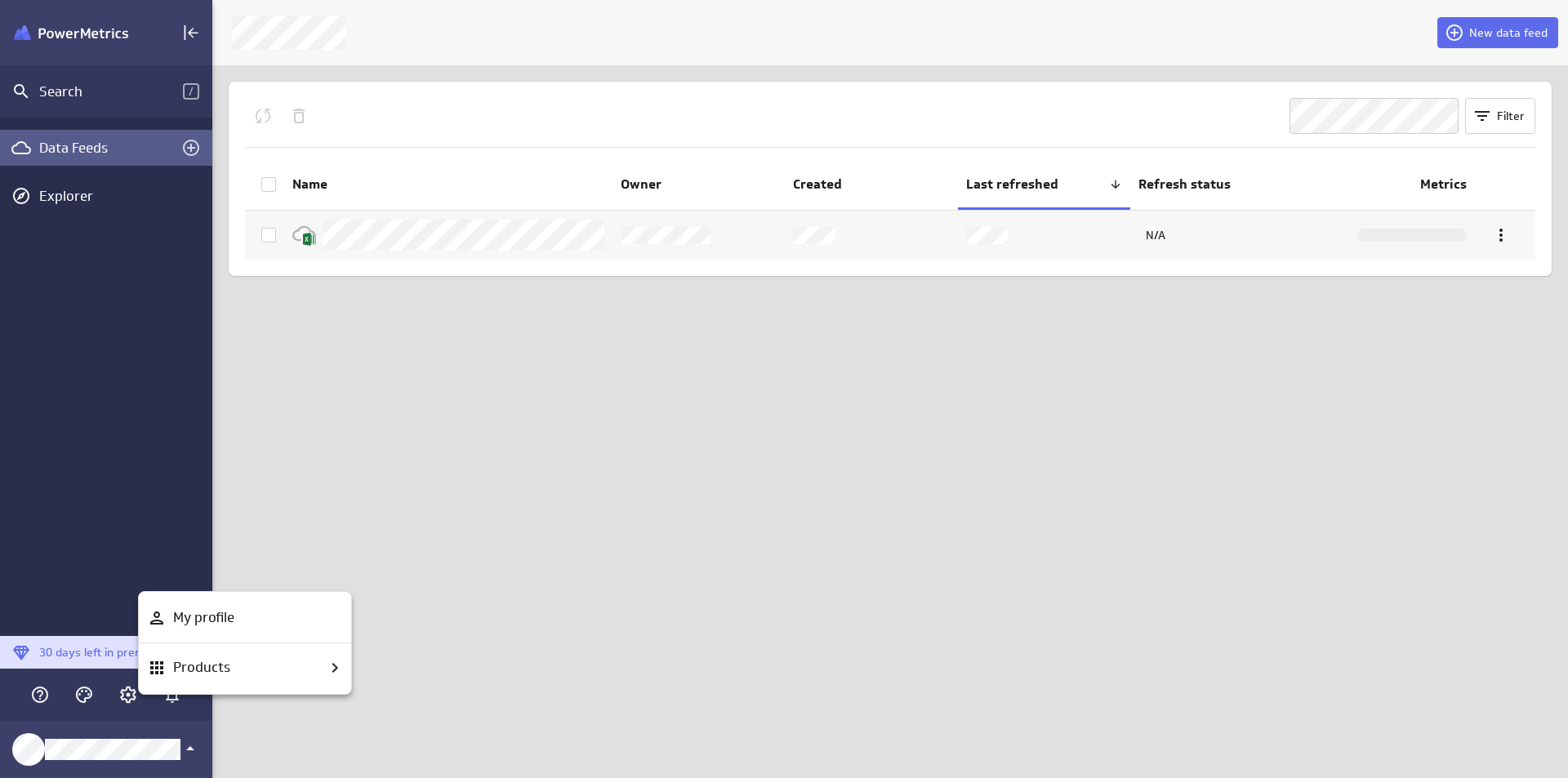
click at [86, 378] on div at bounding box center [784, 389] width 1568 height 778
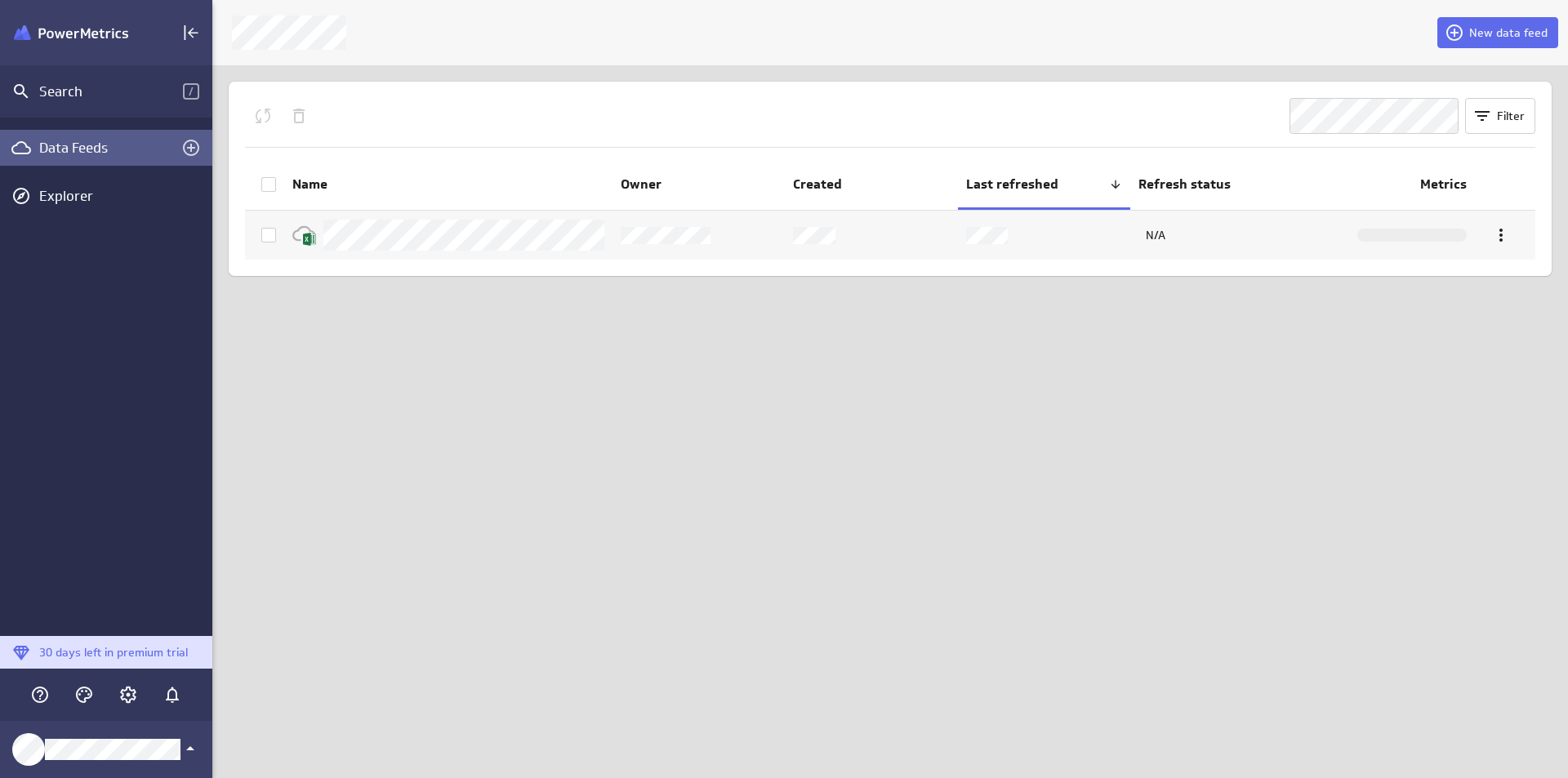
click at [76, 25] on img "Klipfolio PowerMetrics Banner" at bounding box center [71, 33] width 114 height 15
click at [185, 32] on rect "Collapse" at bounding box center [186, 33] width 2 height 15
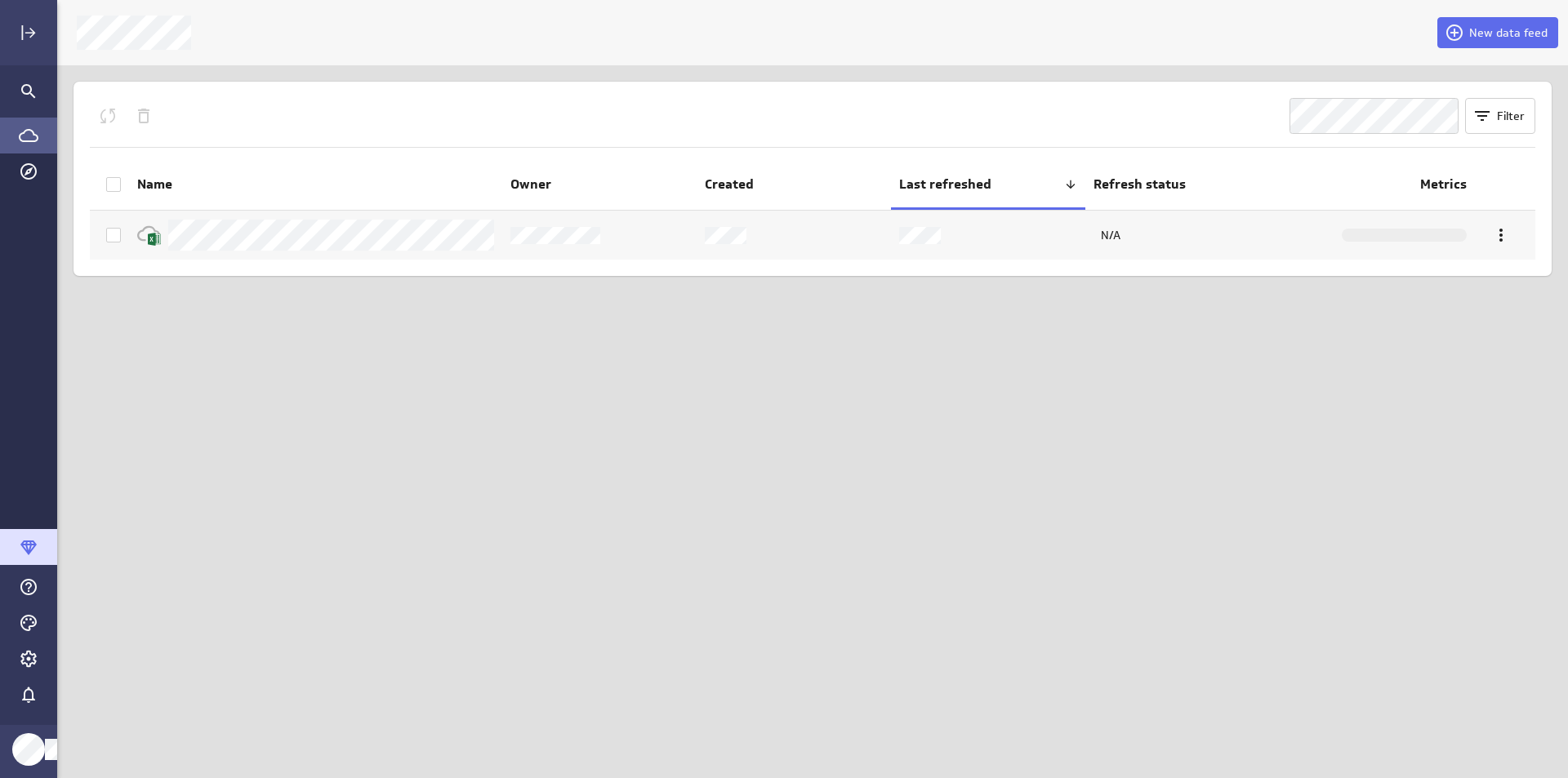
scroll to position [8, 8]
click at [20, 38] on icon "Expand" at bounding box center [28, 32] width 20 height 20
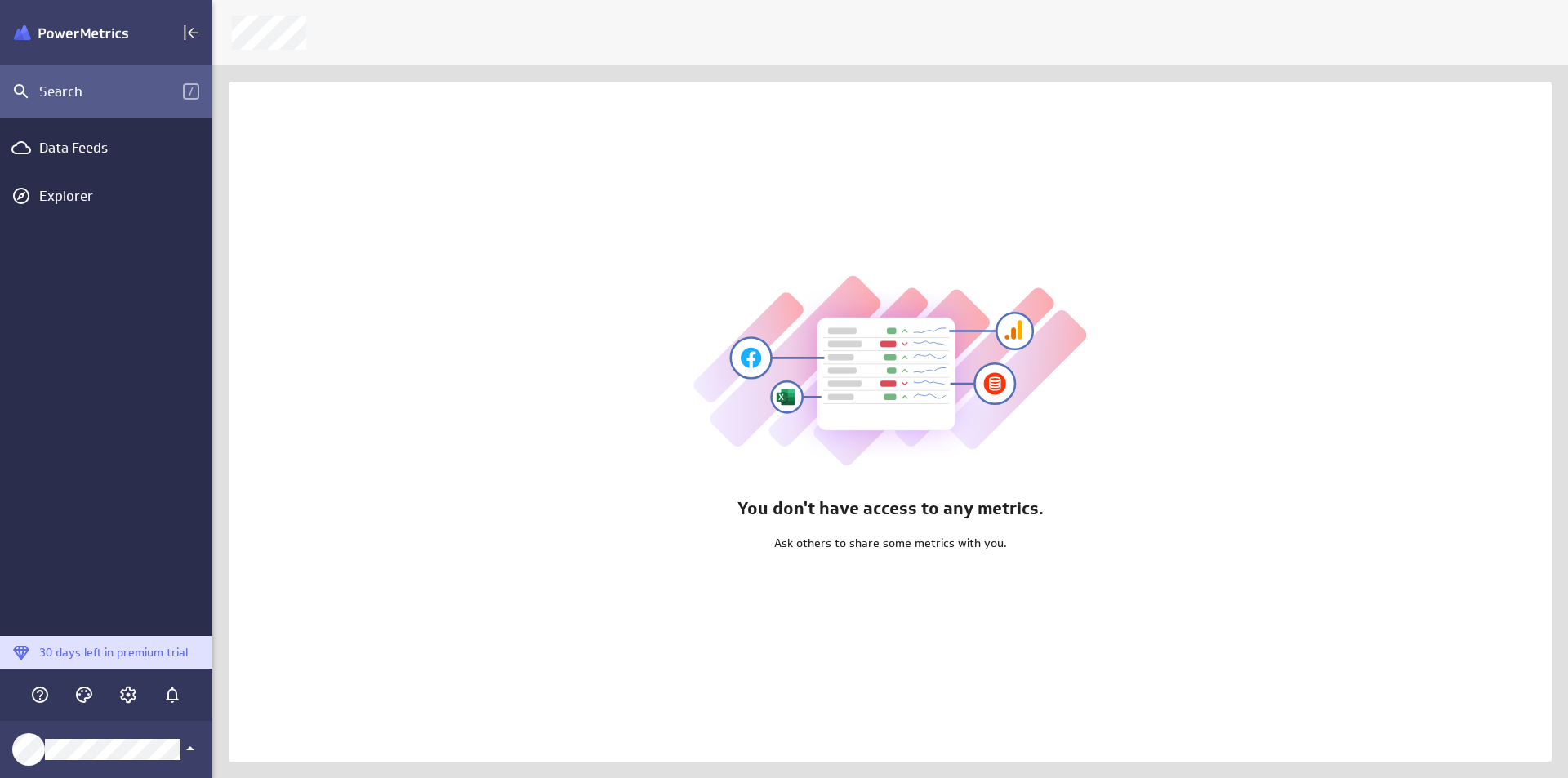
click at [130, 95] on div "Search" at bounding box center [111, 91] width 143 height 18
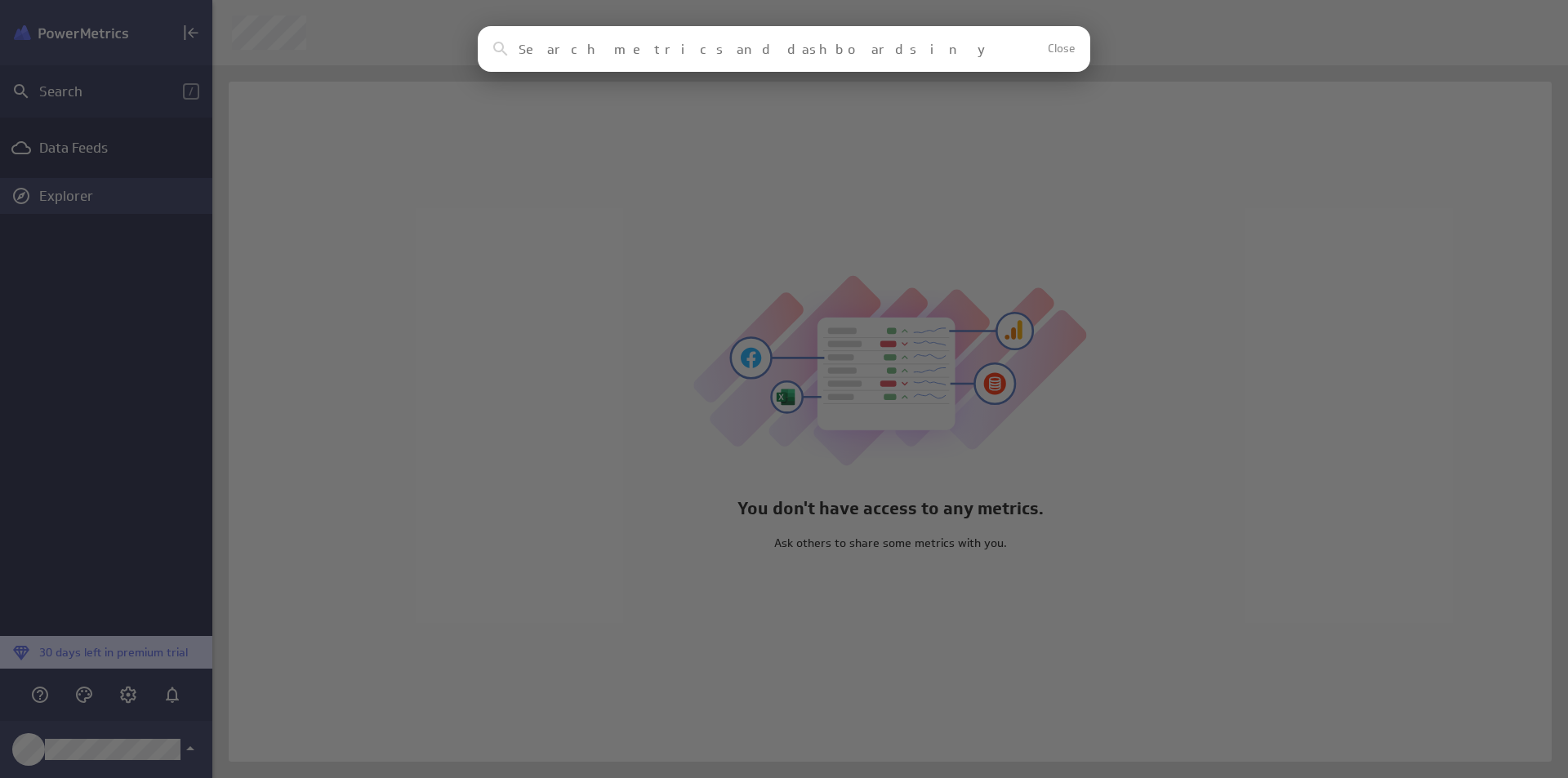
click at [119, 197] on div "Clear Close No results found No assets in your account match this search reques…" at bounding box center [784, 389] width 1568 height 778
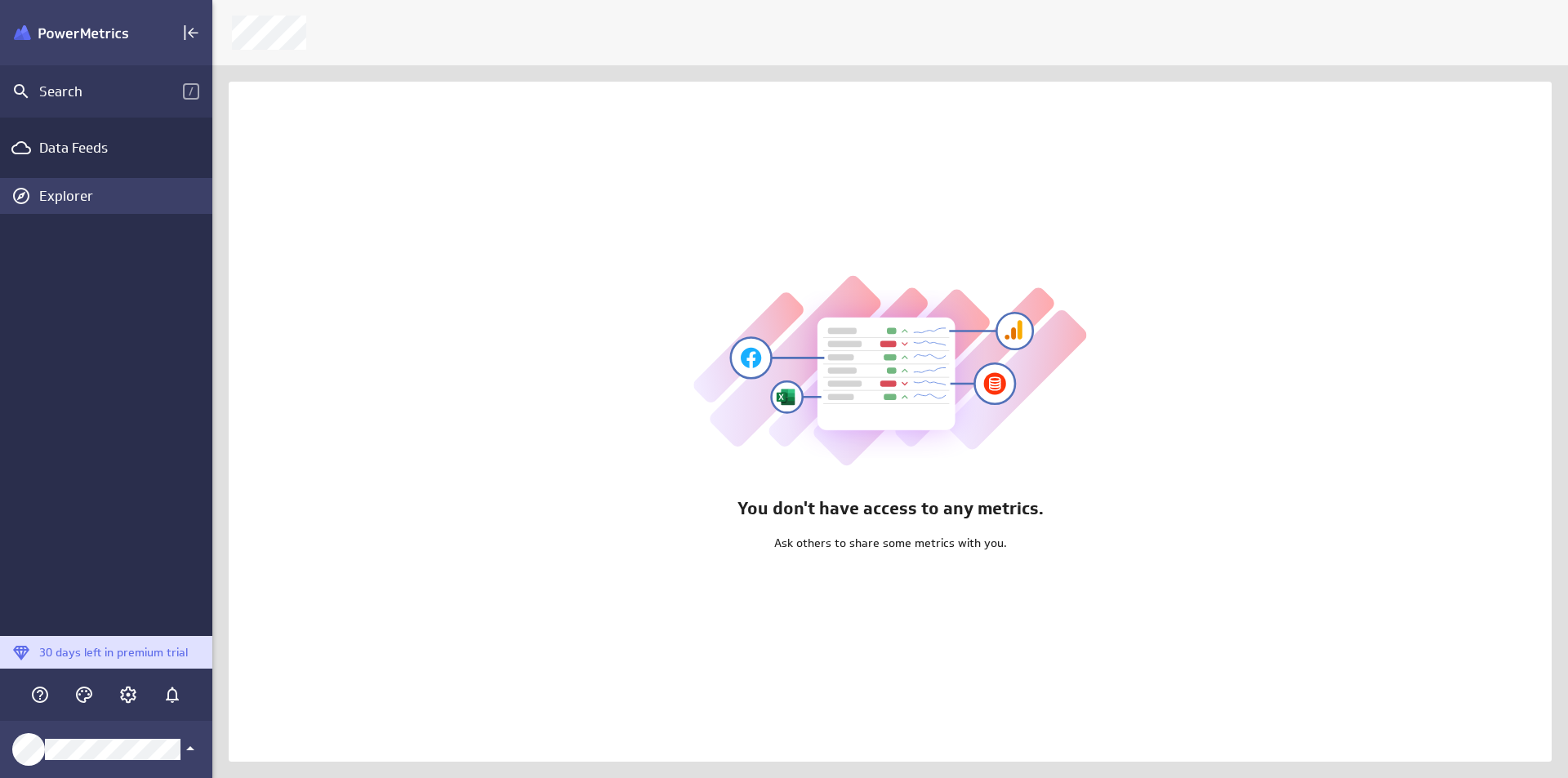
click at [119, 197] on div "Explorer" at bounding box center [124, 195] width 169 height 18
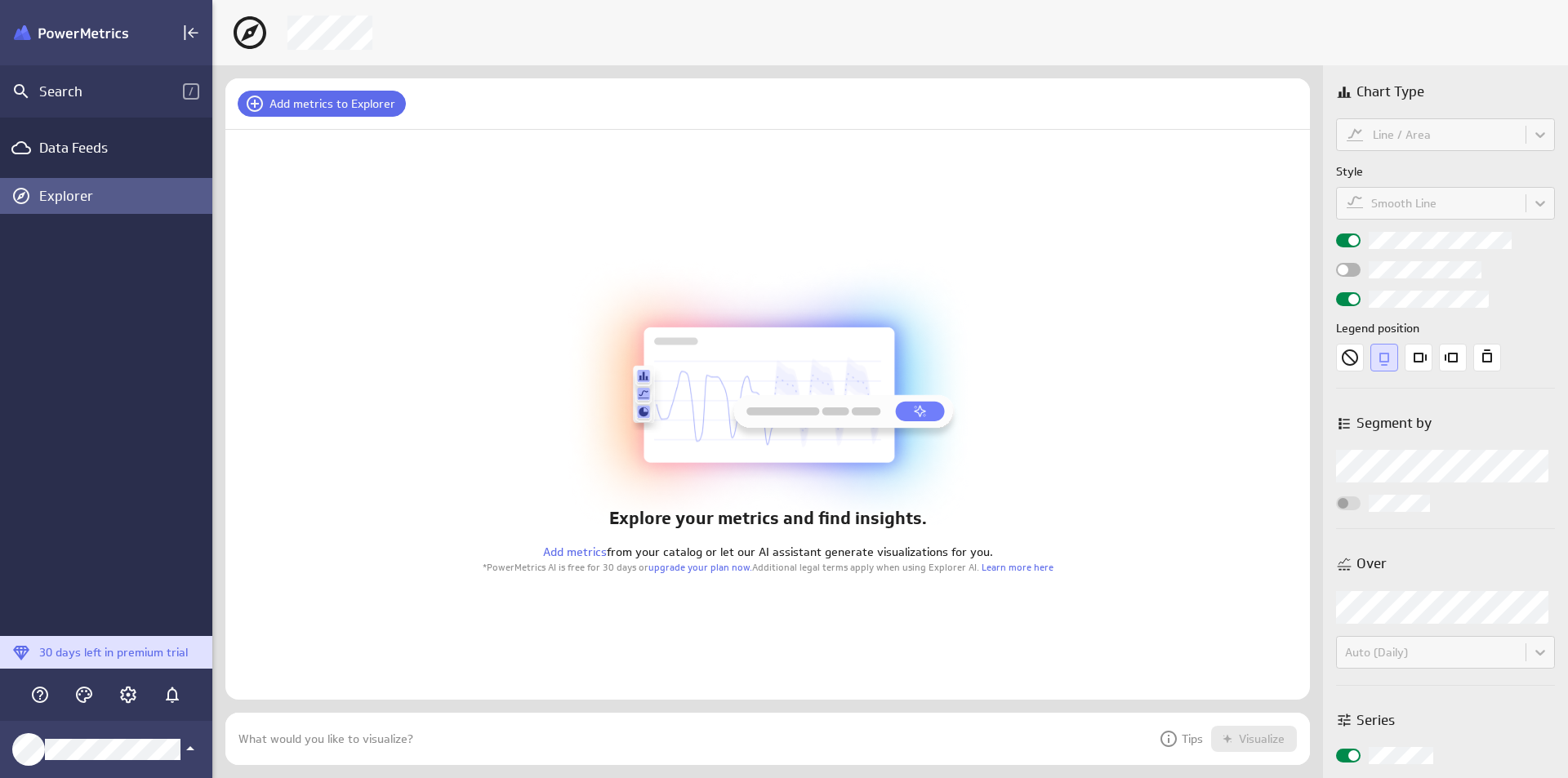
scroll to position [77, 1110]
click at [362, 109] on span "Add metrics to Explorer" at bounding box center [332, 104] width 125 height 15
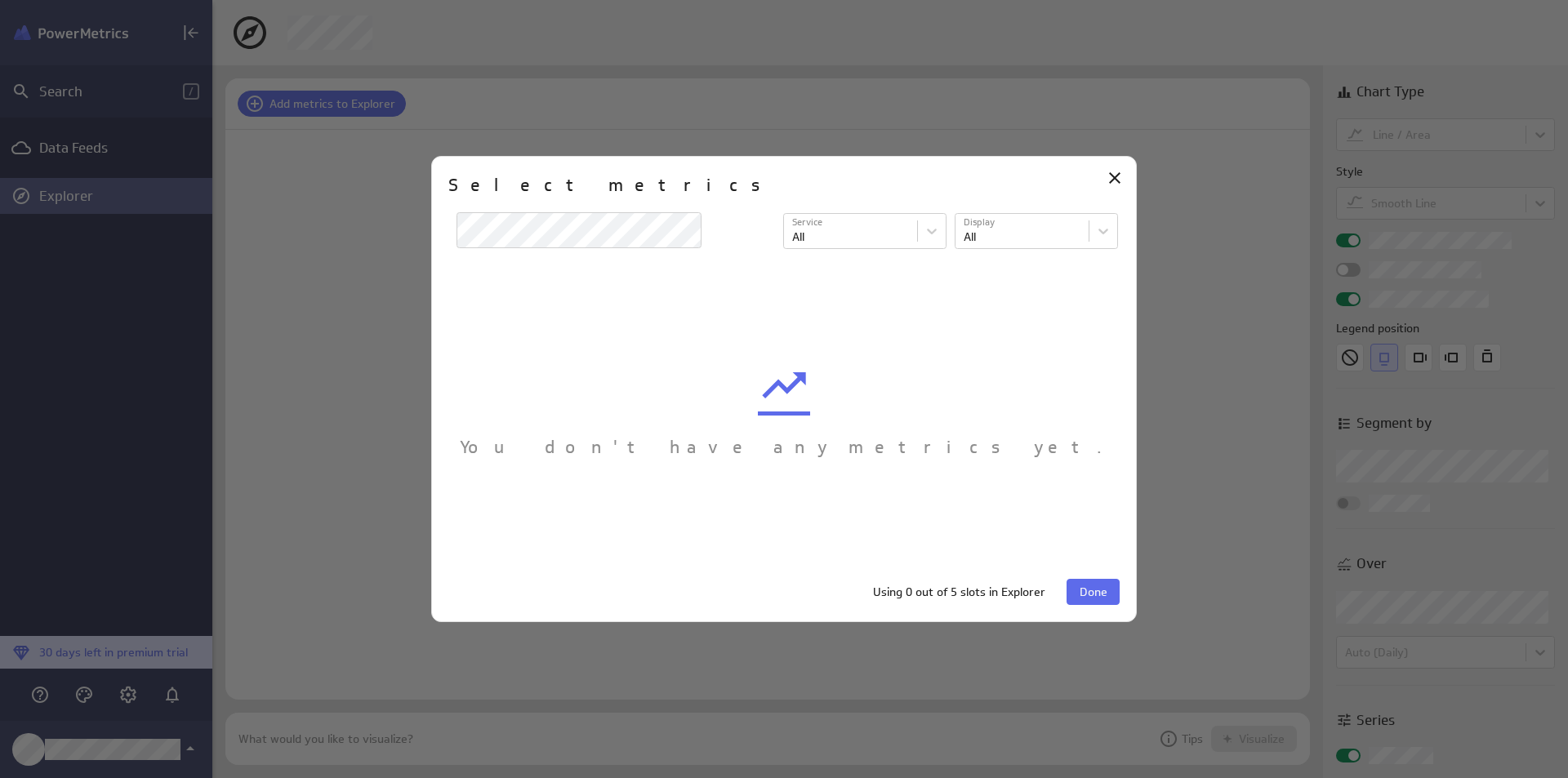
drag, startPoint x: 1102, startPoint y: 590, endPoint x: 1117, endPoint y: 604, distance: 20.5
click at [1117, 604] on button "Done" at bounding box center [1093, 592] width 53 height 26
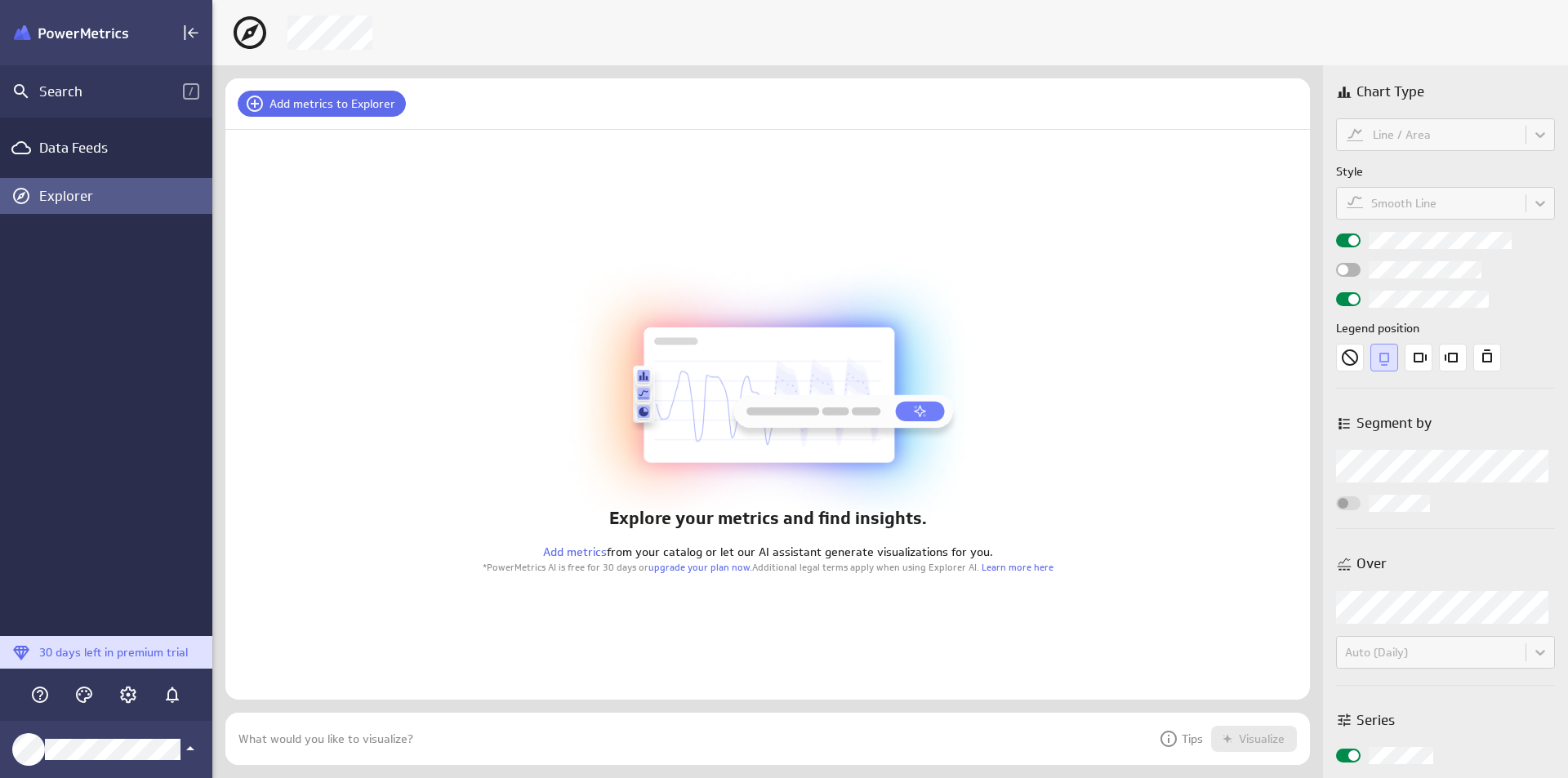
click at [1435, 138] on div at bounding box center [1445, 422] width 245 height 713
click at [1443, 193] on div at bounding box center [1445, 422] width 245 height 713
click at [259, 107] on icon at bounding box center [255, 104] width 20 height 20
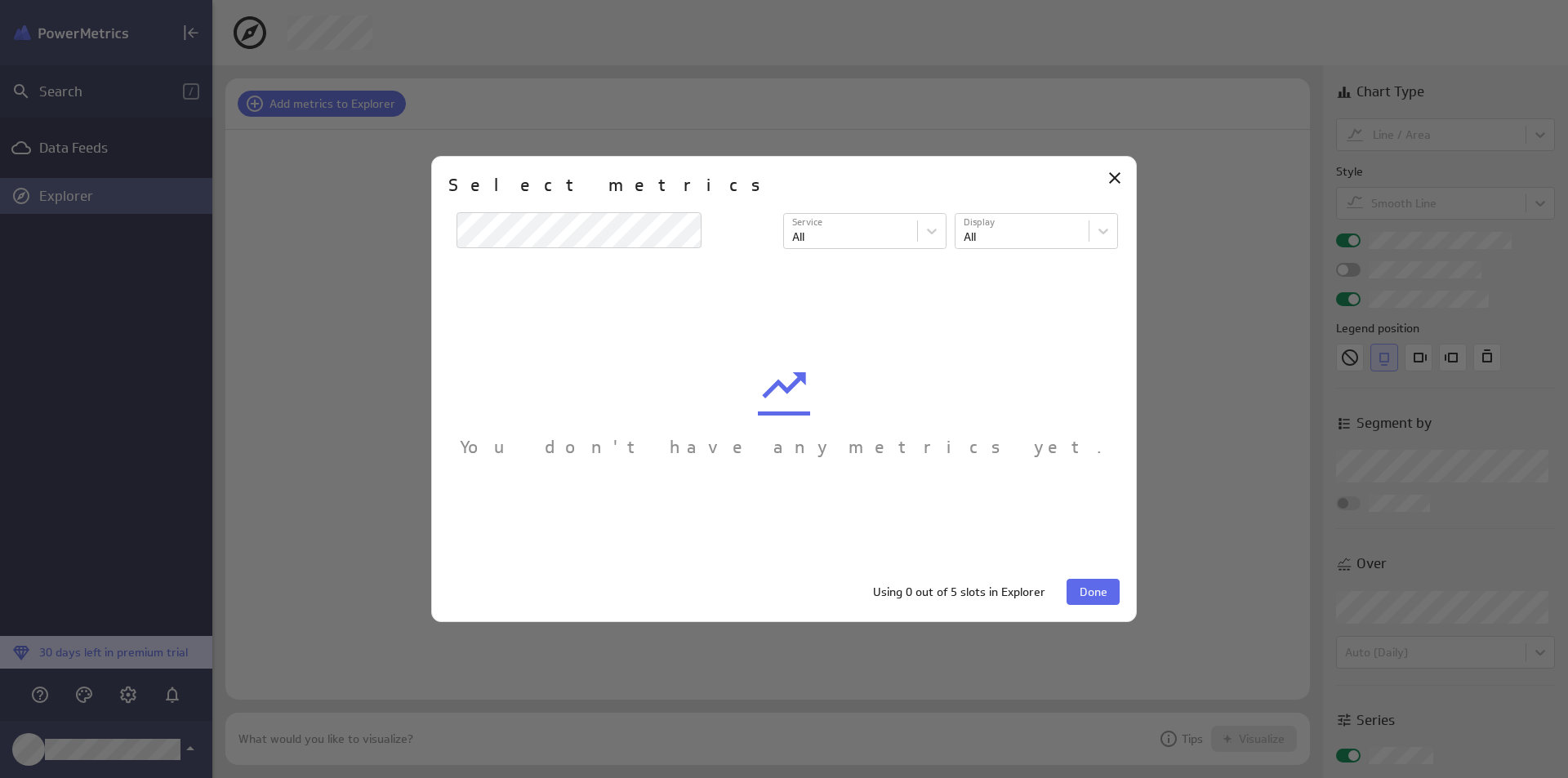
click at [550, 252] on div "Service Service All Display Display All" at bounding box center [784, 234] width 671 height 46
click at [838, 240] on body "Search / Data Feeds Explorer 30 days left in premium trial Add metrics to Explo…" at bounding box center [784, 389] width 1568 height 778
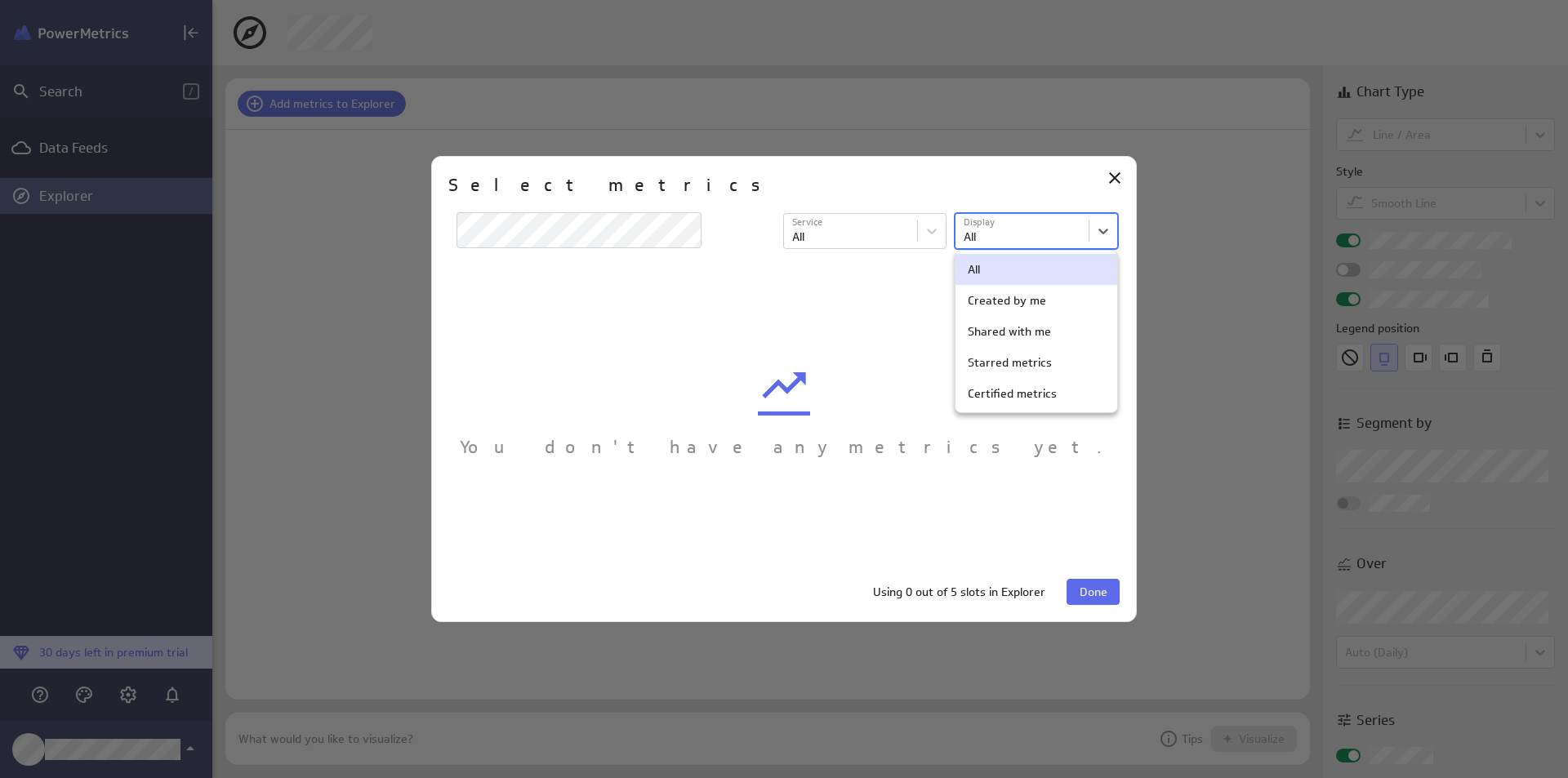
click at [1049, 236] on body "Search / Data Feeds Explorer 30 days left in premium trial Add metrics to Explo…" at bounding box center [784, 389] width 1568 height 778
click at [834, 212] on div at bounding box center [784, 389] width 1568 height 778
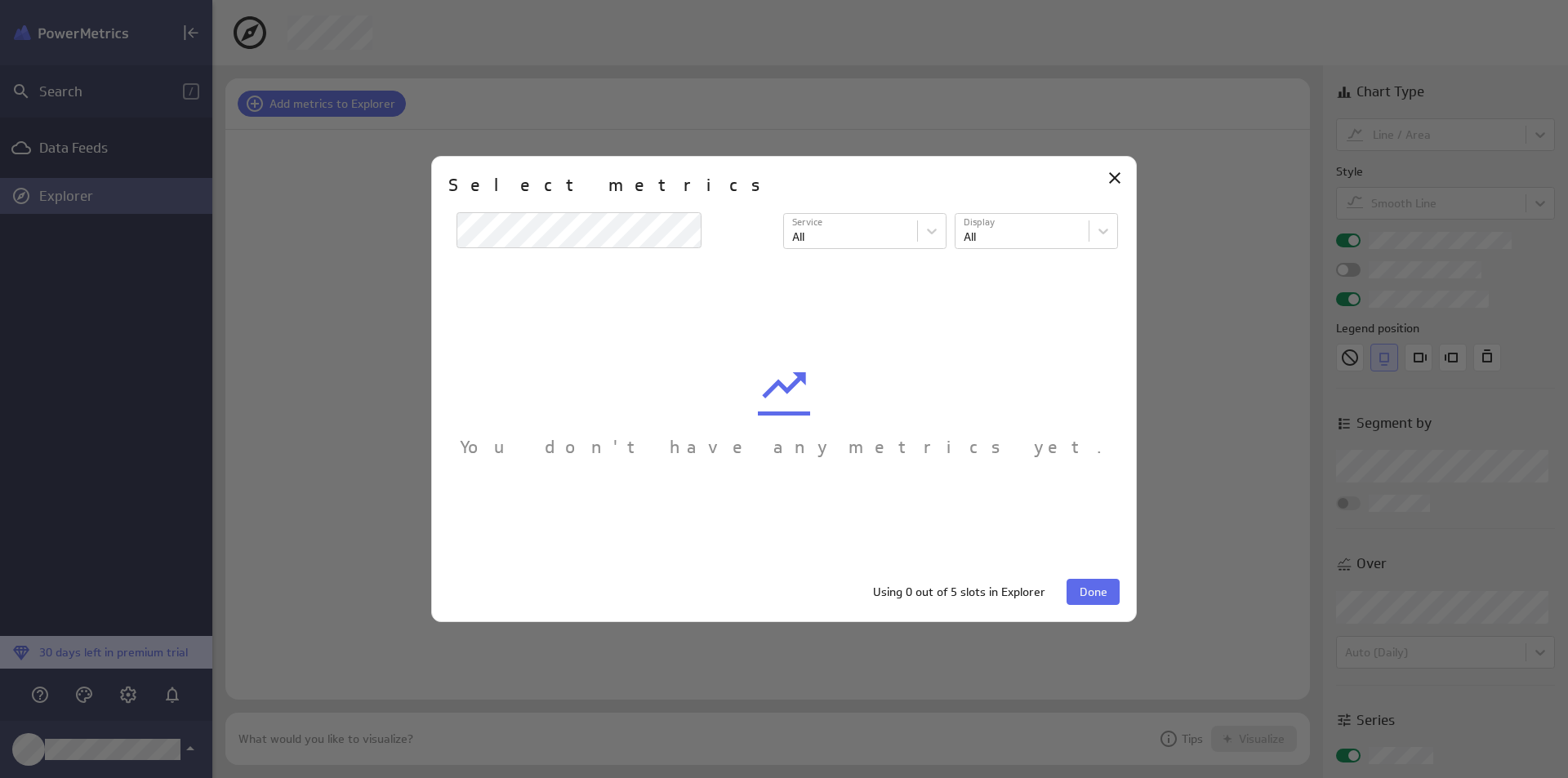
click at [834, 212] on div "Service Service All Display Display All" at bounding box center [784, 234] width 671 height 46
click at [847, 229] on body "Search / Data Feeds Explorer 30 days left in premium trial Add metrics to Explo…" at bounding box center [784, 389] width 1568 height 778
click at [867, 305] on div "File Upload Excel" at bounding box center [840, 301] width 89 height 15
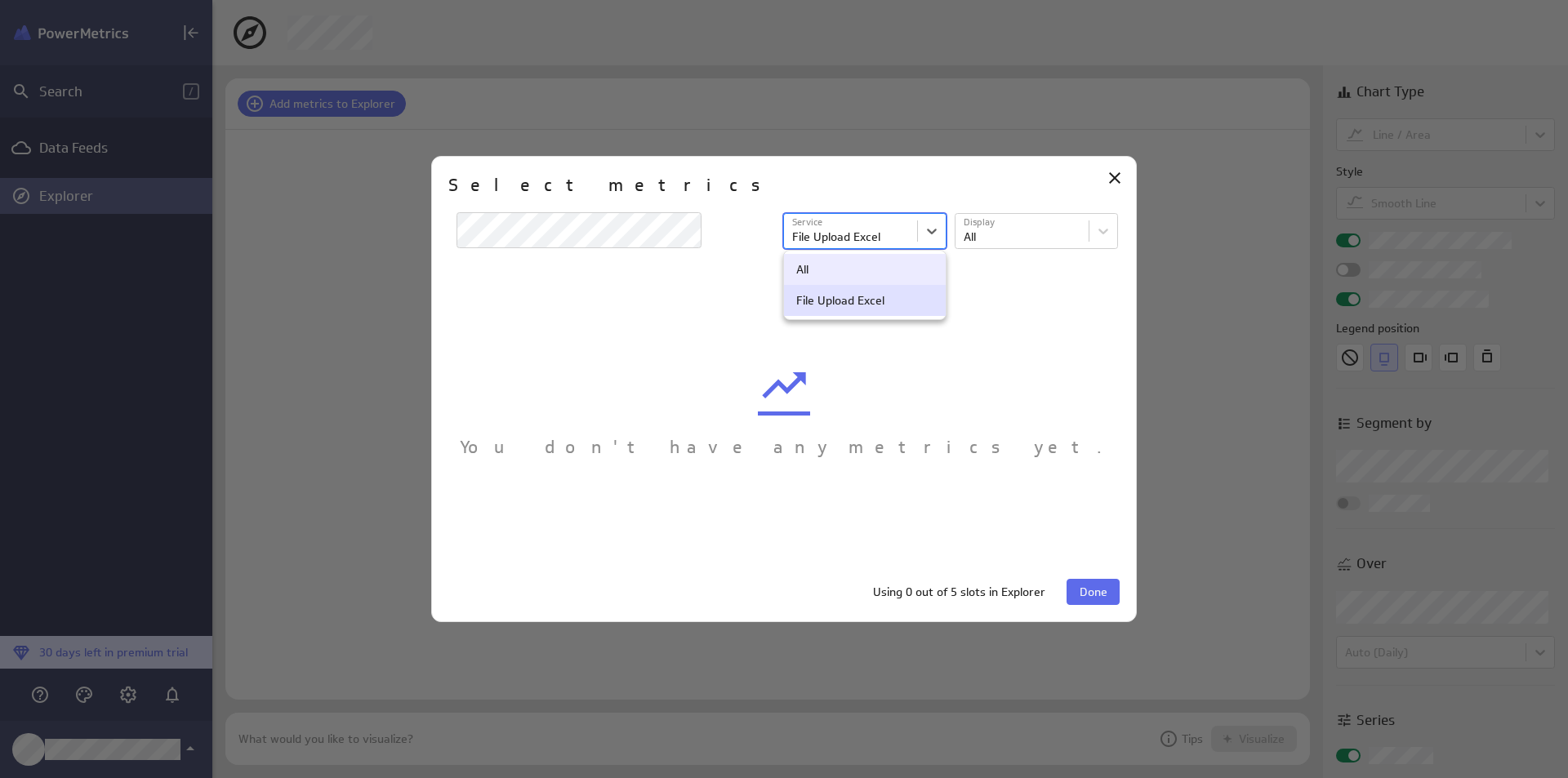
click at [916, 241] on body "Search / Data Feeds Explorer 30 days left in premium trial Add metrics to Explo…" at bounding box center [784, 389] width 1568 height 778
click at [1017, 241] on div at bounding box center [784, 389] width 1568 height 778
click at [1030, 233] on body "Search / Data Feeds Explorer 30 days left in premium trial Add metrics to Explo…" at bounding box center [784, 389] width 1568 height 778
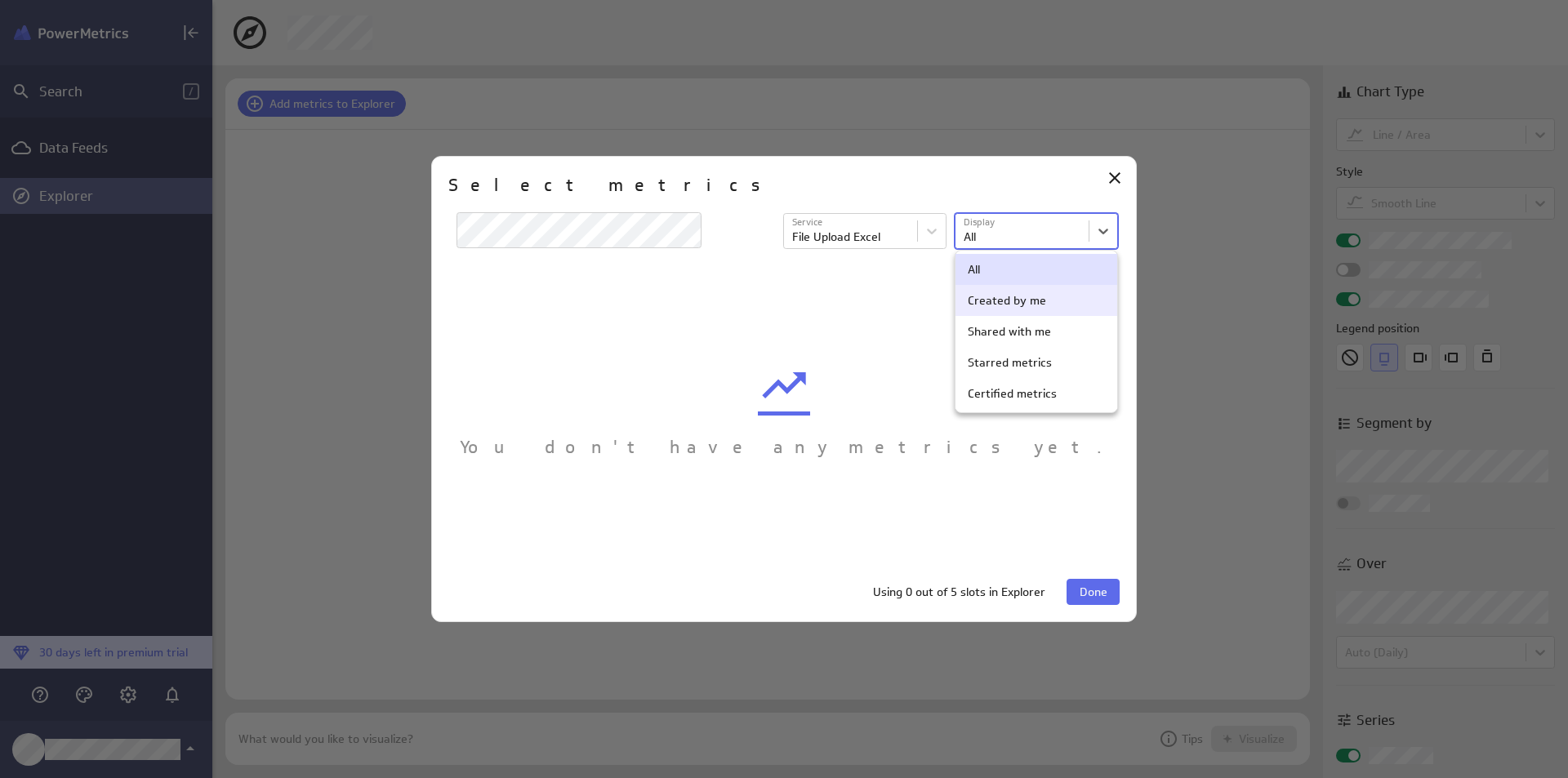
click at [1058, 276] on div "All" at bounding box center [1036, 270] width 138 height 15
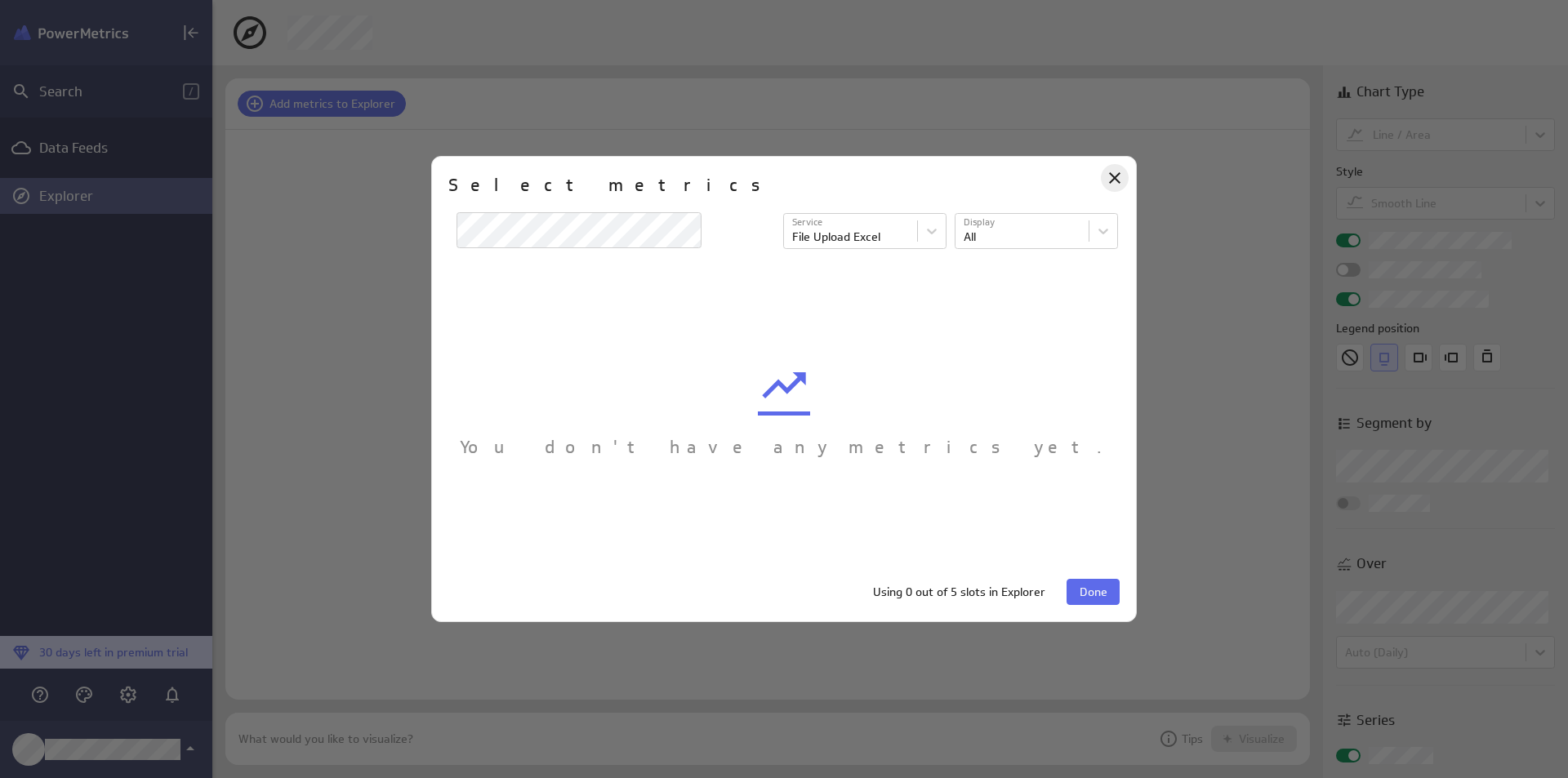
click at [1116, 189] on div "Close" at bounding box center [1114, 177] width 27 height 27
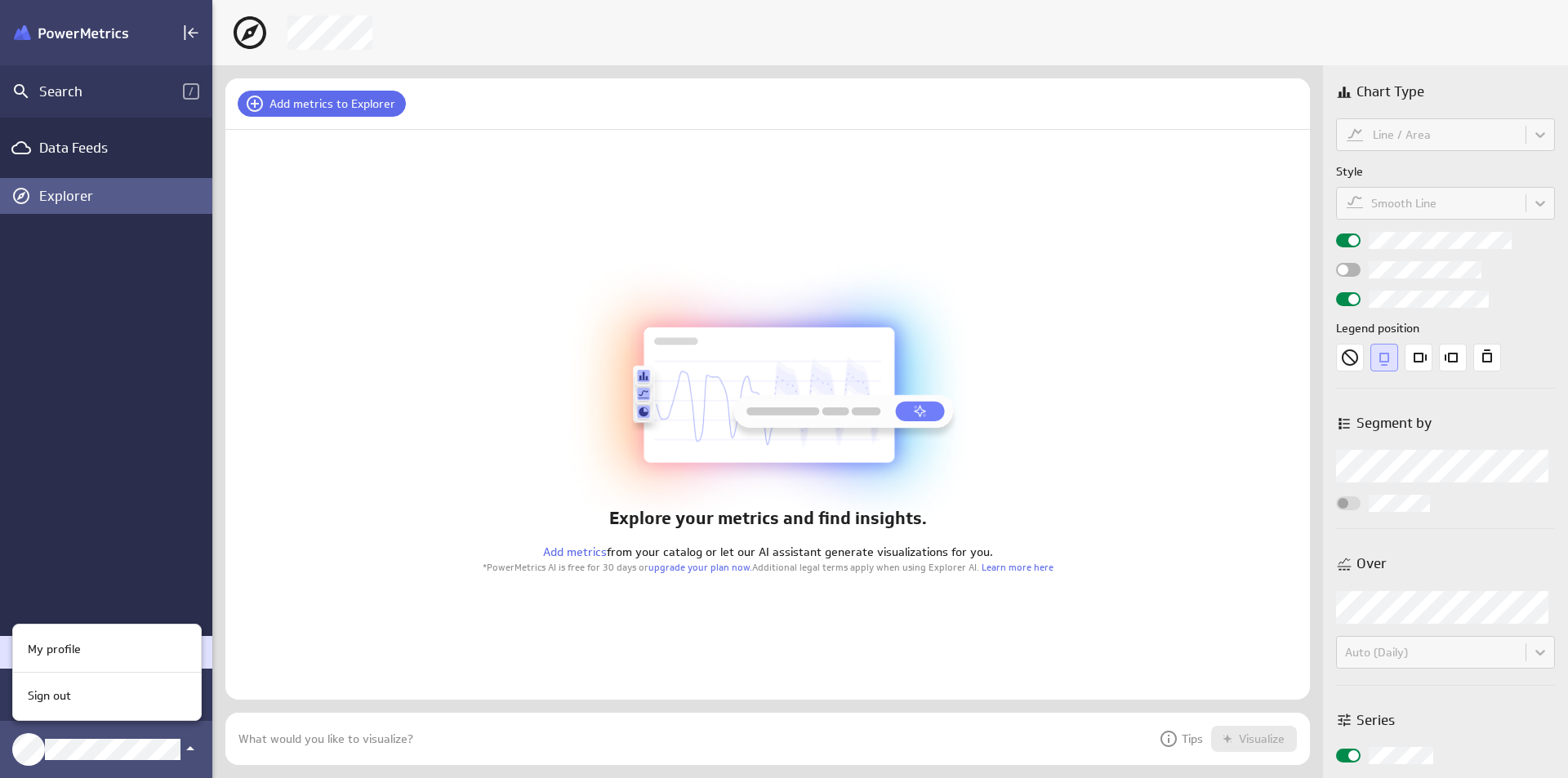
click at [62, 751] on div at bounding box center [784, 389] width 1568 height 778
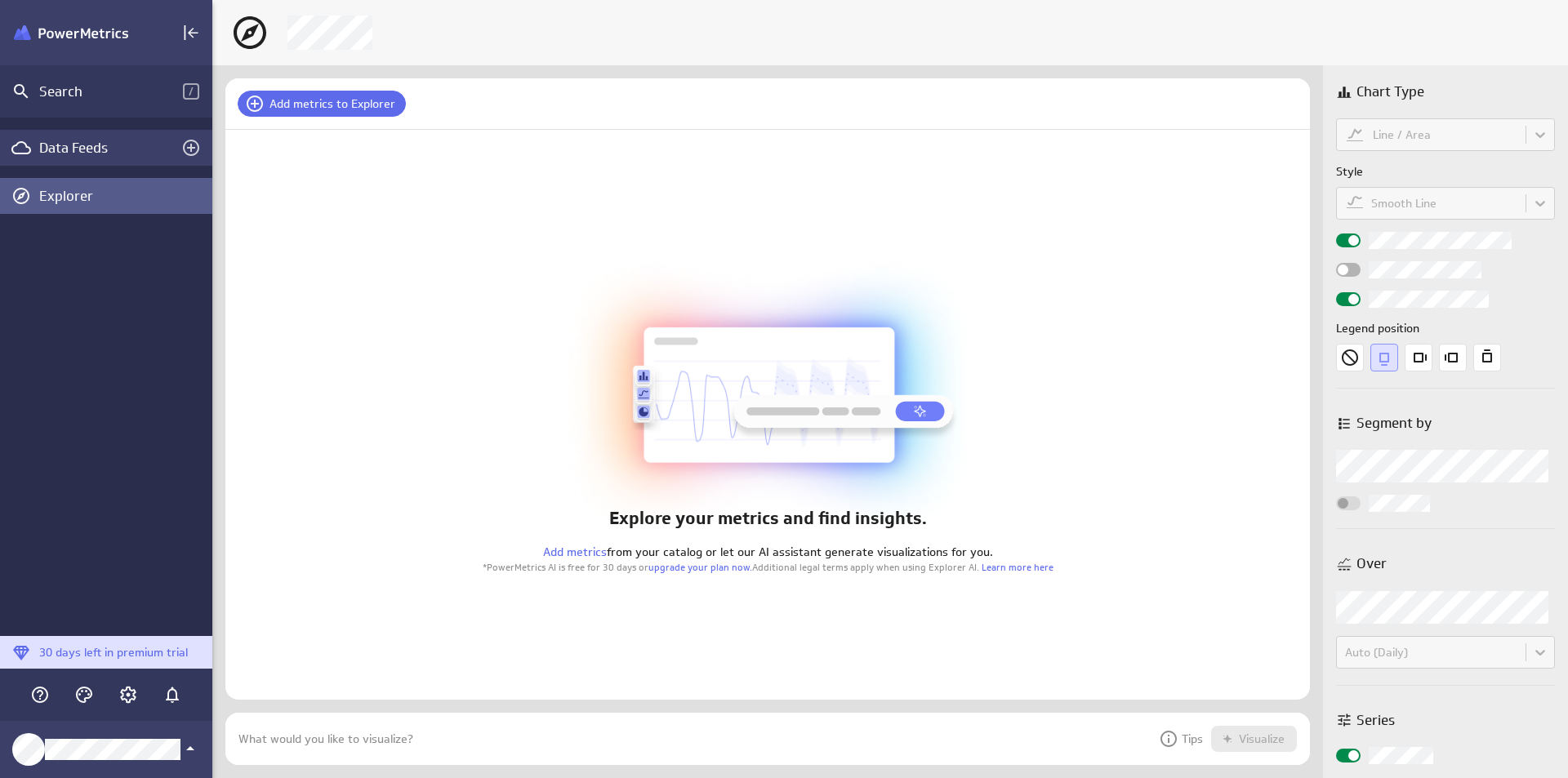
click at [58, 134] on div "Data Feeds" at bounding box center [106, 148] width 212 height 36
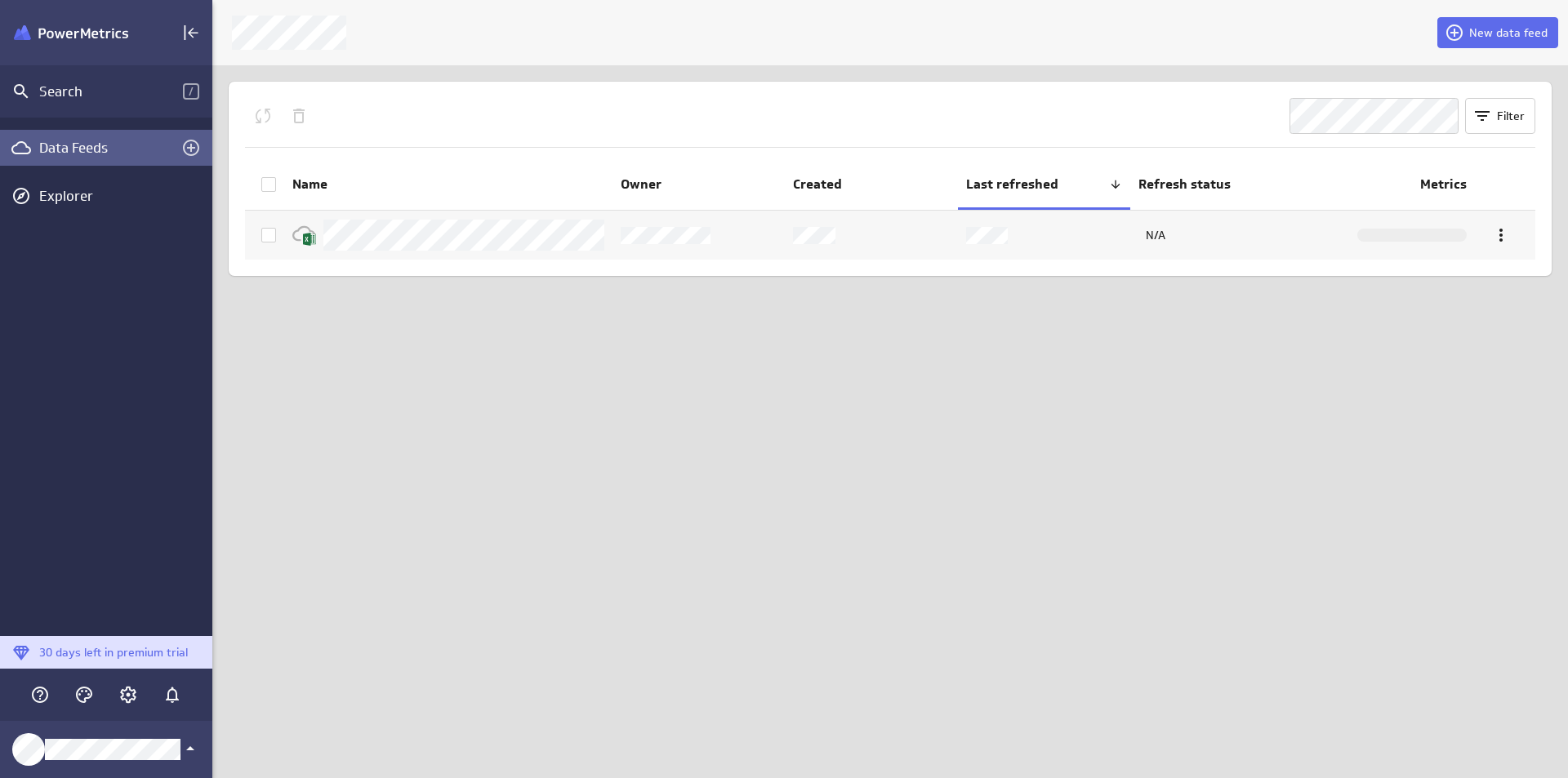
click at [264, 116] on icon "Queue the selected feeds for refresh" at bounding box center [262, 116] width 20 height 20
click at [97, 768] on div "Klipfolio Account" at bounding box center [106, 750] width 212 height 58
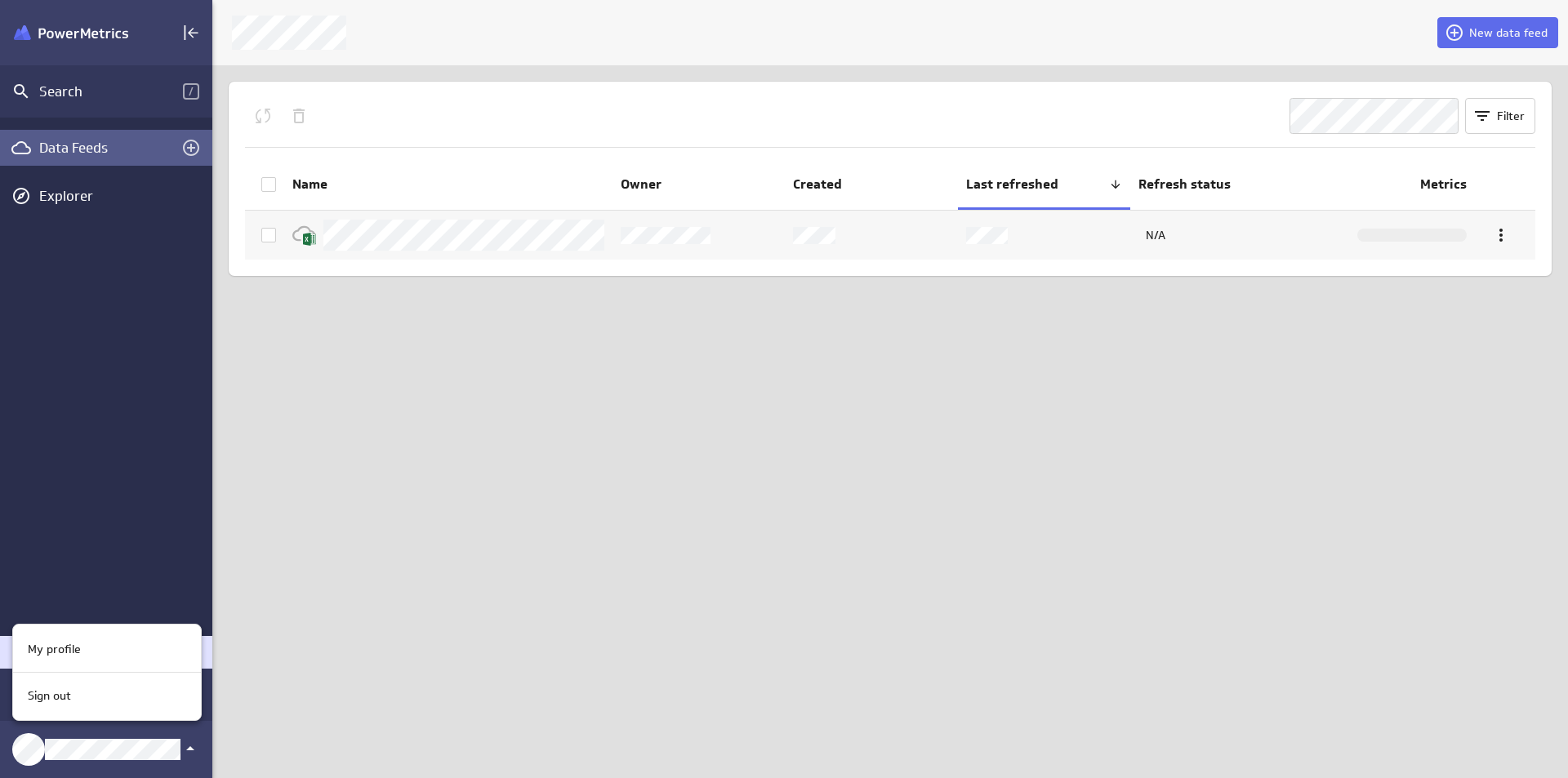
click at [152, 400] on div at bounding box center [784, 389] width 1568 height 778
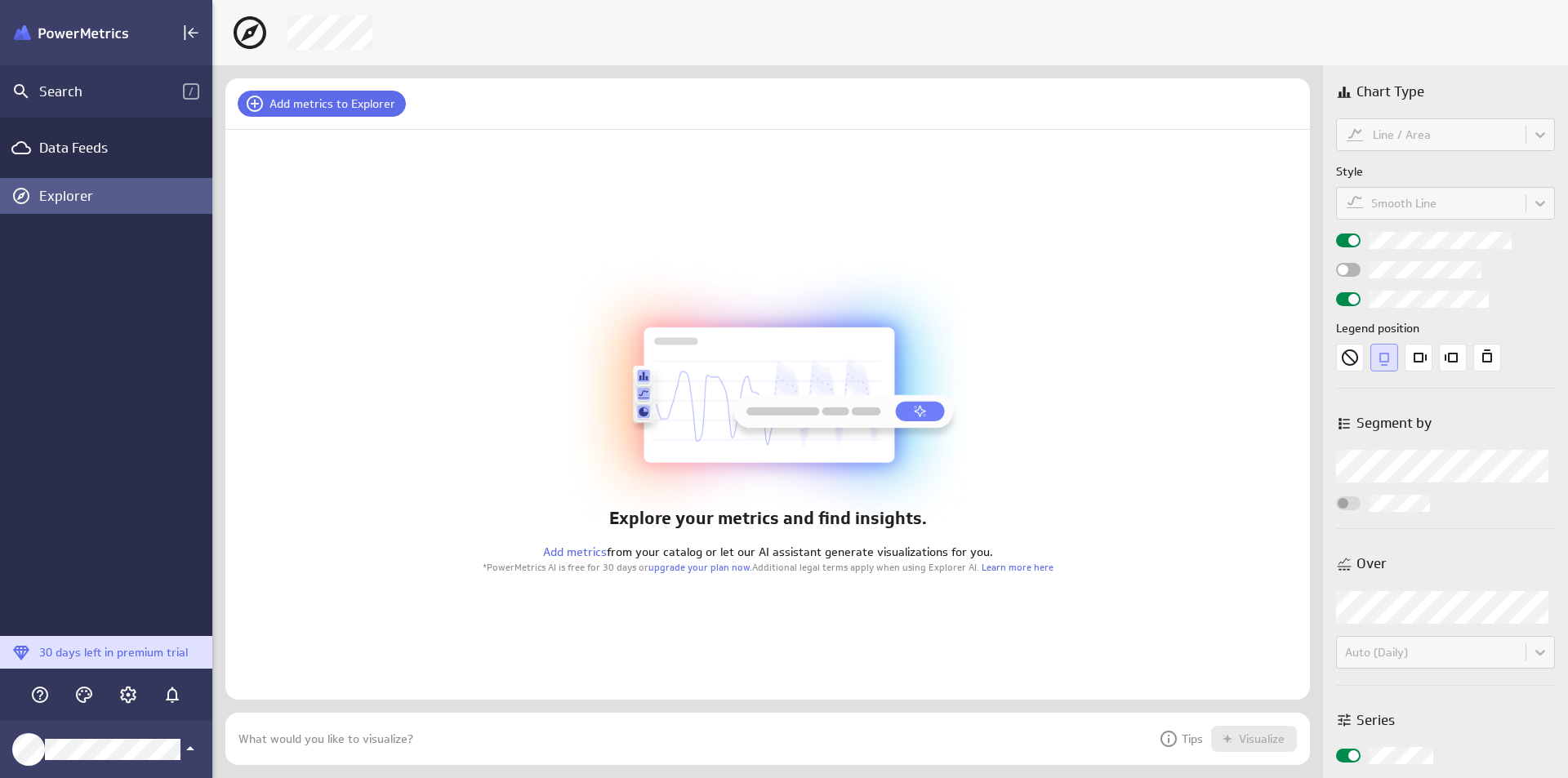
scroll to position [77, 1110]
click at [140, 519] on div "Data Feeds Explorer" at bounding box center [106, 377] width 212 height 519
click at [158, 763] on div "Klipfolio Account" at bounding box center [106, 750] width 212 height 58
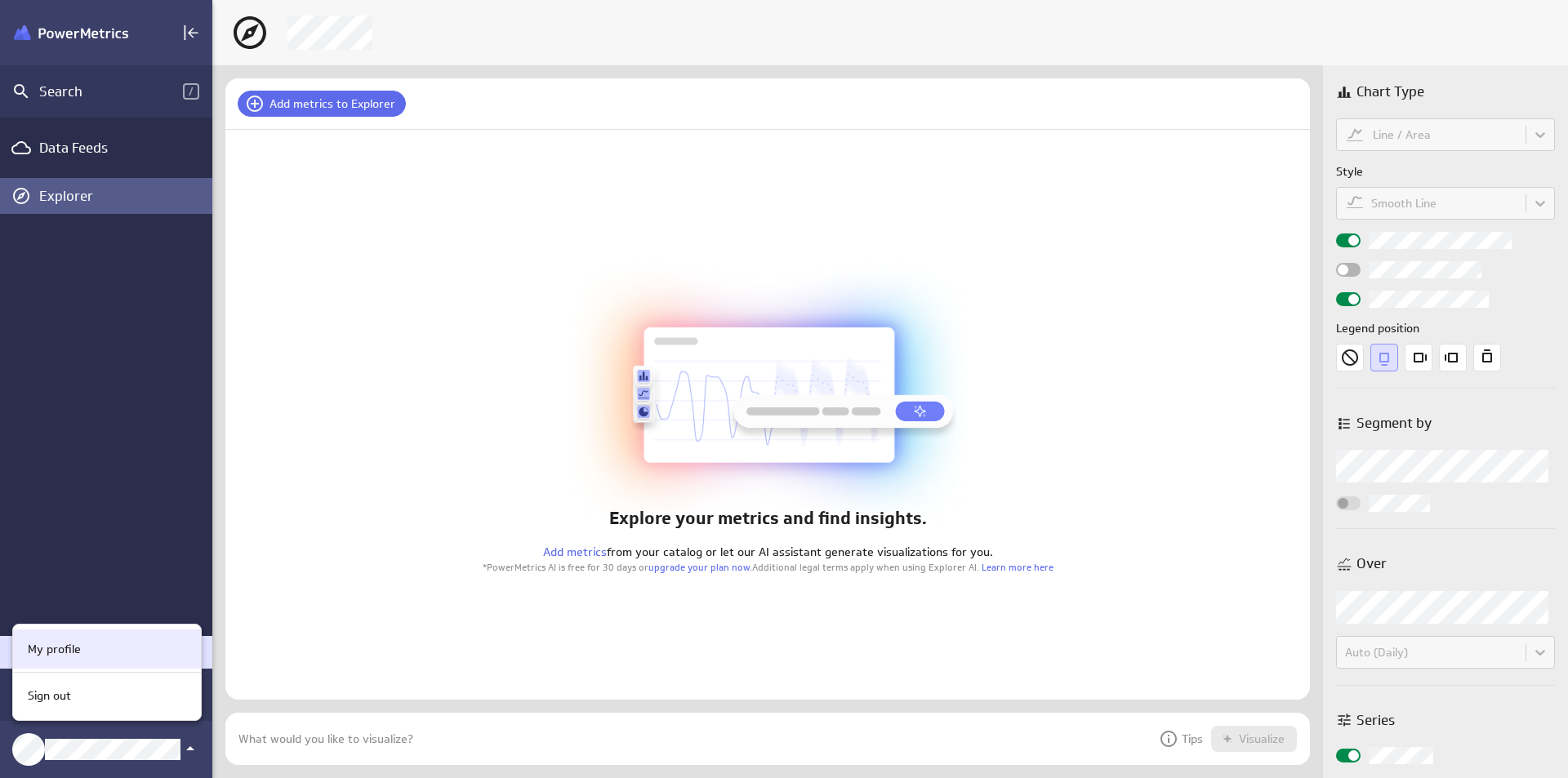
click at [122, 643] on div "My profile" at bounding box center [105, 650] width 167 height 17
